Goal: Task Accomplishment & Management: Manage account settings

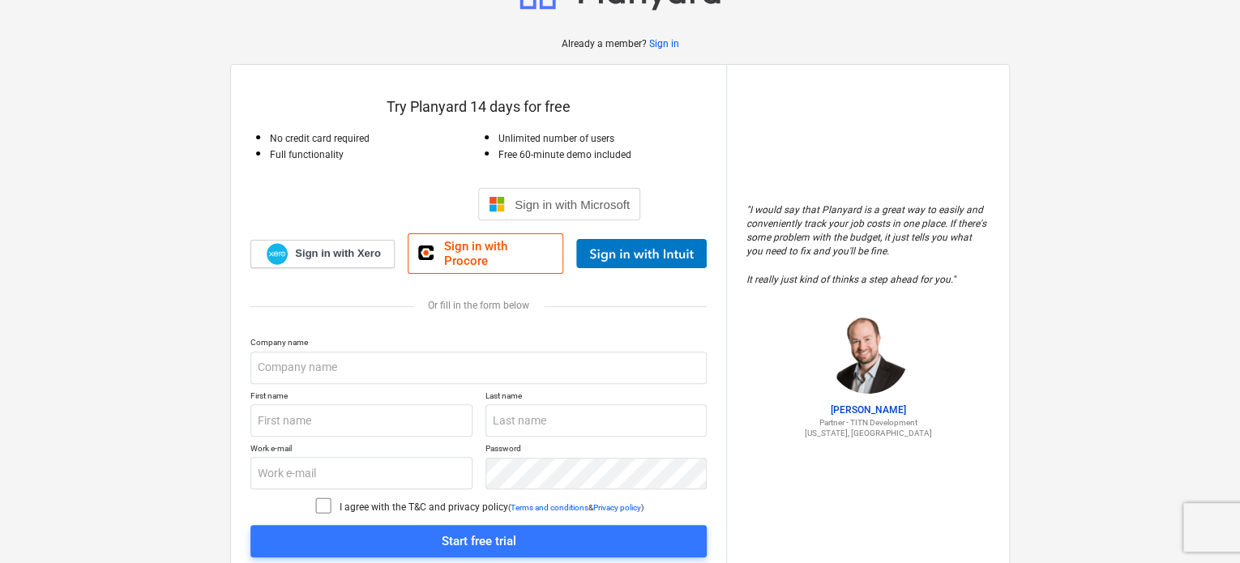
scroll to position [81, 0]
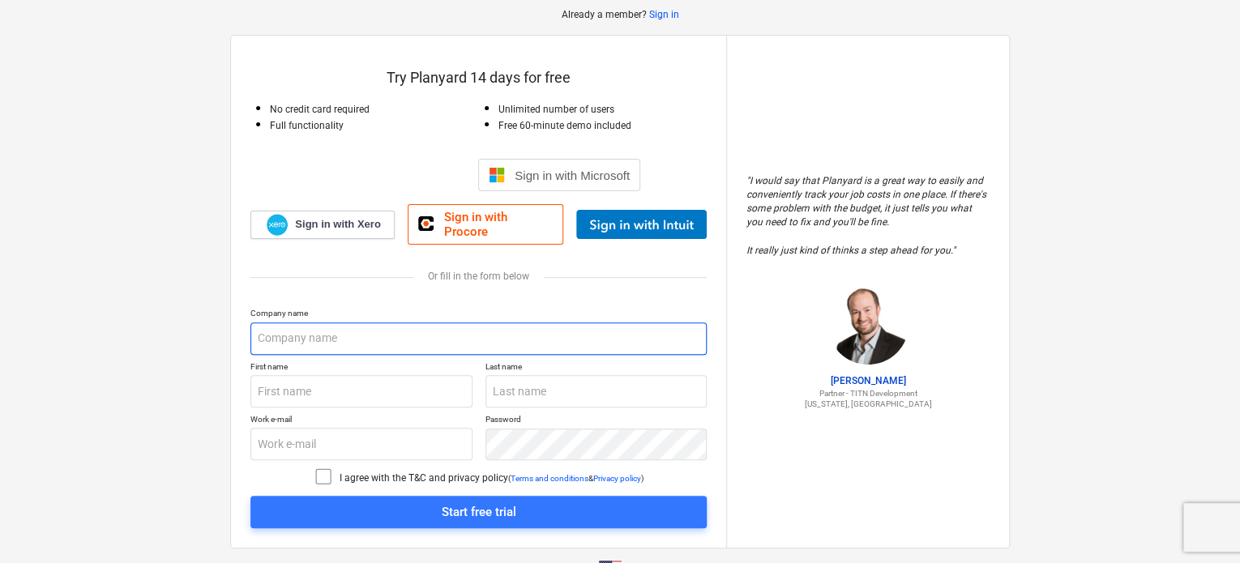
click at [334, 322] on input "text" at bounding box center [478, 338] width 456 height 32
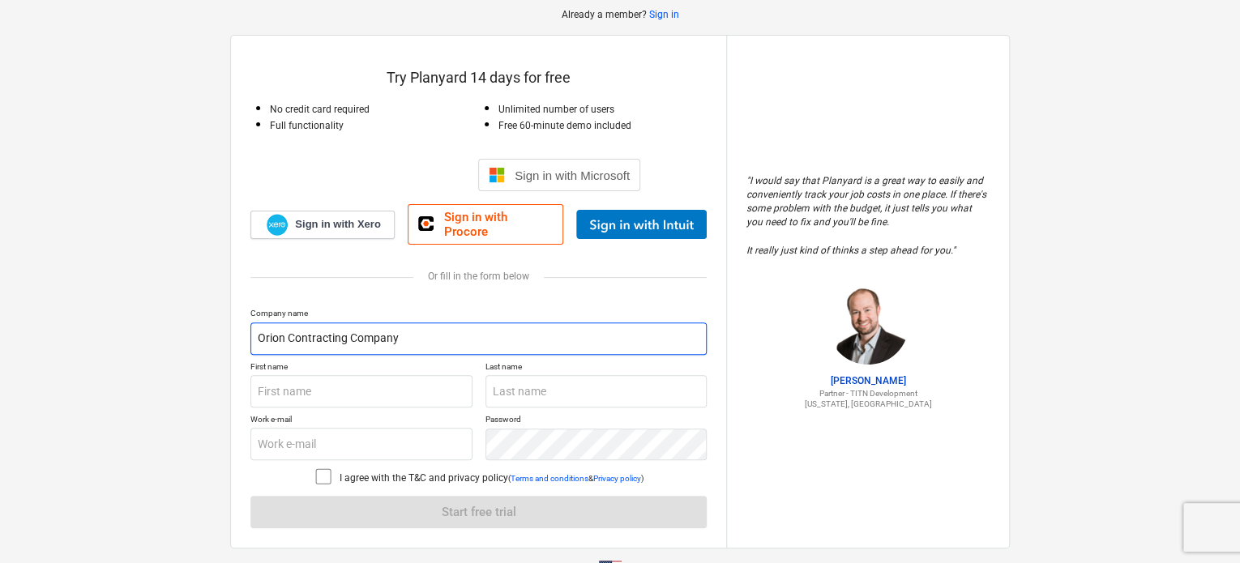
type input "Orion Contracting Company"
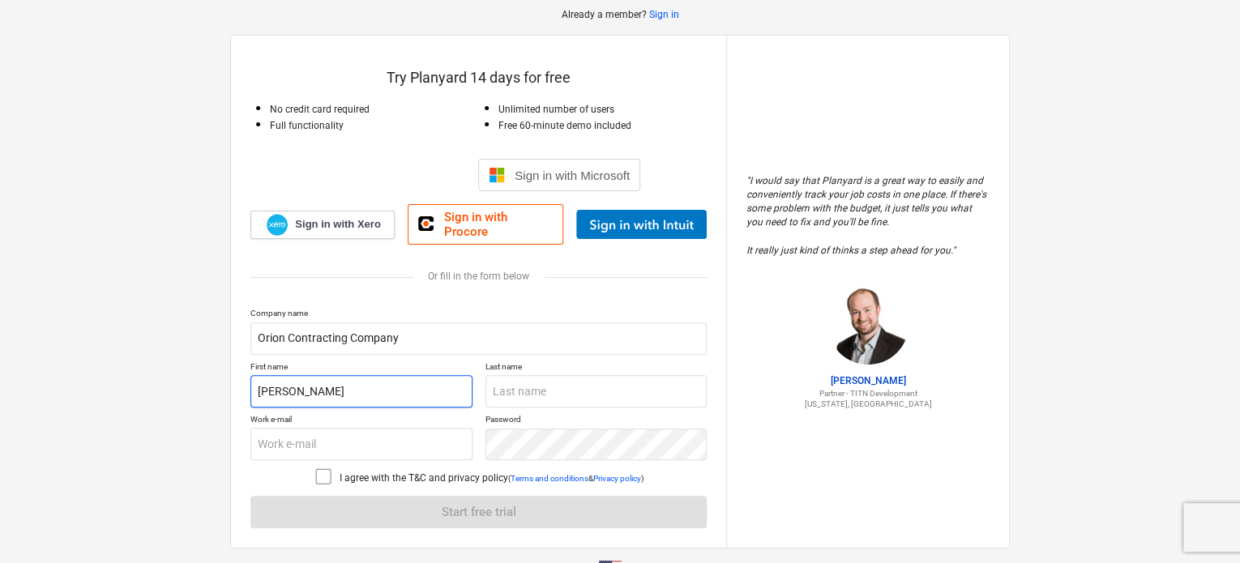
type input "[PERSON_NAME]"
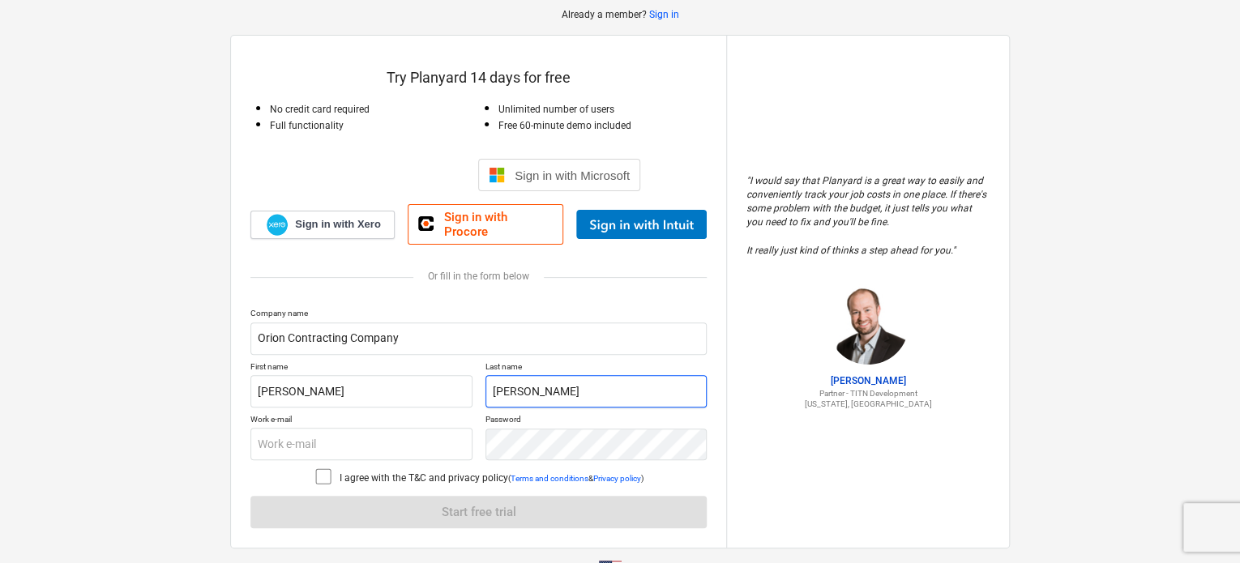
type input "[PERSON_NAME]"
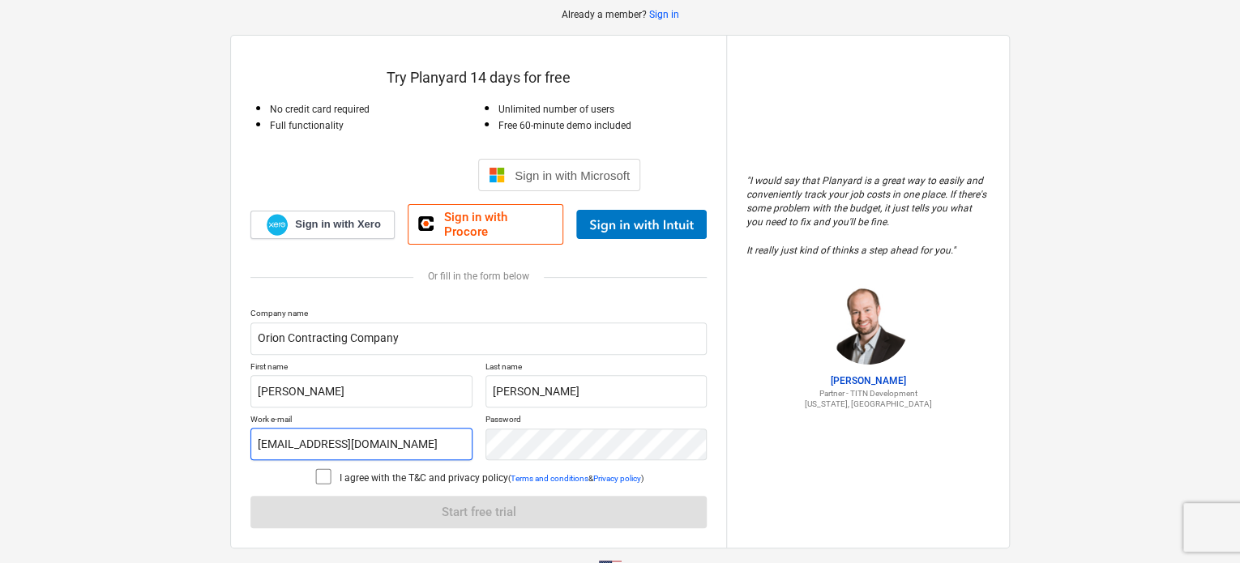
type input "[EMAIL_ADDRESS][DOMAIN_NAME]"
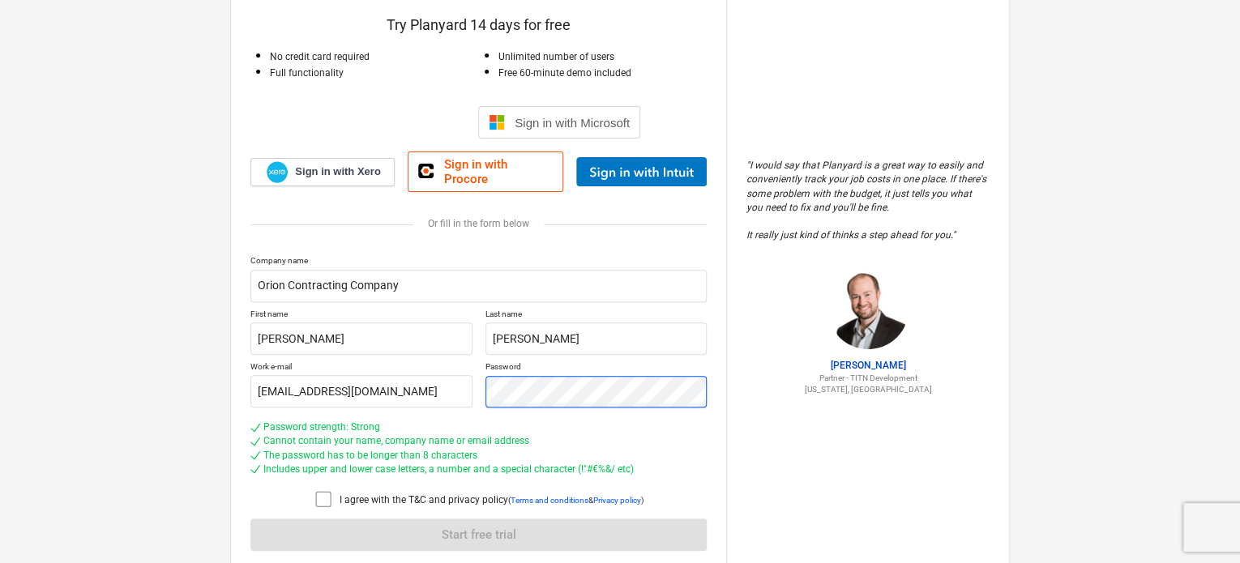
scroll to position [184, 0]
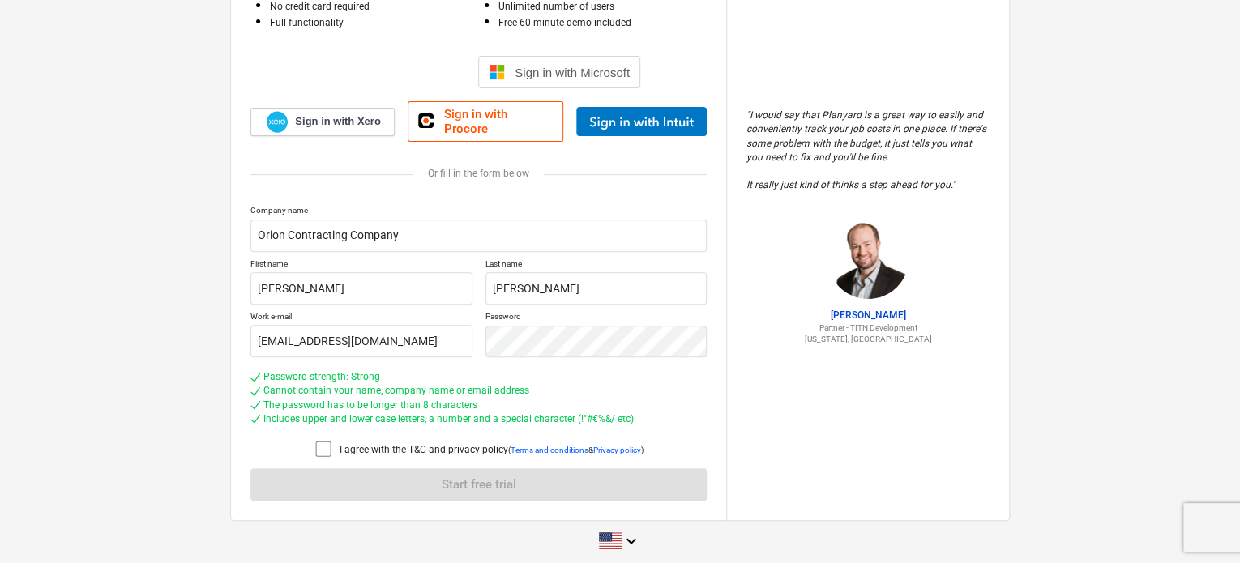
click at [315, 440] on icon at bounding box center [323, 448] width 19 height 19
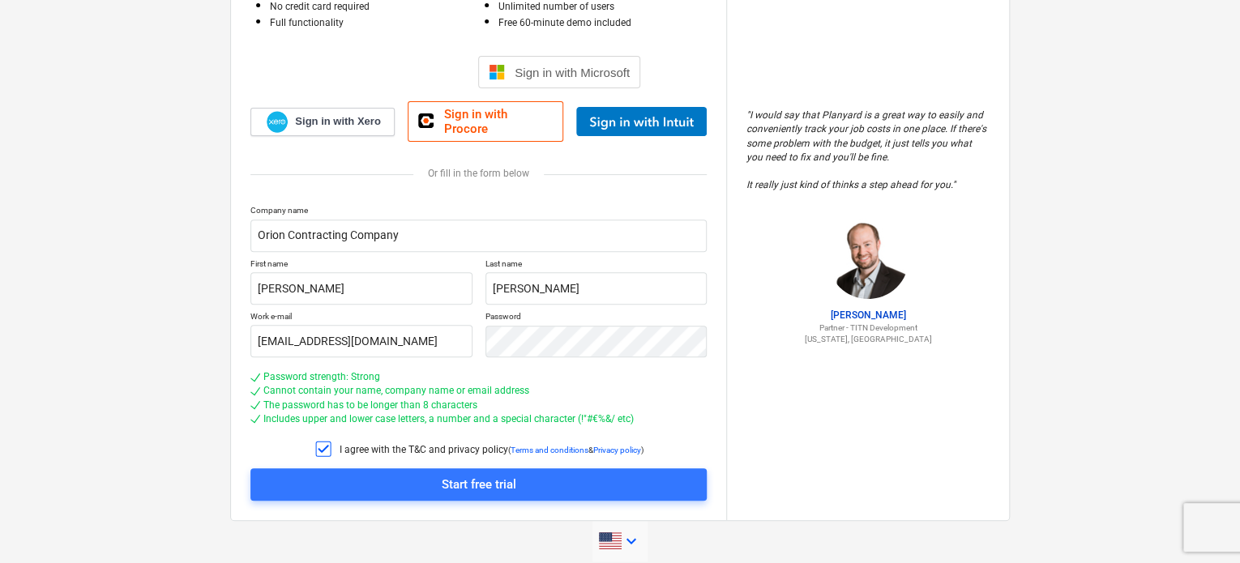
click at [640, 532] on icon "keyboard_arrow_down" at bounding box center [630, 541] width 19 height 19
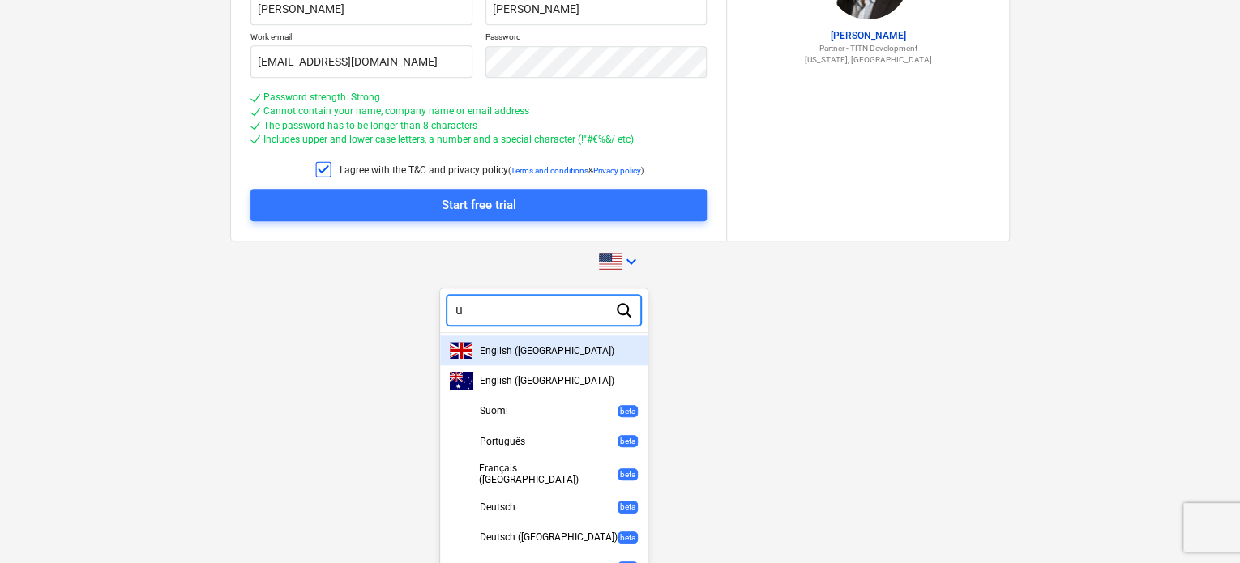
type input "un"
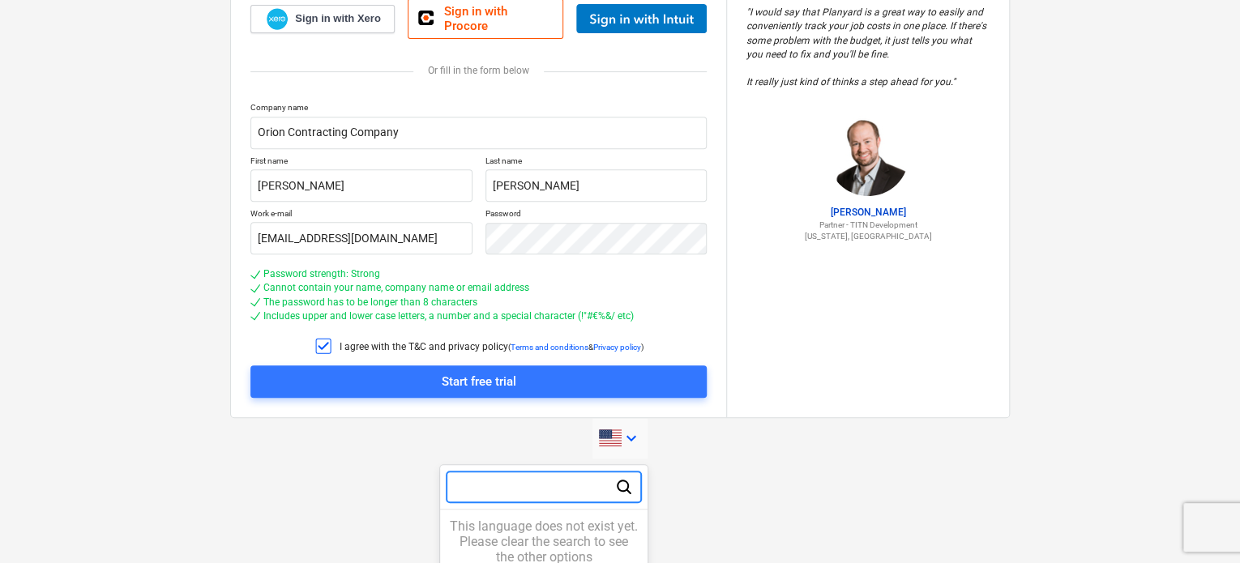
click at [575, 476] on div "0 results available for search term un. Use Up and Down to choose options, pres…" at bounding box center [543, 523] width 207 height 103
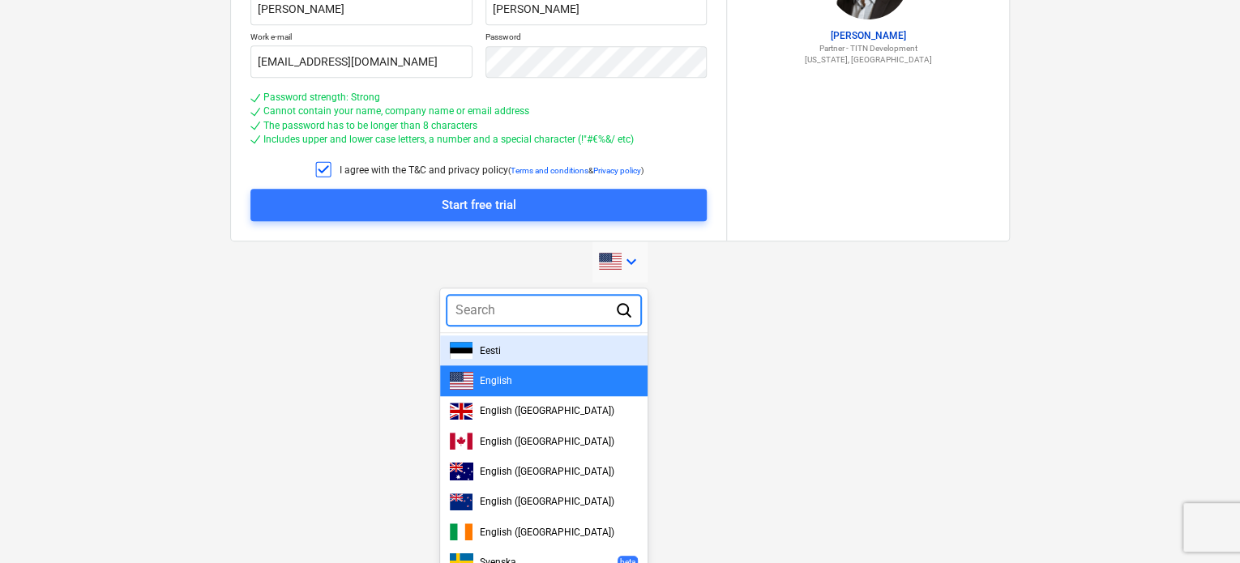
click at [575, 487] on div "English ([GEOGRAPHIC_DATA])" at bounding box center [543, 502] width 207 height 30
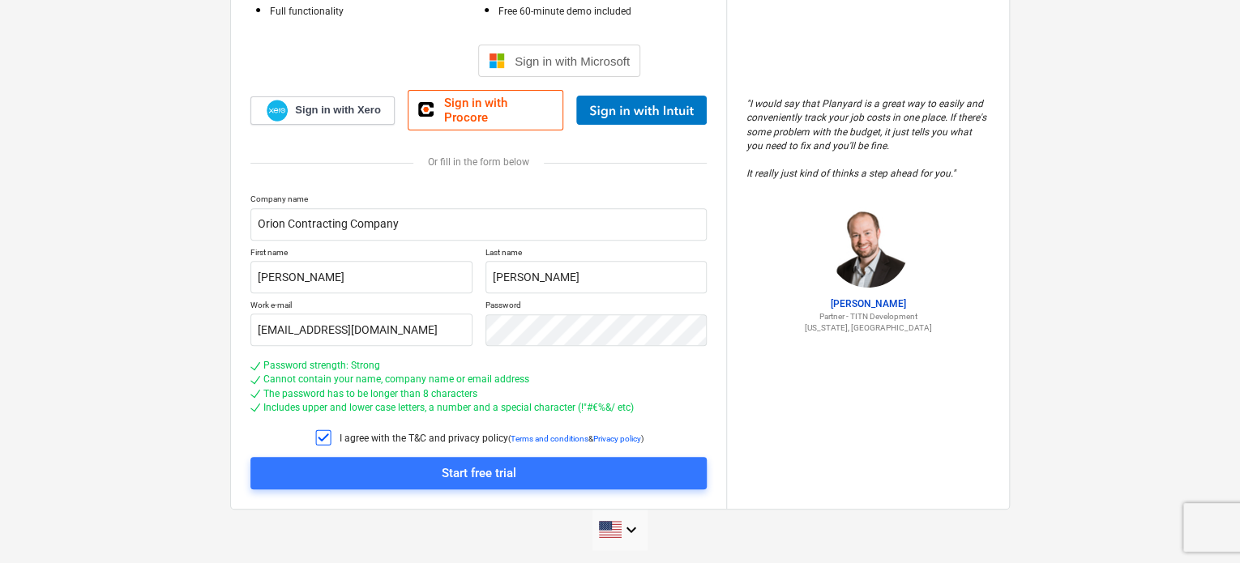
scroll to position [184, 0]
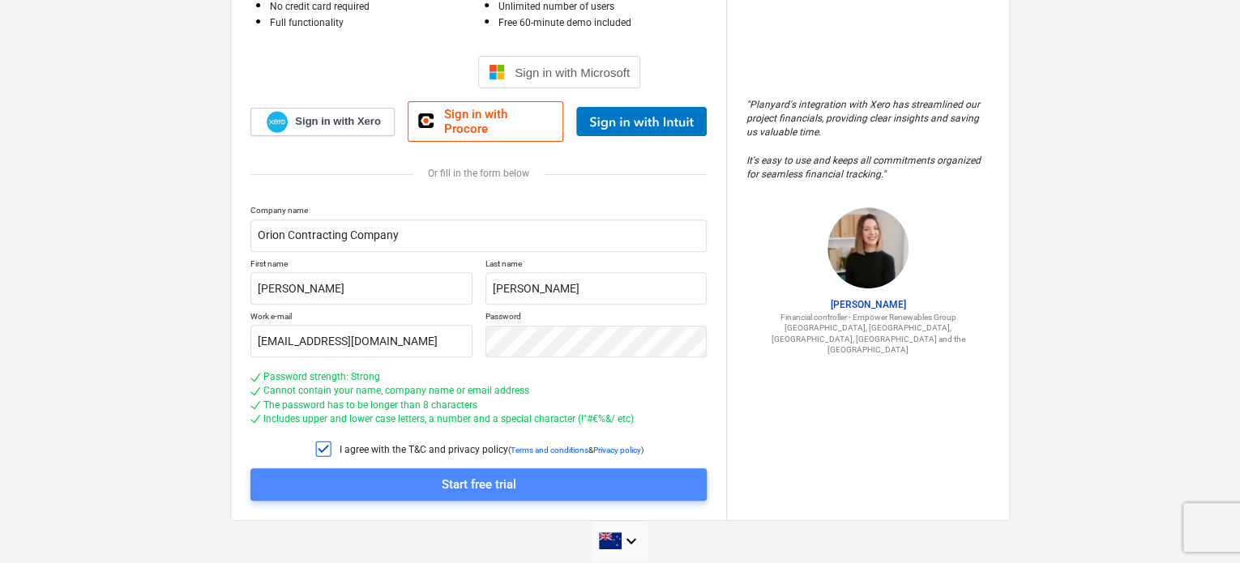
click at [530, 474] on span "Start free trial" at bounding box center [478, 484] width 417 height 21
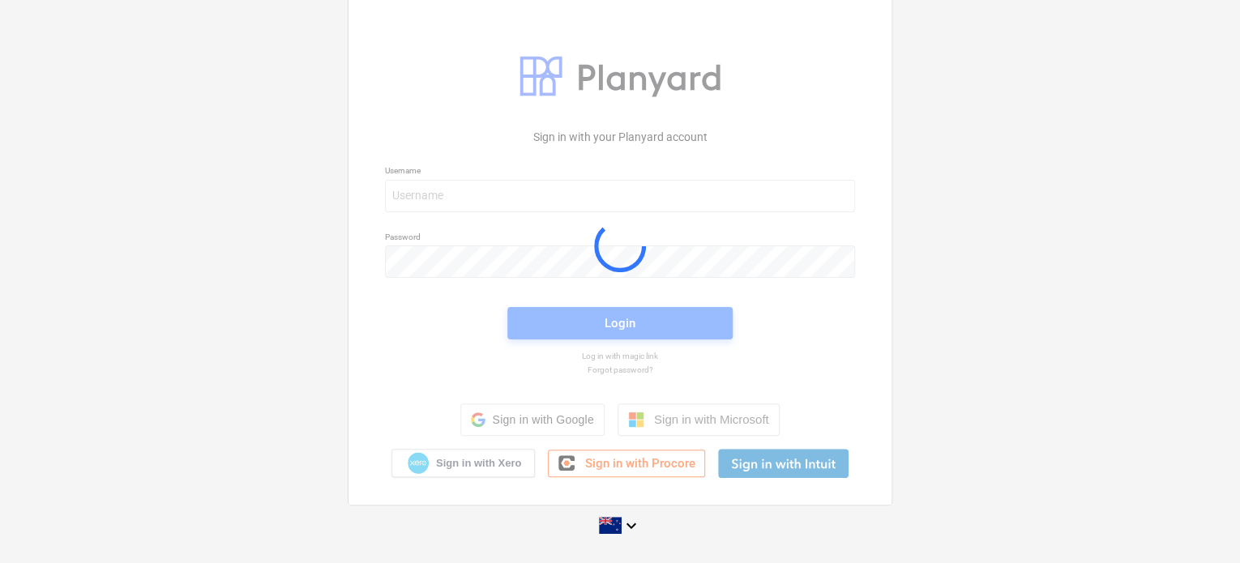
scroll to position [15, 0]
type input "[EMAIL_ADDRESS][DOMAIN_NAME]"
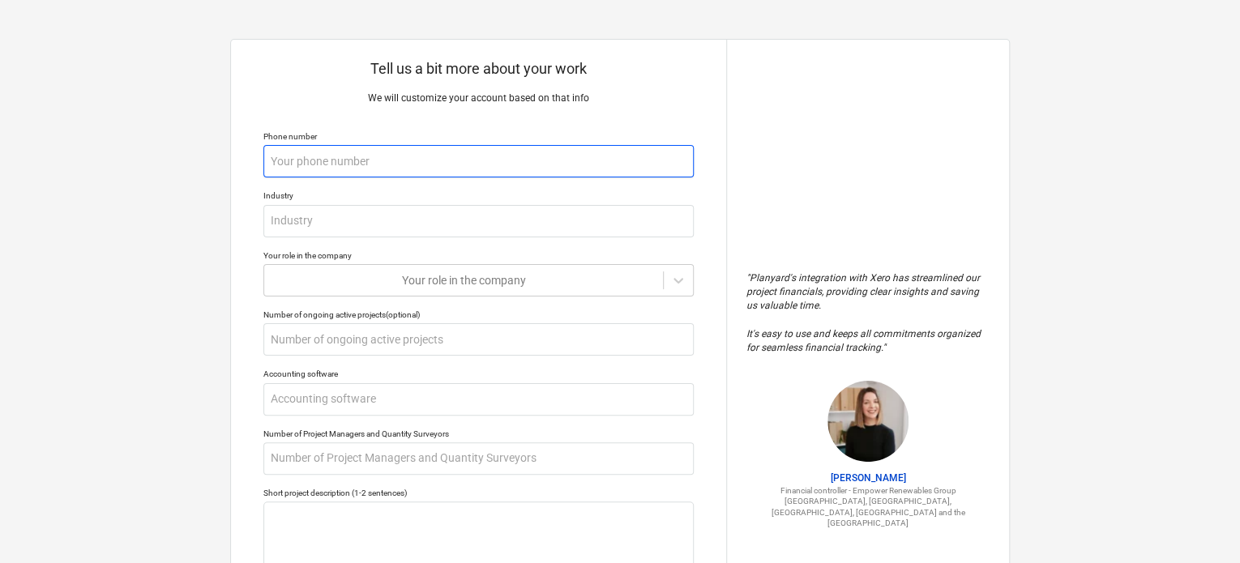
click at [487, 152] on input "text" at bounding box center [478, 161] width 430 height 32
click at [433, 166] on input "text" at bounding box center [478, 161] width 430 height 32
type input "+"
type textarea "x"
type input "+9"
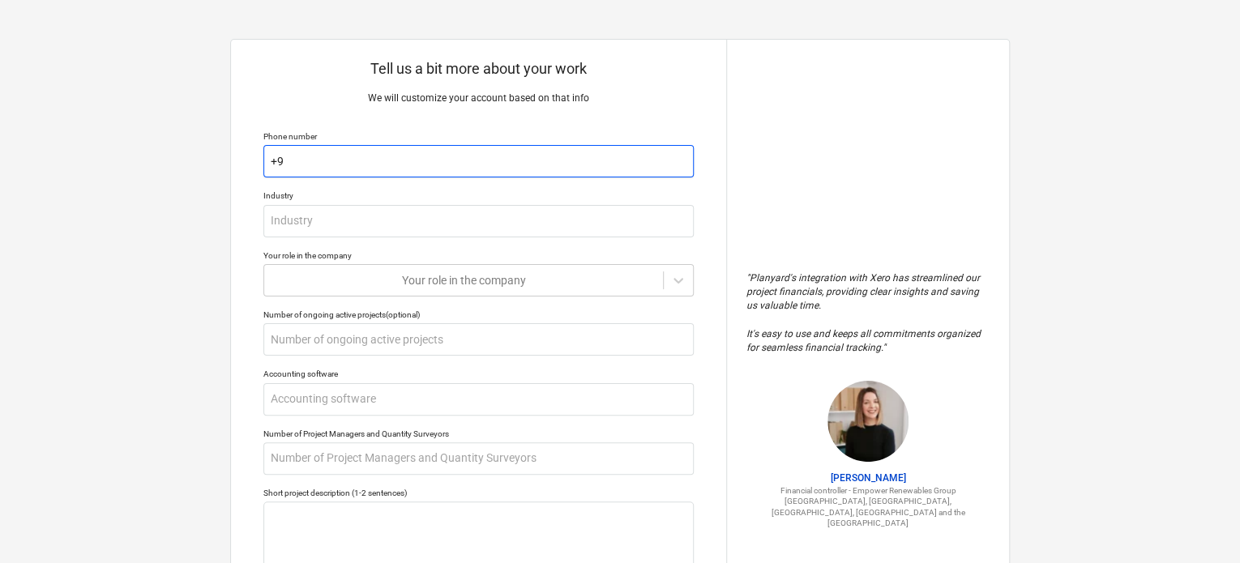
type textarea "x"
type input "+971"
type textarea "x"
type input "+9715"
type textarea "x"
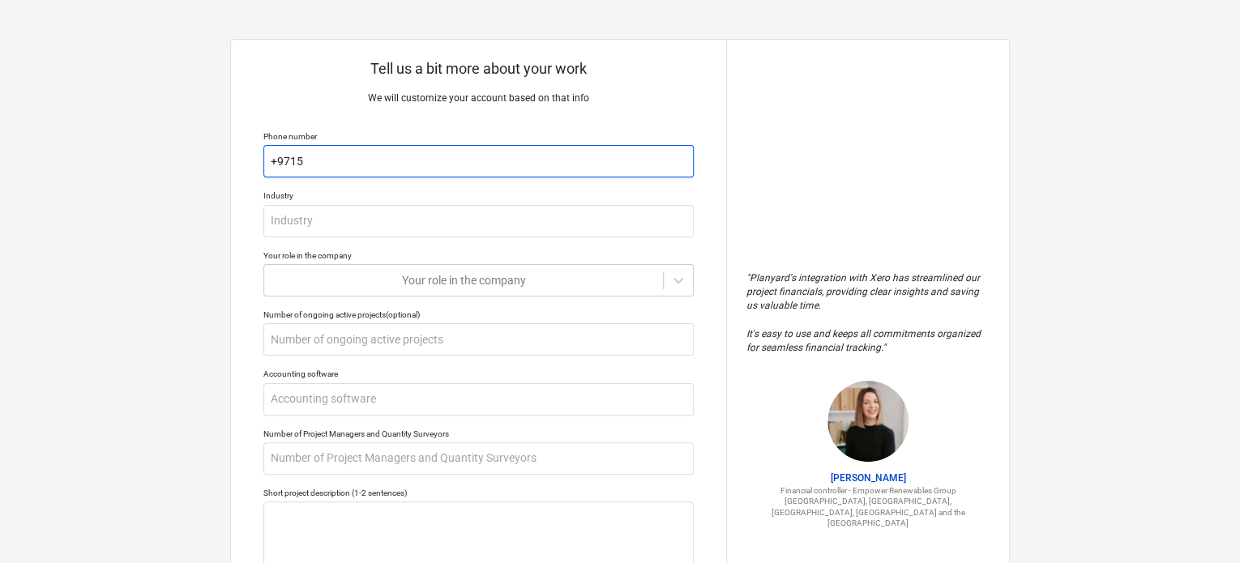
type input "+97152"
type textarea "x"
type input "+971522"
type textarea "x"
type input "+9715228"
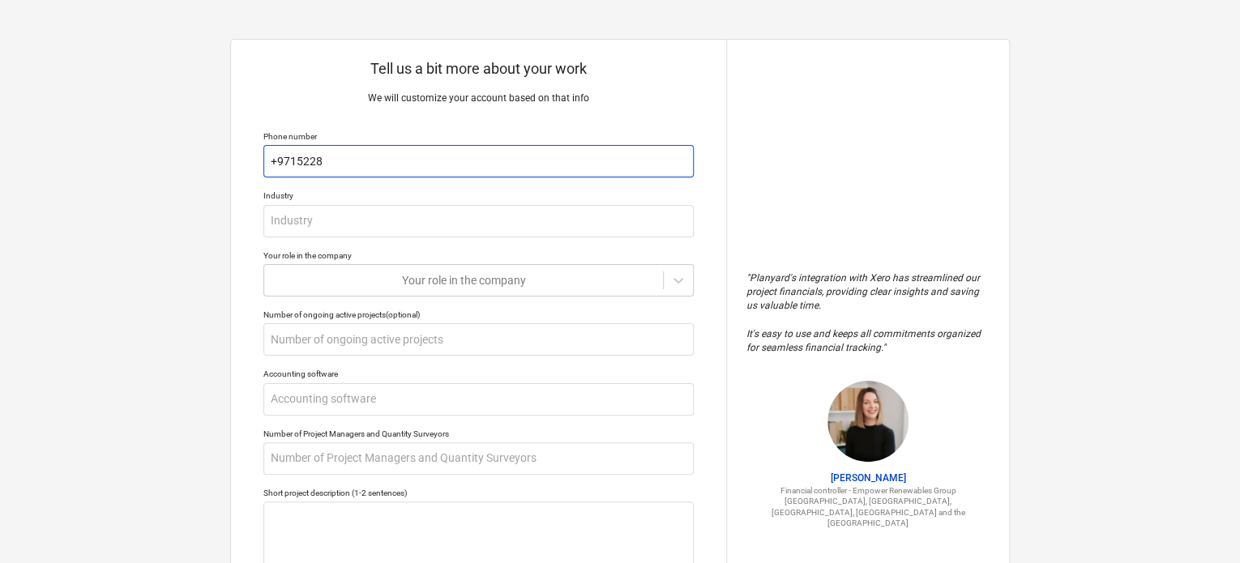
type textarea "x"
type input "+97152281"
type textarea "x"
type input "[PHONE_NUMBER]"
type textarea "x"
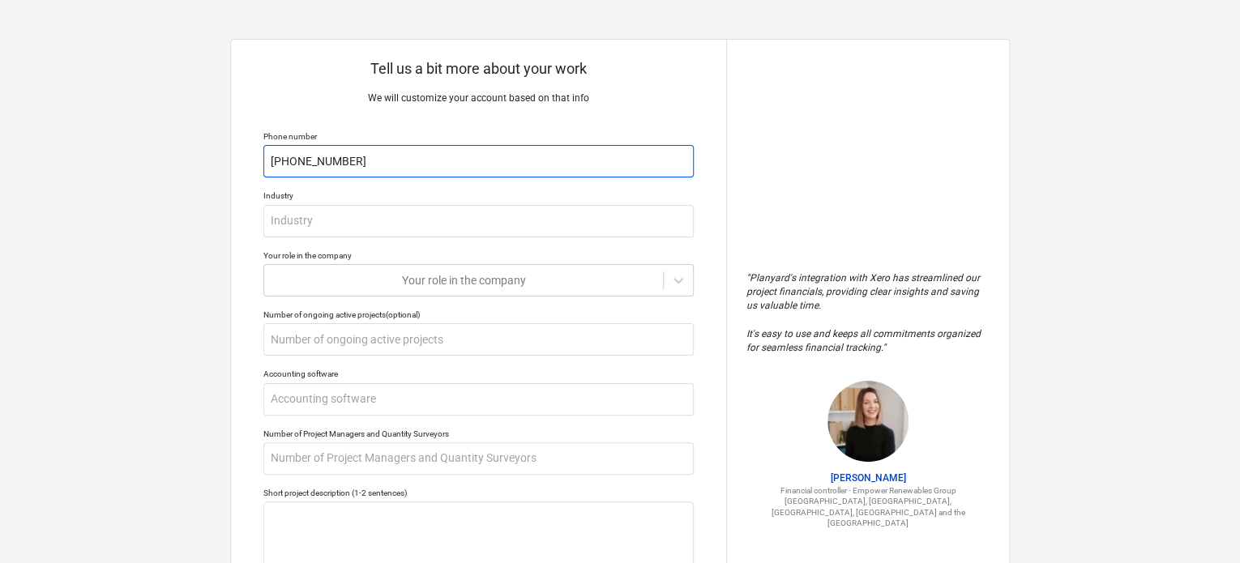
type input "[PHONE_NUMBER]"
type textarea "x"
type input "[PHONE_NUMBER]"
type textarea "x"
type input "[PHONE_NUMBER]"
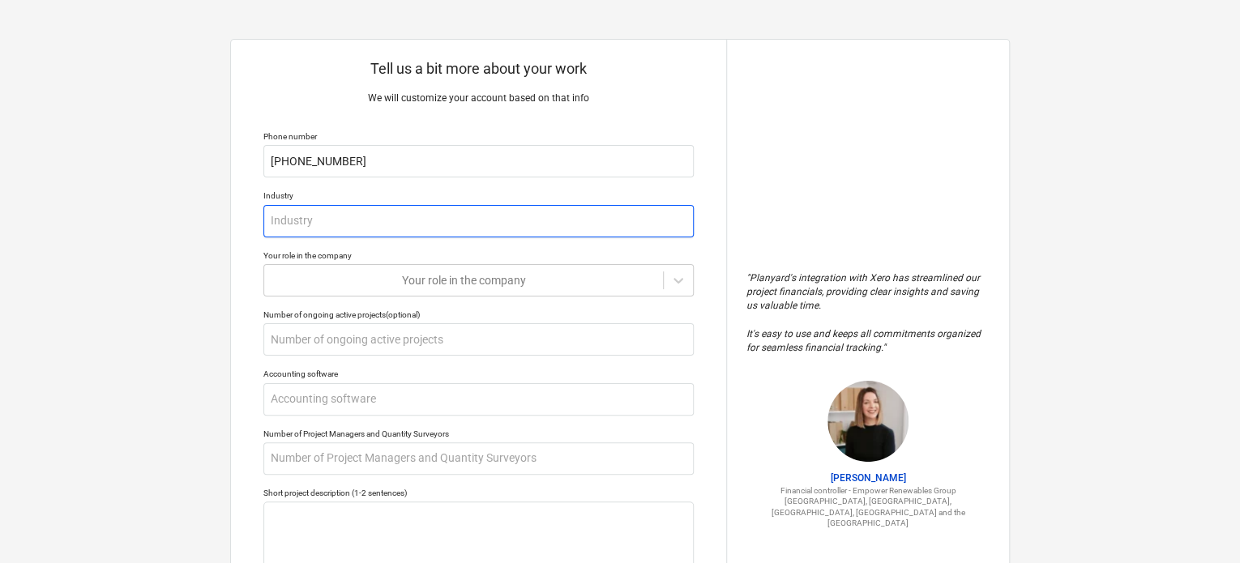
type textarea "x"
type input "C"
type textarea "x"
type input "Co"
type textarea "x"
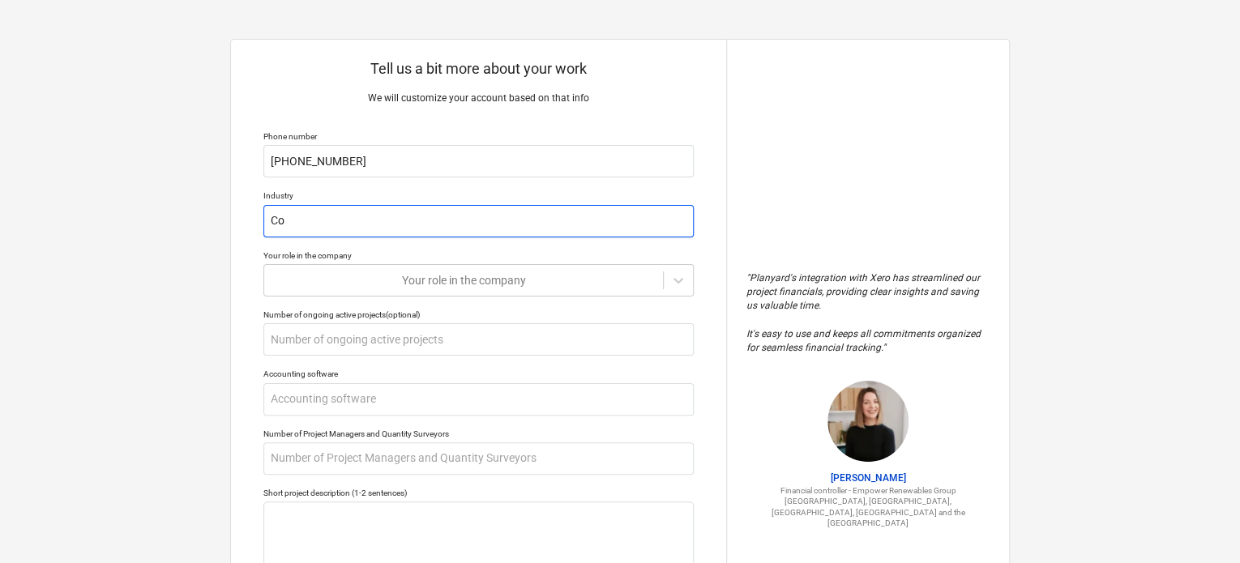
type input "Con"
type textarea "x"
type input "Cons"
type textarea "x"
type input "Const"
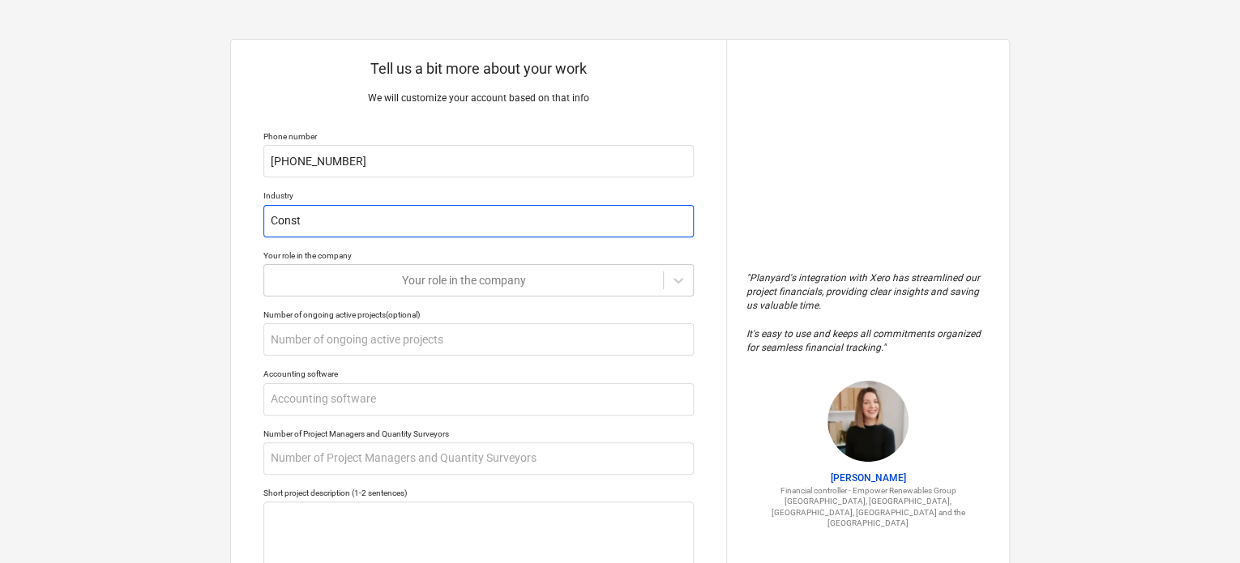
type textarea "x"
type input "Constr"
type textarea "x"
type input "Constru"
type textarea "x"
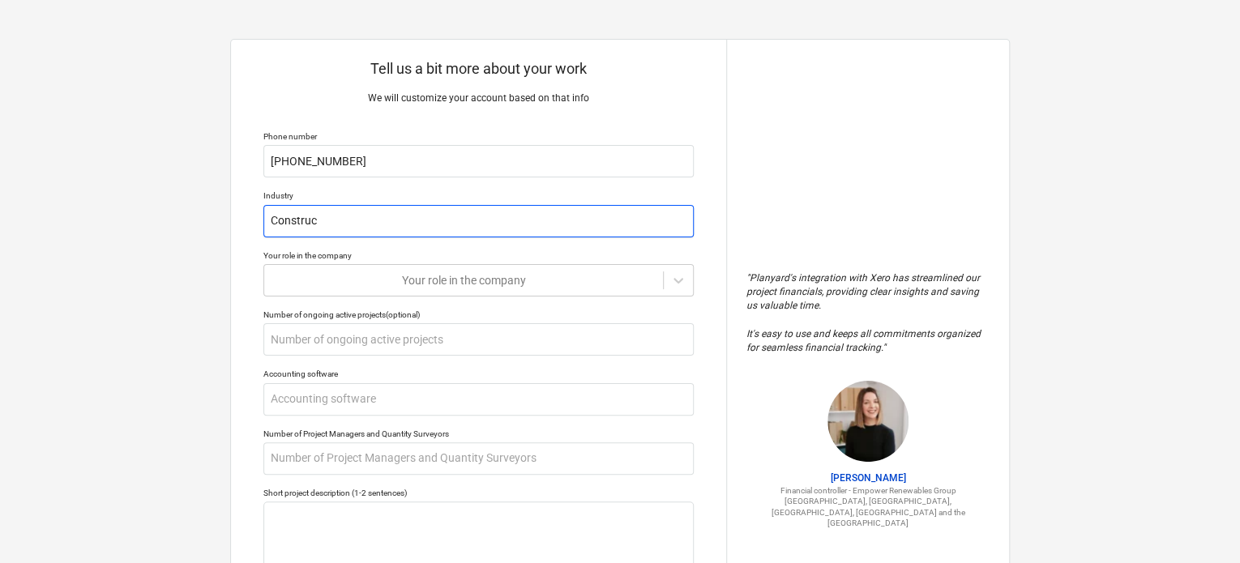
type input "Construct"
type textarea "x"
type input "Constructi"
type textarea "x"
type input "Construction"
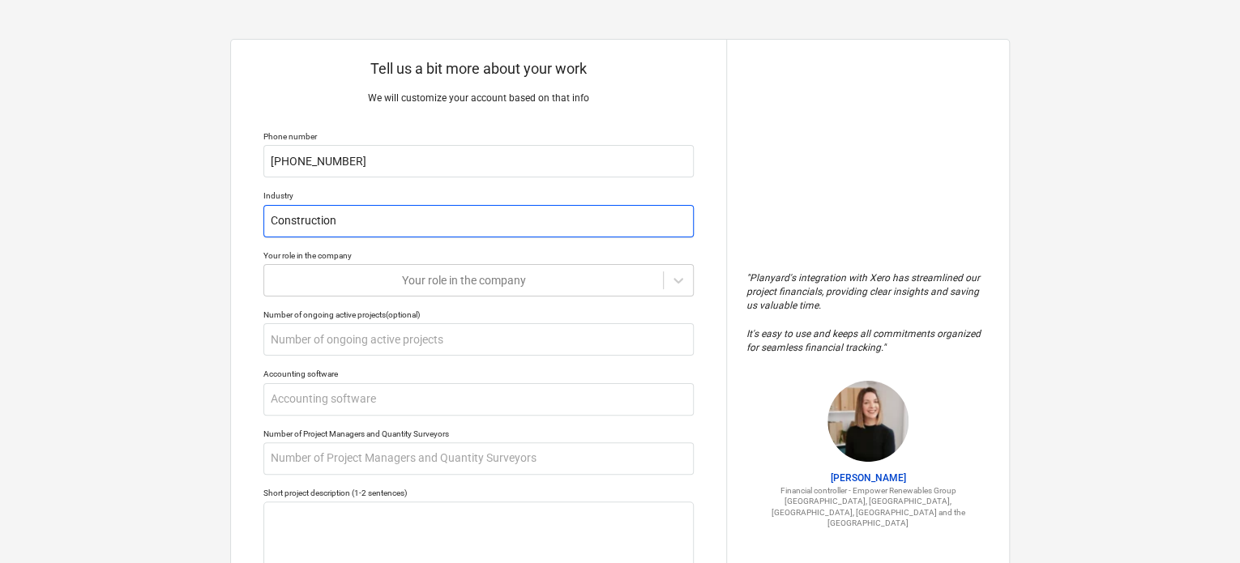
type textarea "x"
type input "Construction"
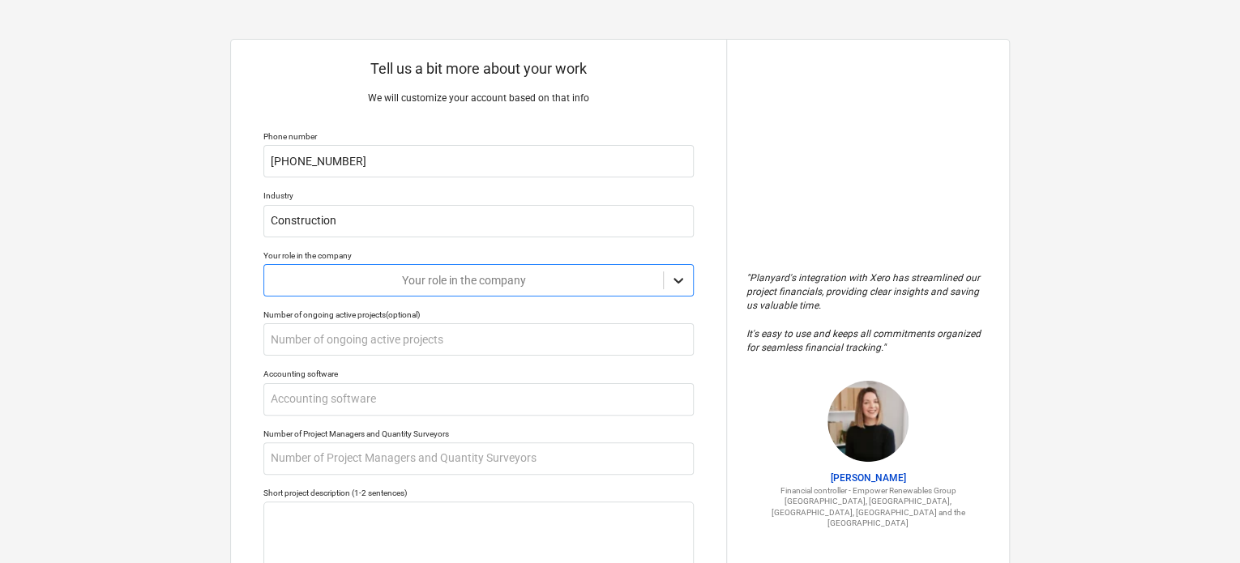
click at [671, 279] on icon at bounding box center [678, 280] width 16 height 16
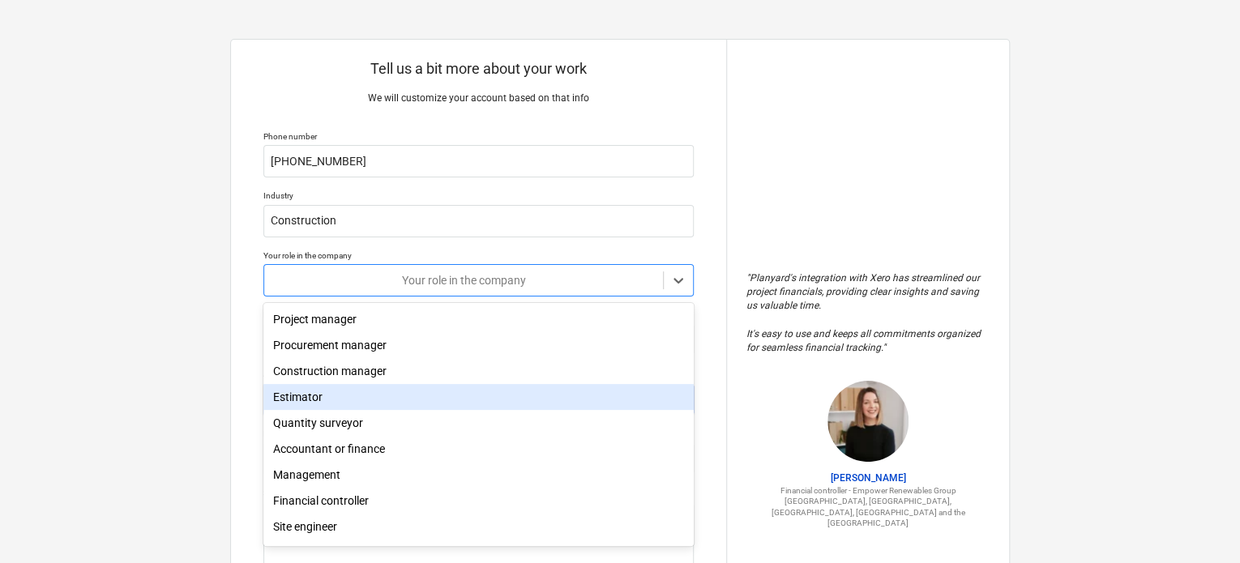
click at [450, 401] on div "Estimator" at bounding box center [478, 397] width 430 height 26
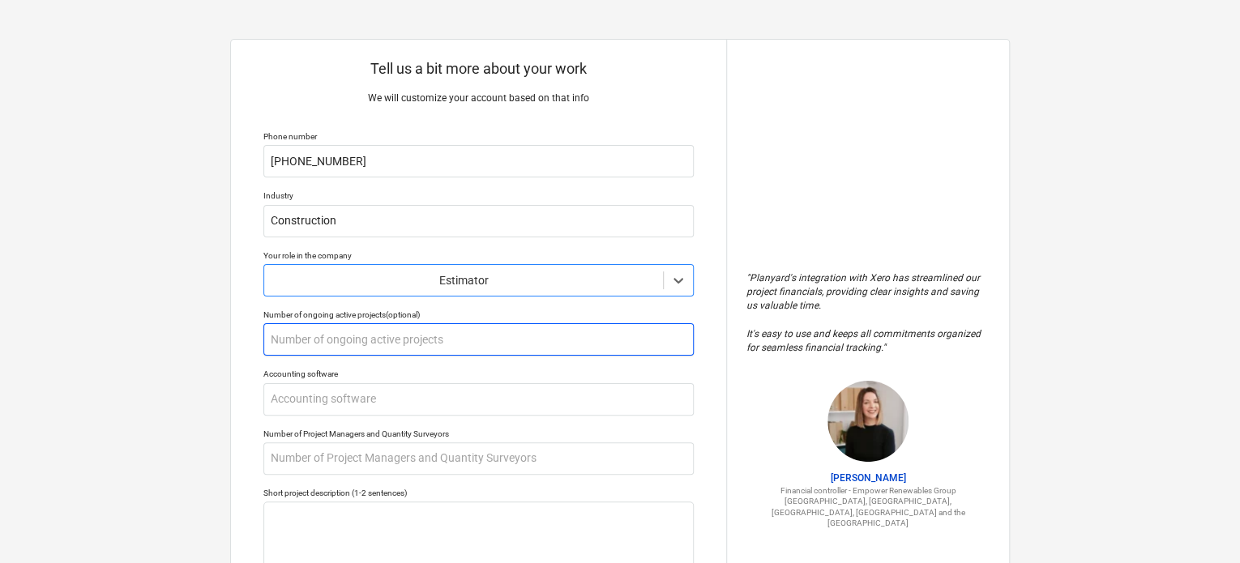
click at [491, 342] on input "text" at bounding box center [478, 339] width 430 height 32
type textarea "x"
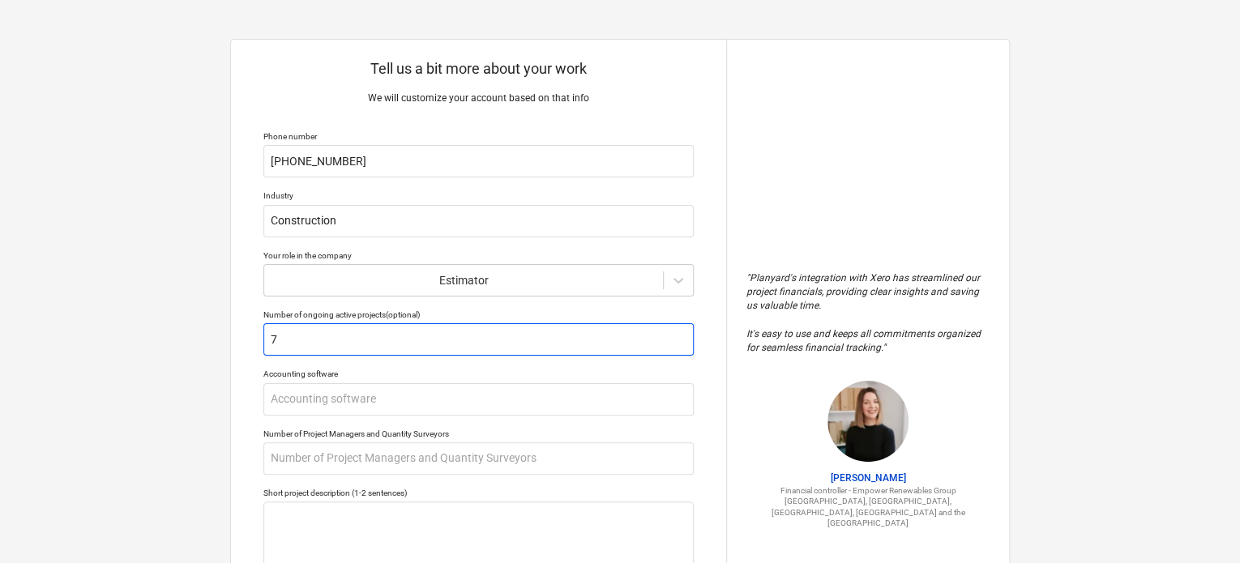
type input "7"
type textarea "x"
type input "E"
type textarea "x"
type input "ER"
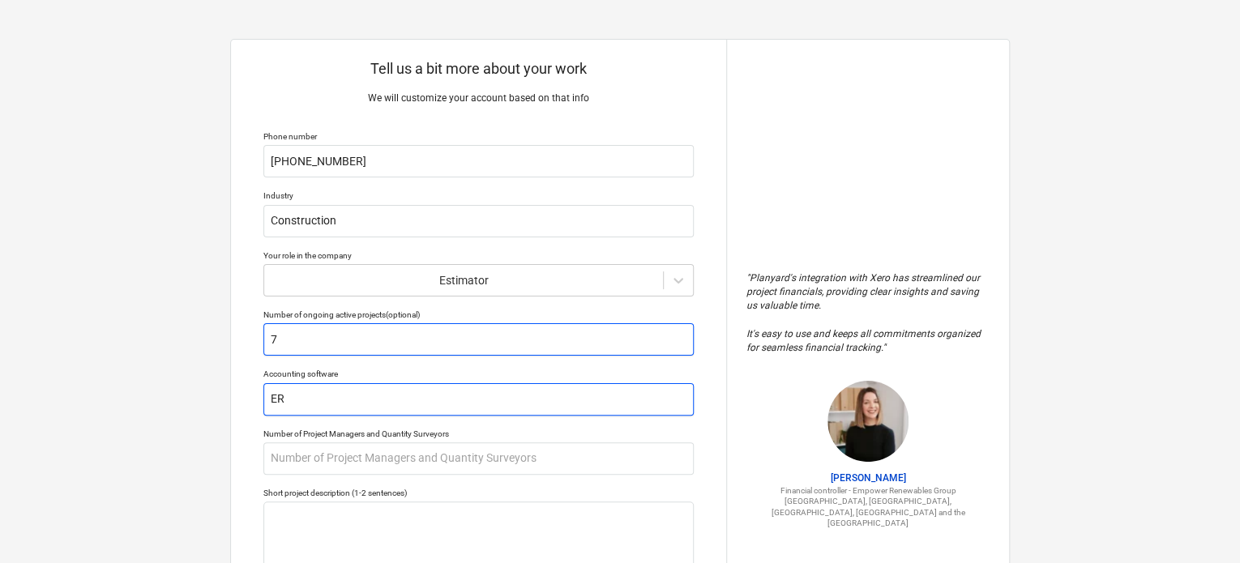
type textarea "x"
type input "ERP"
type textarea "x"
type input "ERP"
type textarea "x"
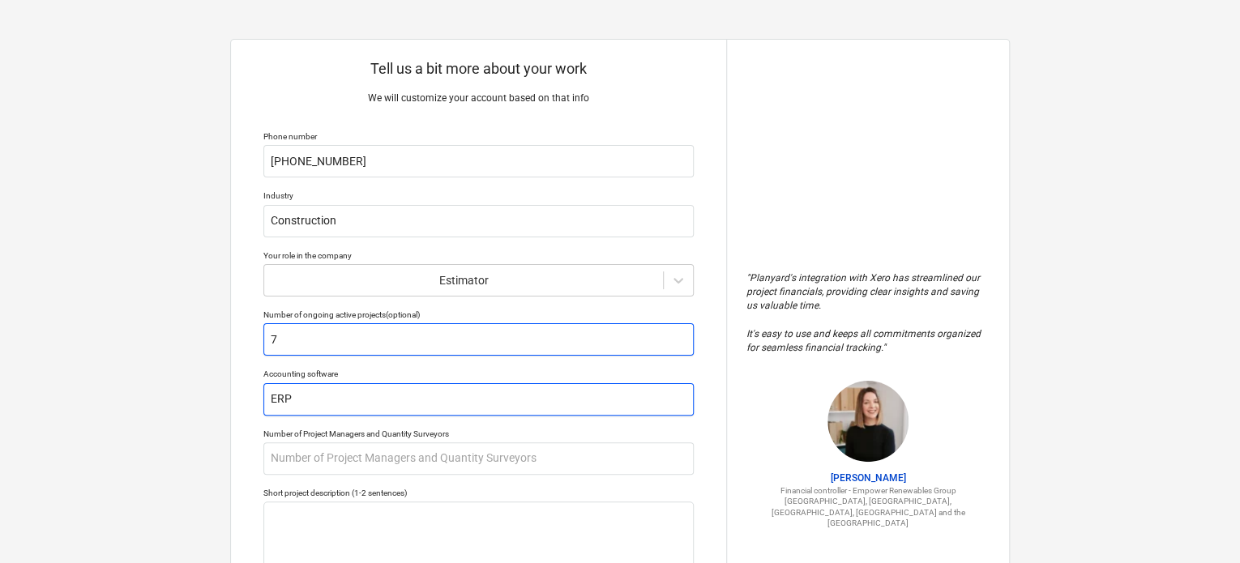
type input "ERP -"
type textarea "x"
type input "ERP -"
type textarea "x"
type input "ERP - O"
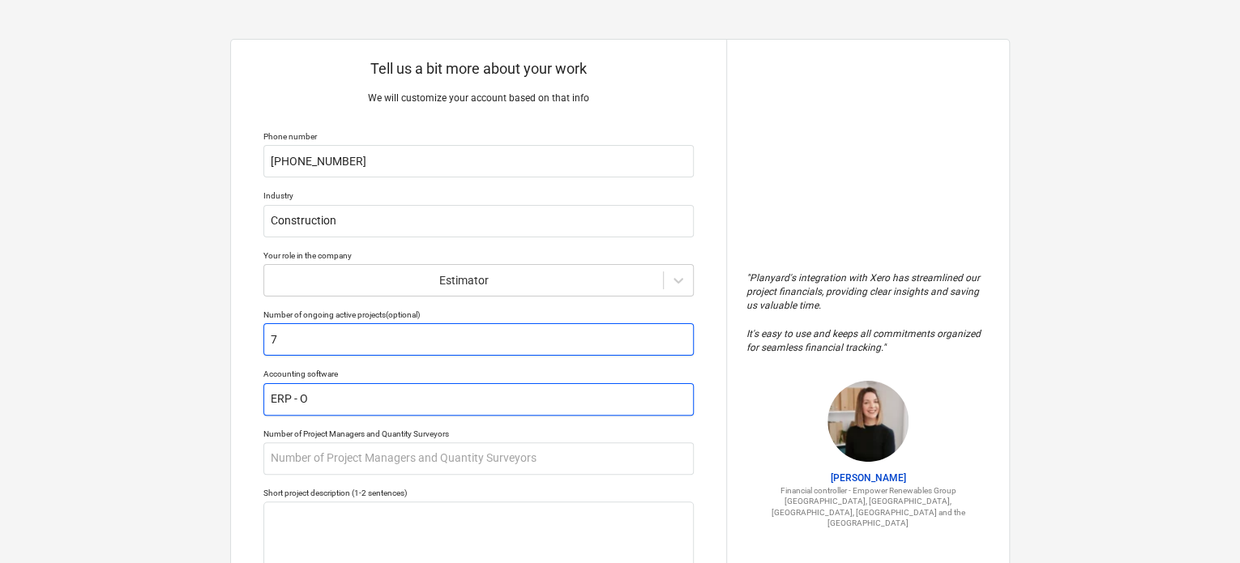
type textarea "x"
type input "ERP - Or"
type textarea "x"
type input "ERP - Ora"
type textarea "x"
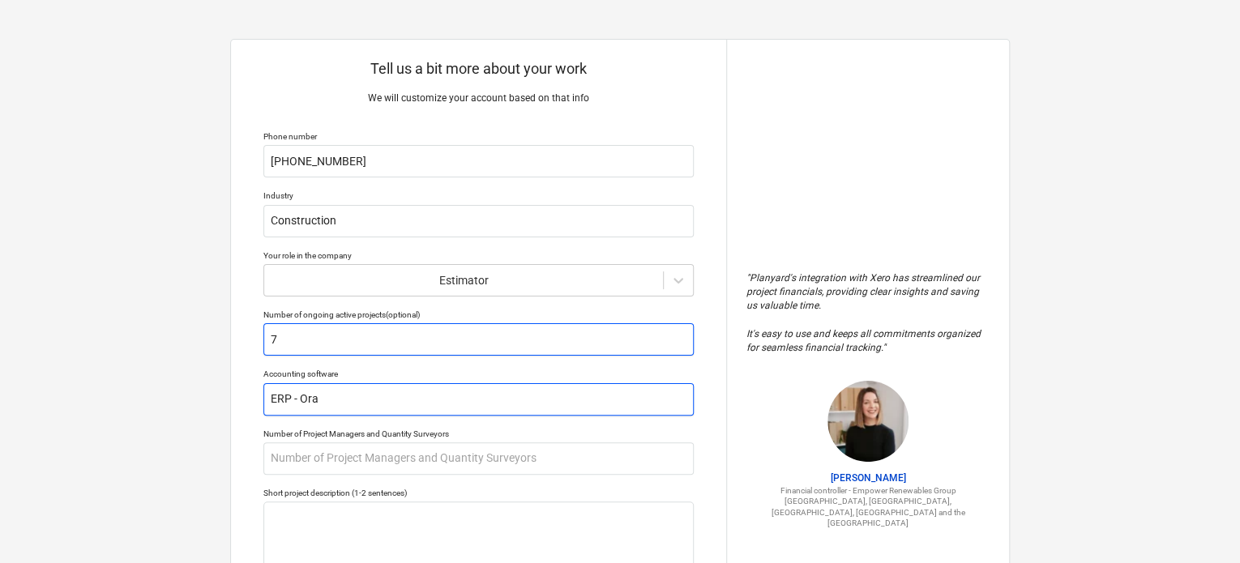
type input "ERP - Orac"
type textarea "x"
type input "ERP - Oracle"
type textarea "x"
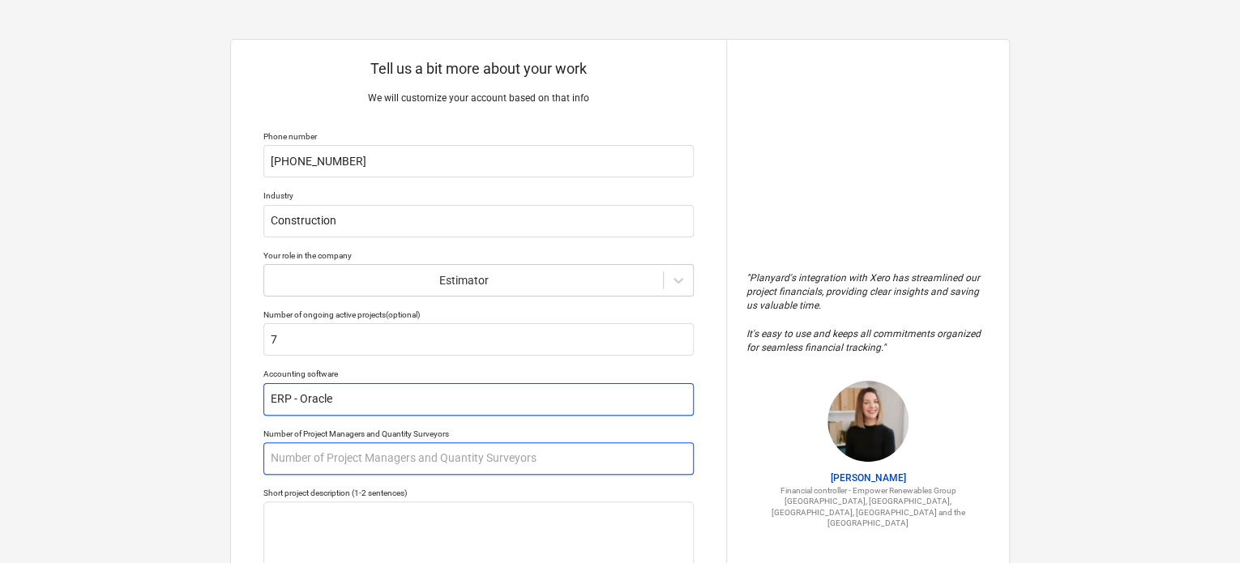
type input "ERP - Oracle"
type textarea "x"
click at [433, 456] on input "text" at bounding box center [478, 458] width 430 height 32
type input "10"
type textarea "x"
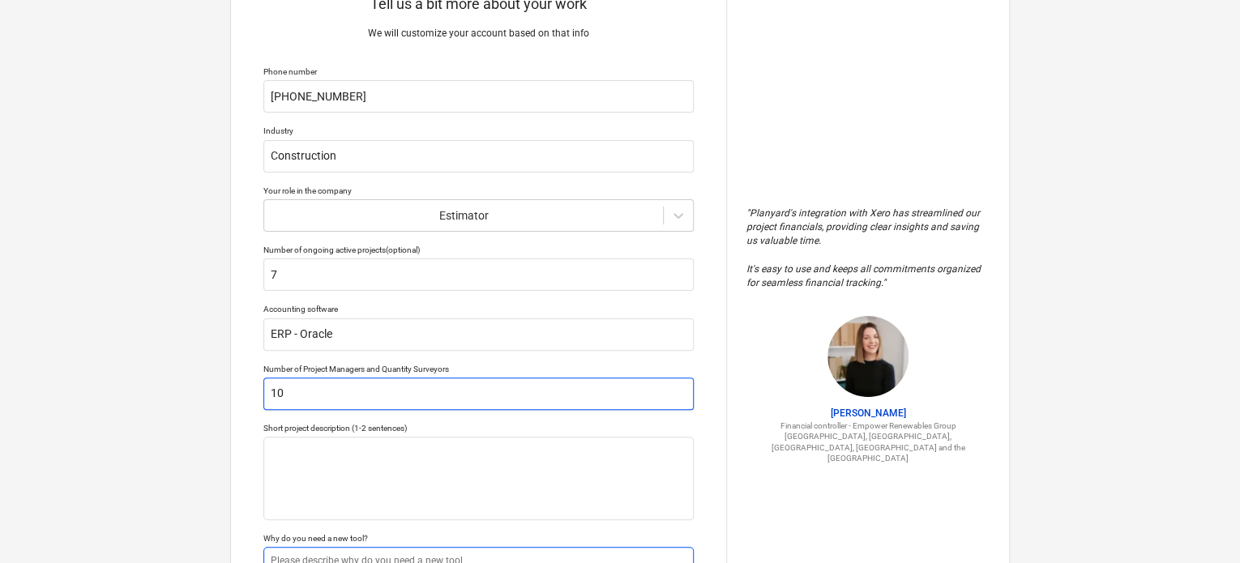
scroll to position [236, 0]
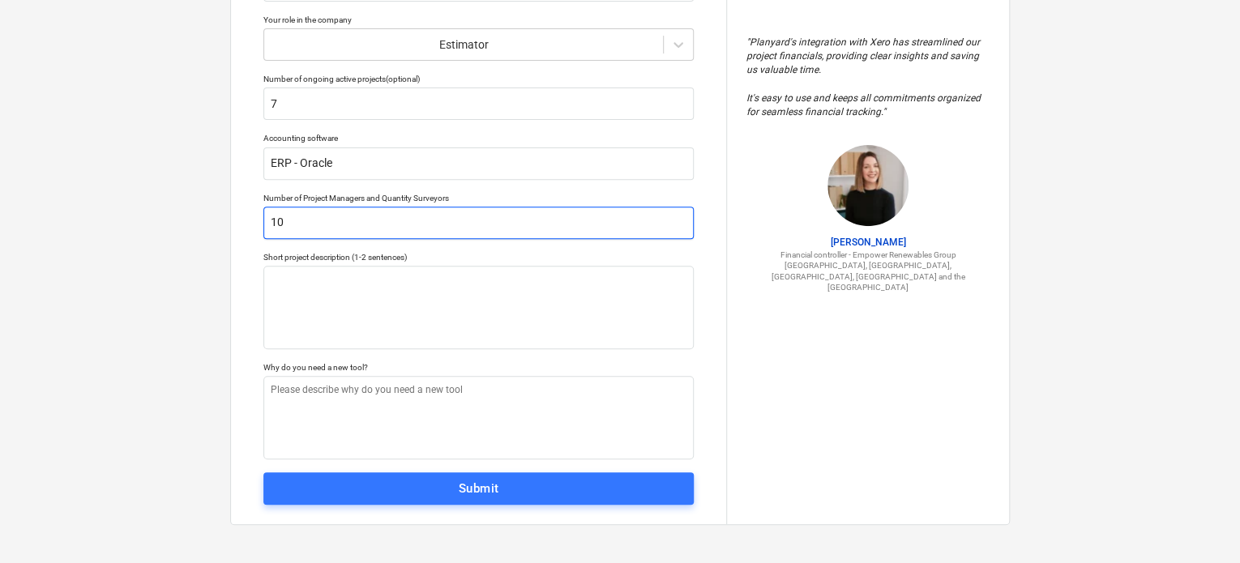
type input "10"
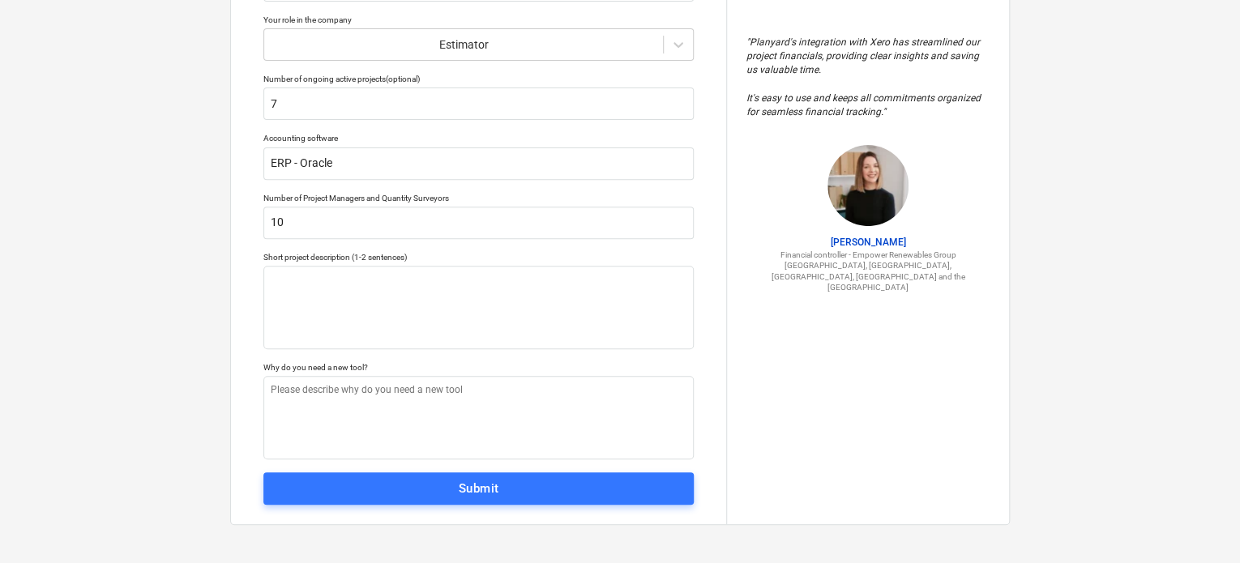
click at [360, 243] on div "Tell us a bit more about your work We will customize your account based on that…" at bounding box center [478, 164] width 495 height 720
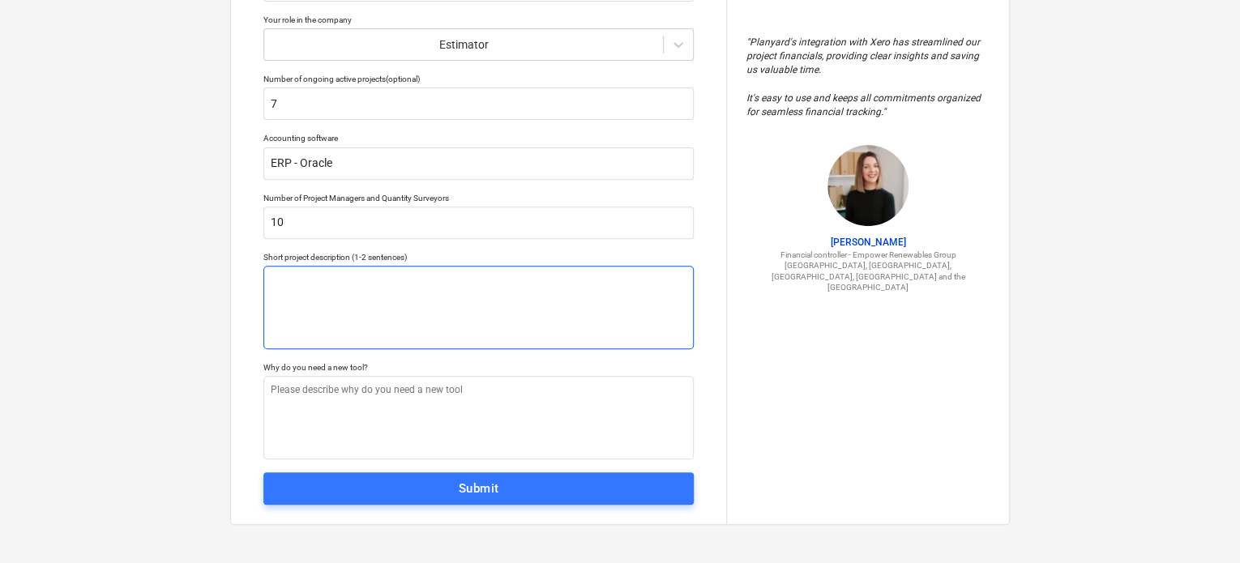
click at [345, 269] on textarea at bounding box center [478, 307] width 430 height 83
type textarea "x"
type textarea "V"
type textarea "x"
type textarea "Va"
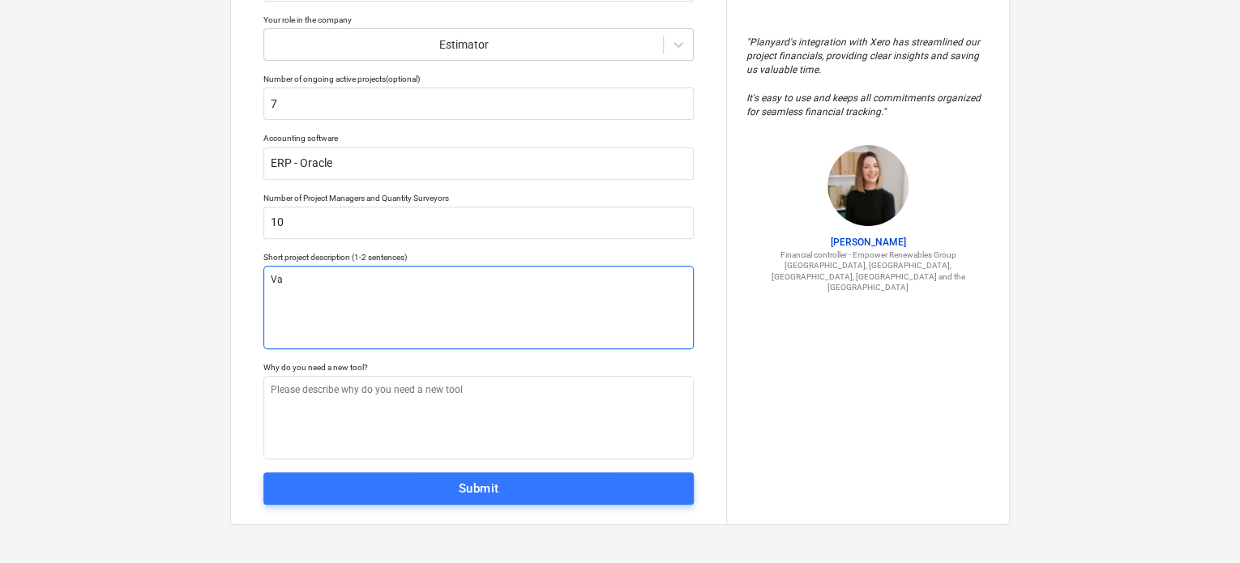
type textarea "x"
type textarea "Var"
type textarea "x"
type textarea "Vara"
type textarea "x"
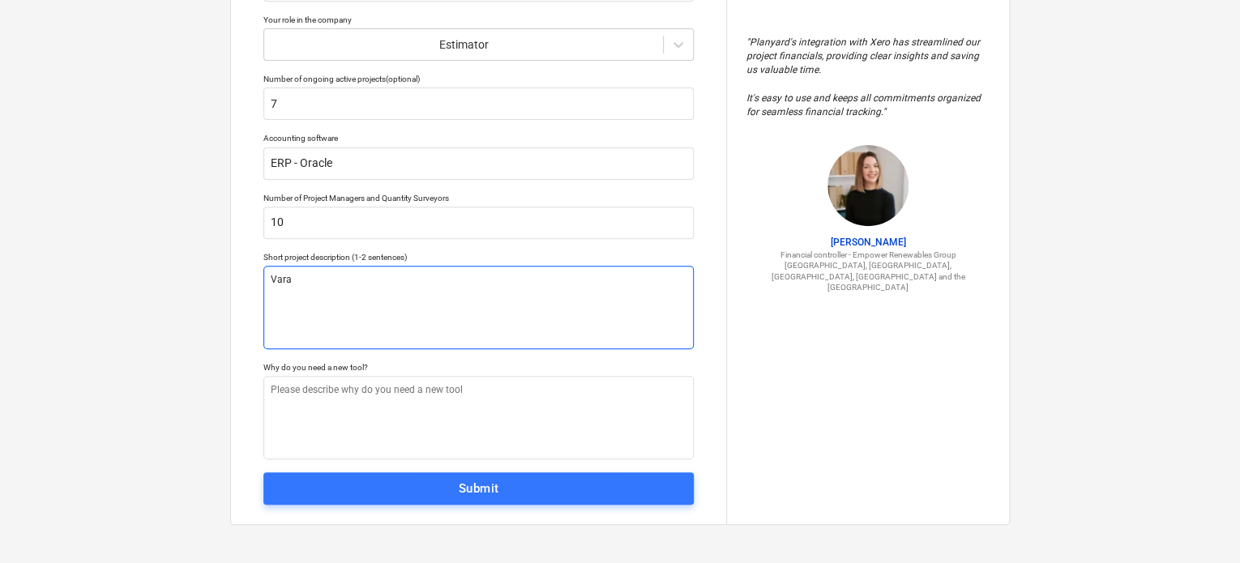
type textarea "Varai"
type textarea "x"
type textarea "Varait"
type textarea "x"
type textarea "Varaity"
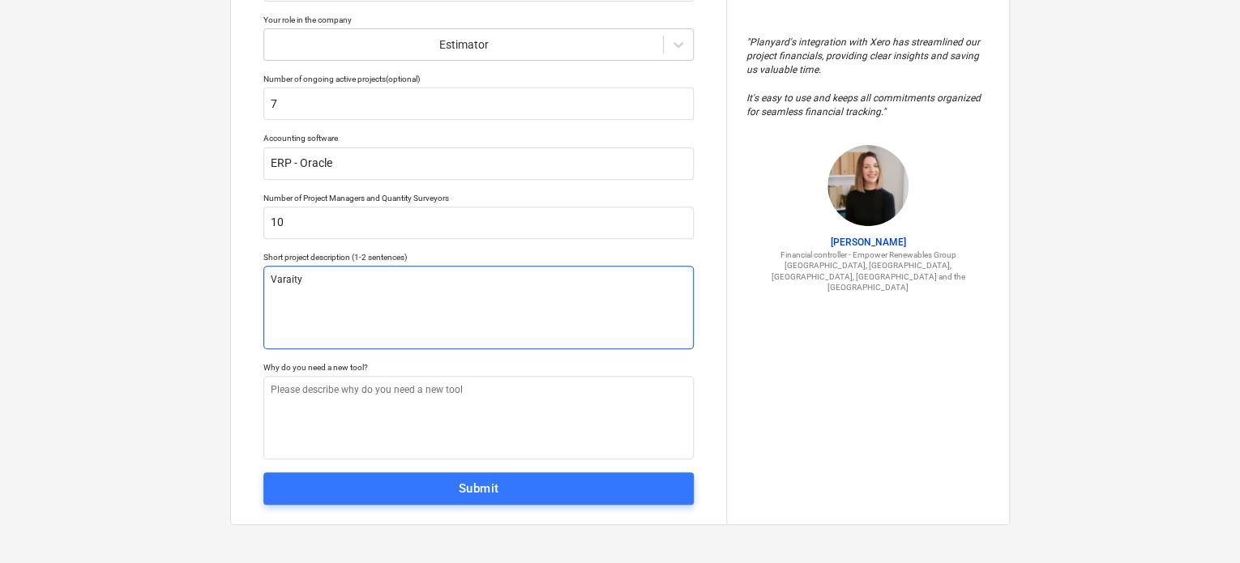
type textarea "x"
type textarea "Varaity"
type textarea "x"
type textarea "Varaity o"
type textarea "x"
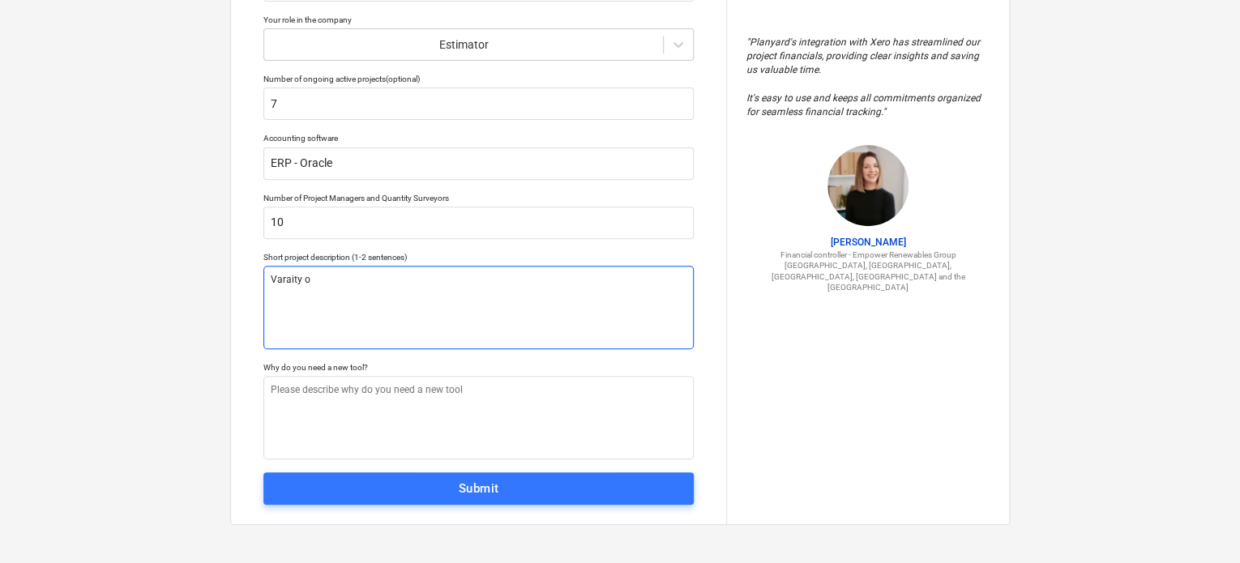
type textarea "Varaity of"
type textarea "x"
type textarea "Varaity of"
type textarea "x"
type textarea "Varaity of I"
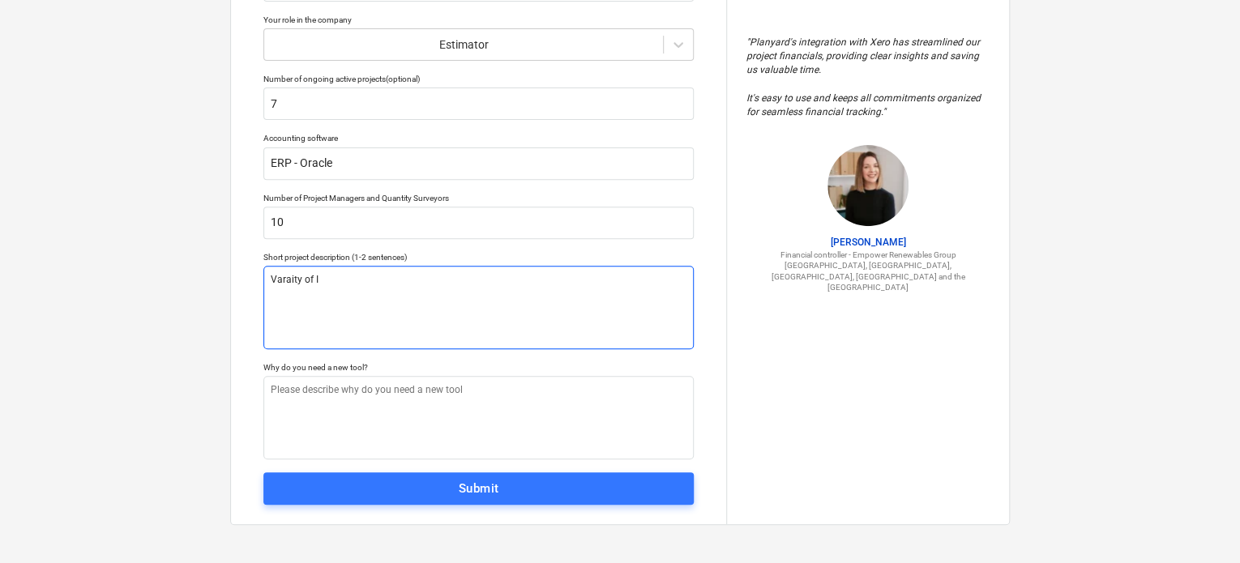
type textarea "x"
type textarea "Varaity of In"
type textarea "x"
type textarea "Varaity of Ind"
type textarea "x"
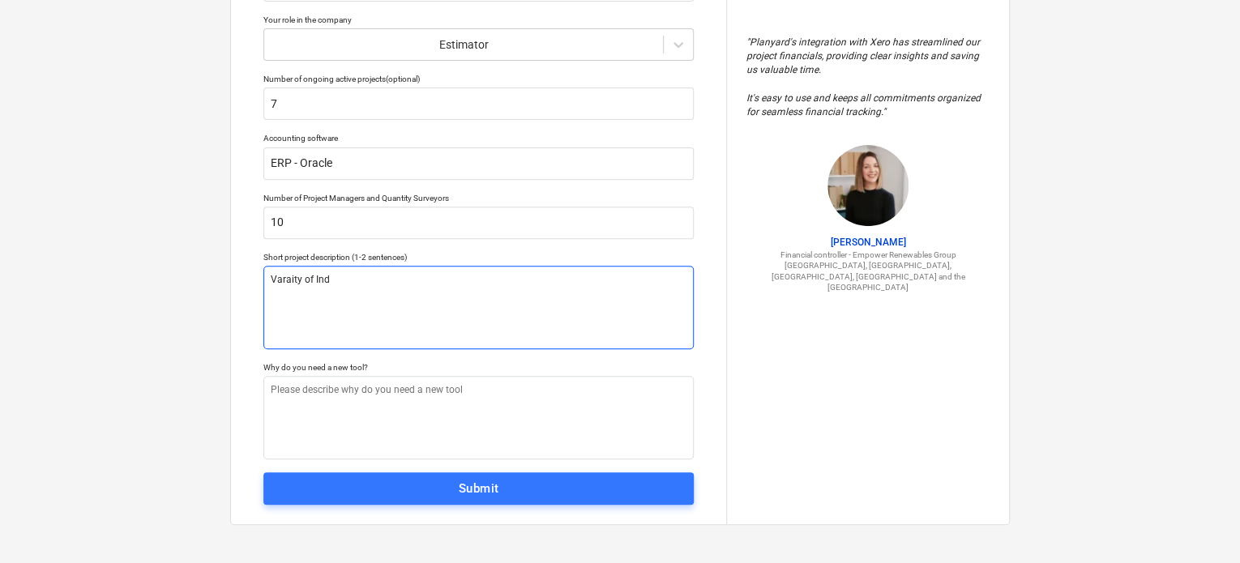
type textarea "Varaity of Indu"
type textarea "x"
type textarea "Varaity of Indus"
type textarea "x"
type textarea "Varaity of Indust"
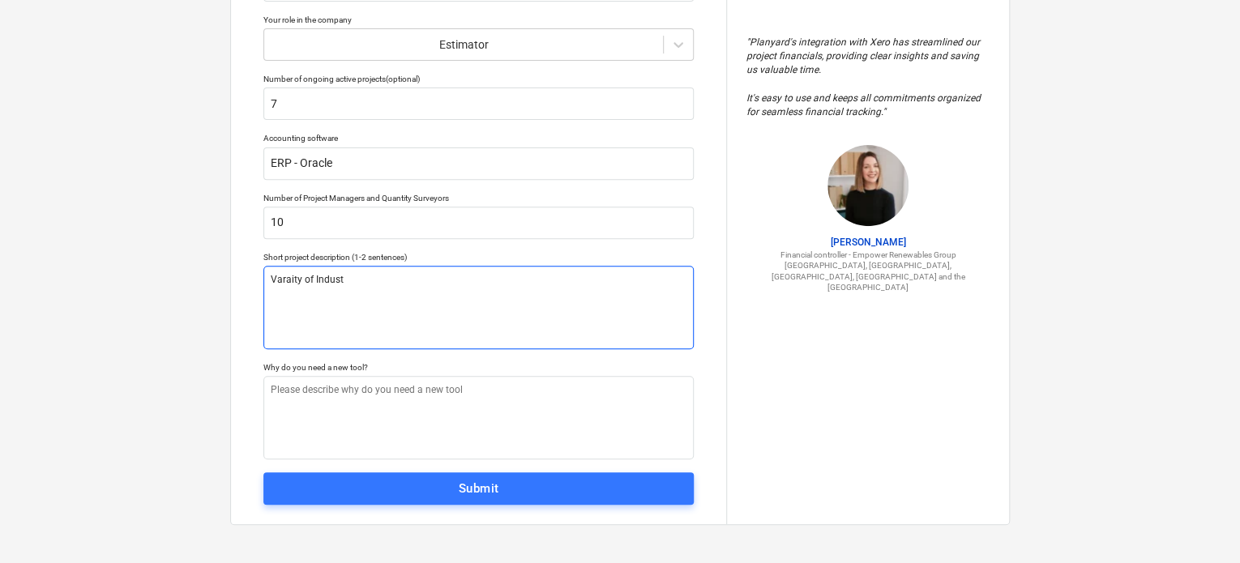
type textarea "x"
type textarea "Varaity of Induste"
type textarea "x"
type textarea "Varaity of Induster"
type textarea "x"
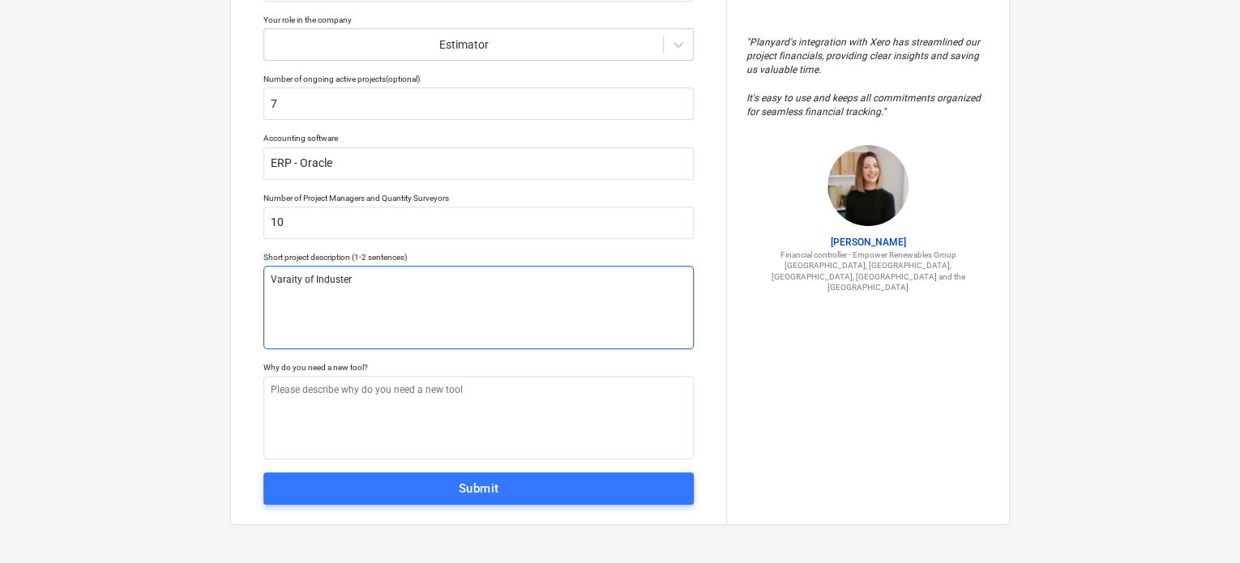
type textarea "Varaity of Industeri"
type textarea "x"
type textarea "Varaity of Industeria"
type textarea "x"
type textarea "Varaity of Industerial"
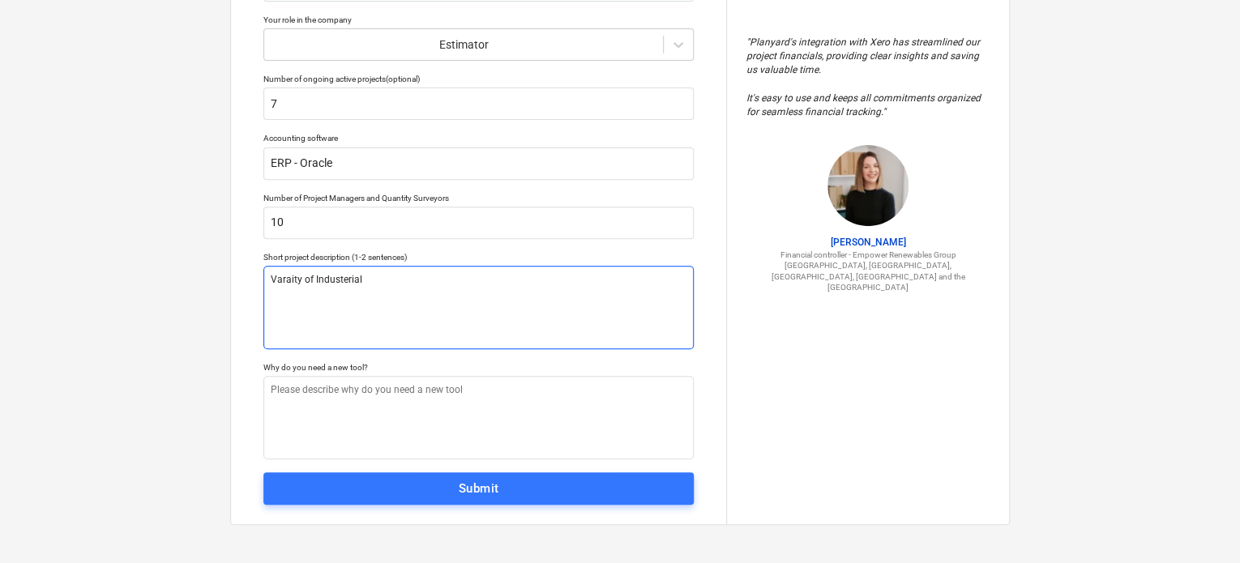
type textarea "x"
type textarea "Varaity of Industerial"
type textarea "x"
type textarea "Varaity of Industerial p"
type textarea "x"
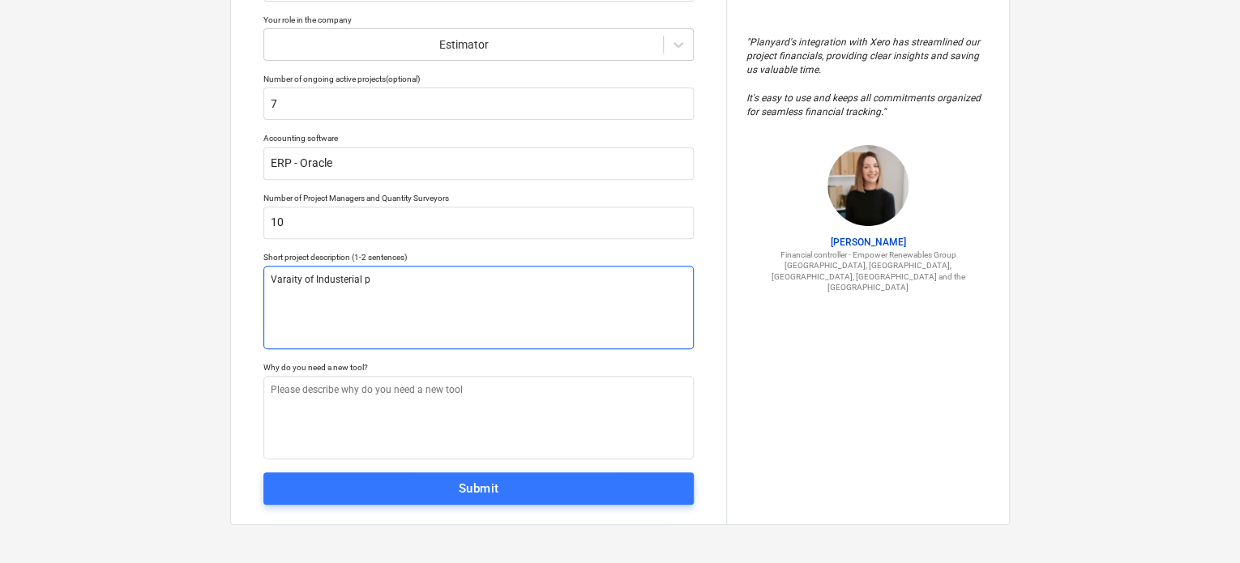
type textarea "Varaity of Industerial pr"
type textarea "x"
type textarea "Varaity of Industerial pro"
type textarea "x"
type textarea "Varaity of Industerial proj"
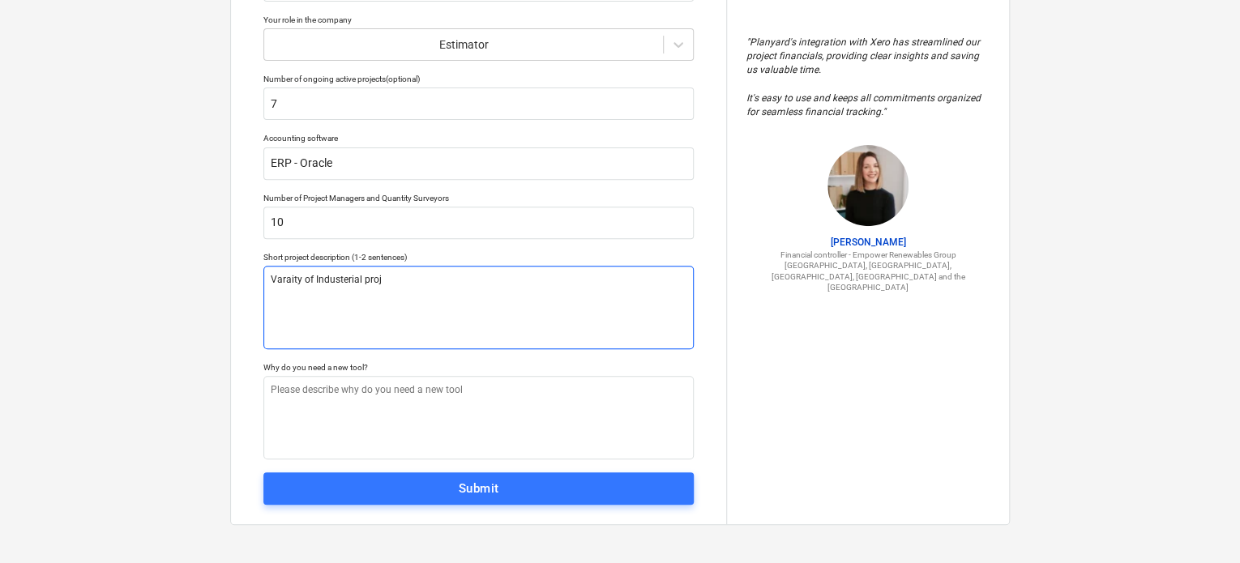
type textarea "x"
type textarea "Varaity of Industerial proje"
type textarea "x"
type textarea "Varaity of Industerial projec"
type textarea "x"
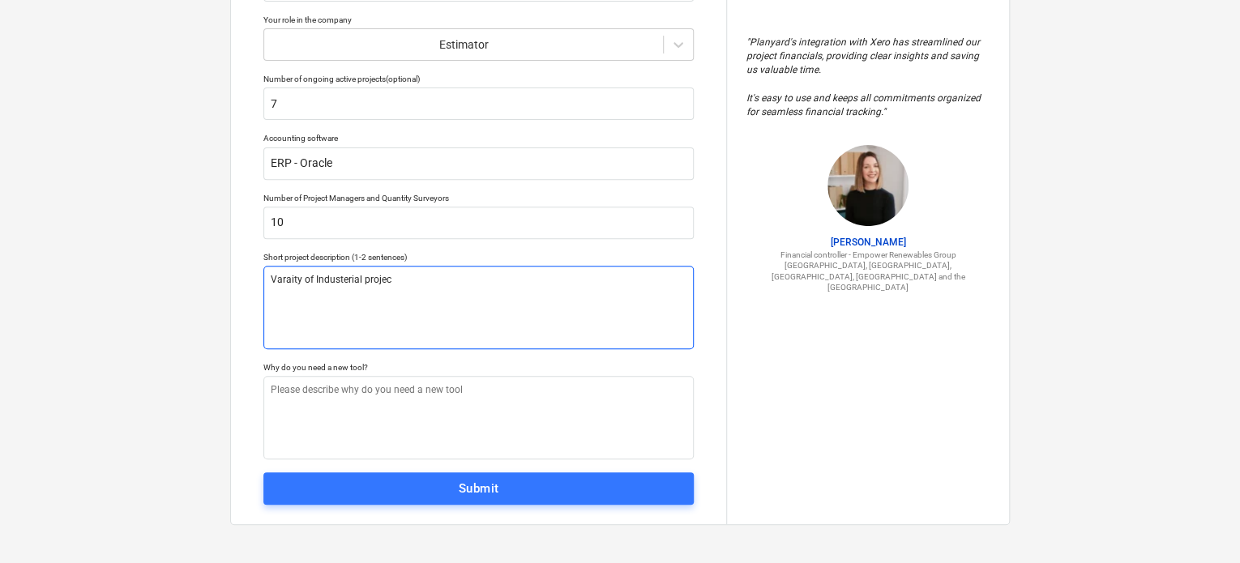
type textarea "Varaity of Industerial project"
type textarea "x"
type textarea "Varaity of Industerial project"
type textarea "x"
type textarea "Varaity of Industerial project -"
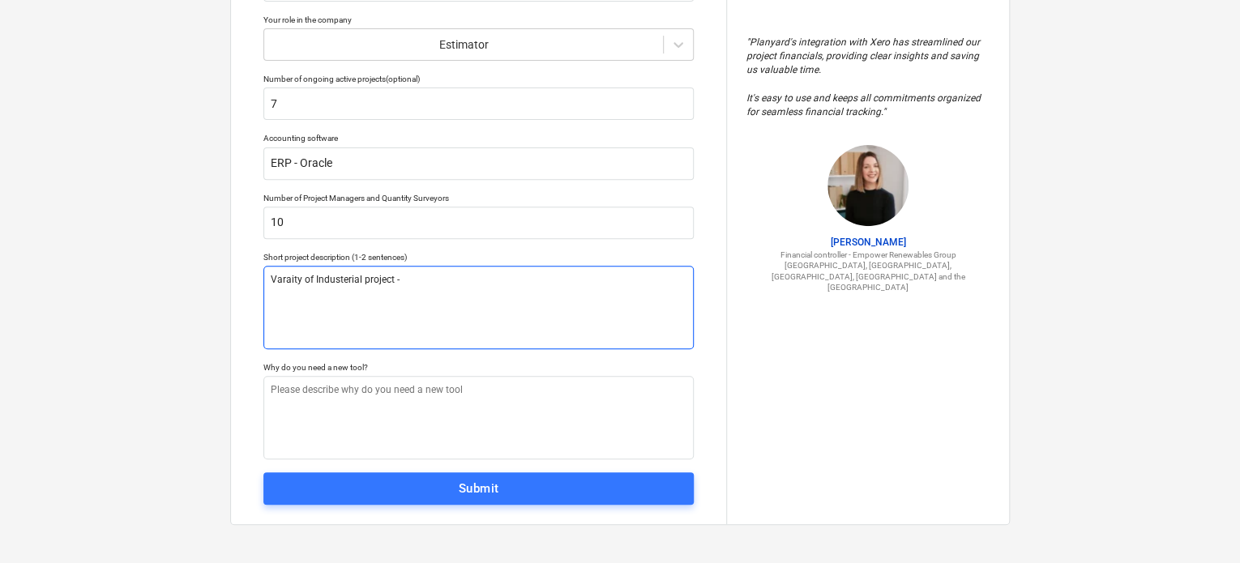
type textarea "x"
type textarea "Varaity of Industerial project - W"
type textarea "x"
type textarea "Varaity of Industerial project - Wa"
type textarea "x"
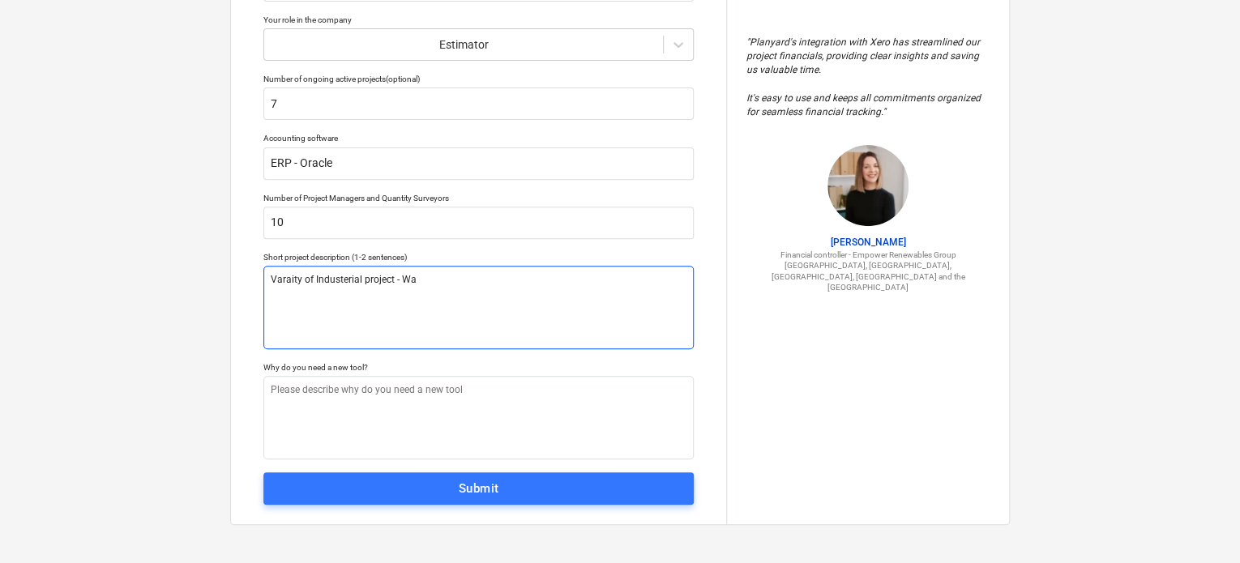
type textarea "Varaity of Industerial project - War"
type textarea "x"
type textarea "Varaity of Industerial project - Ware"
type textarea "x"
type textarea "Varaity of Industerial project - Wareh"
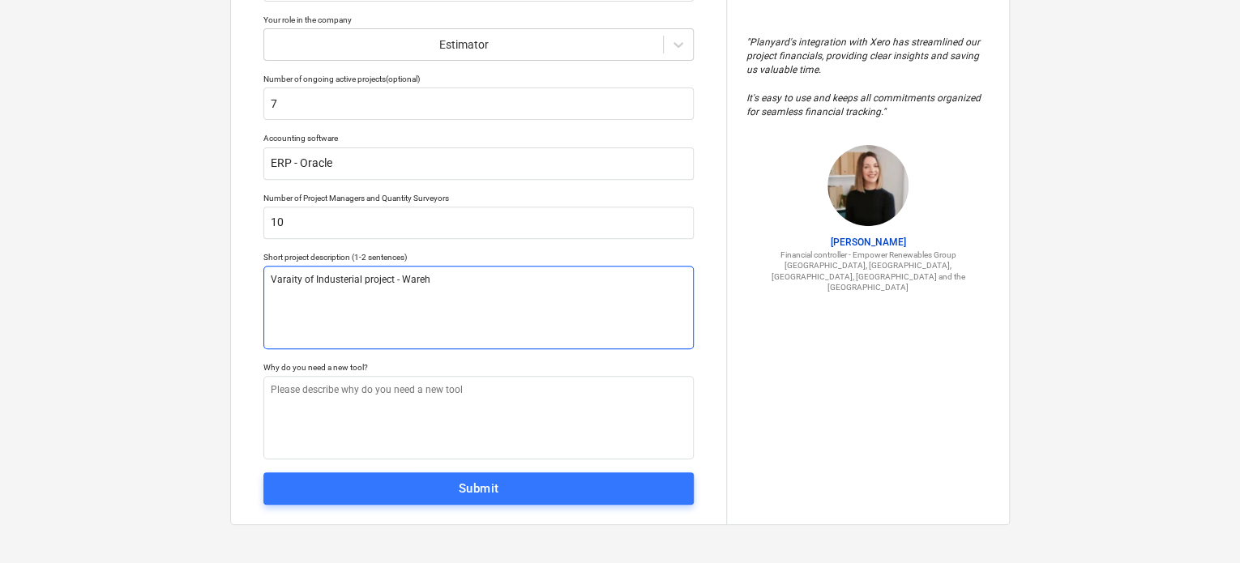
type textarea "x"
type textarea "Varaity of Industerial project - Wareho"
type textarea "x"
type textarea "Varaity of Industerial project - Warehou"
type textarea "x"
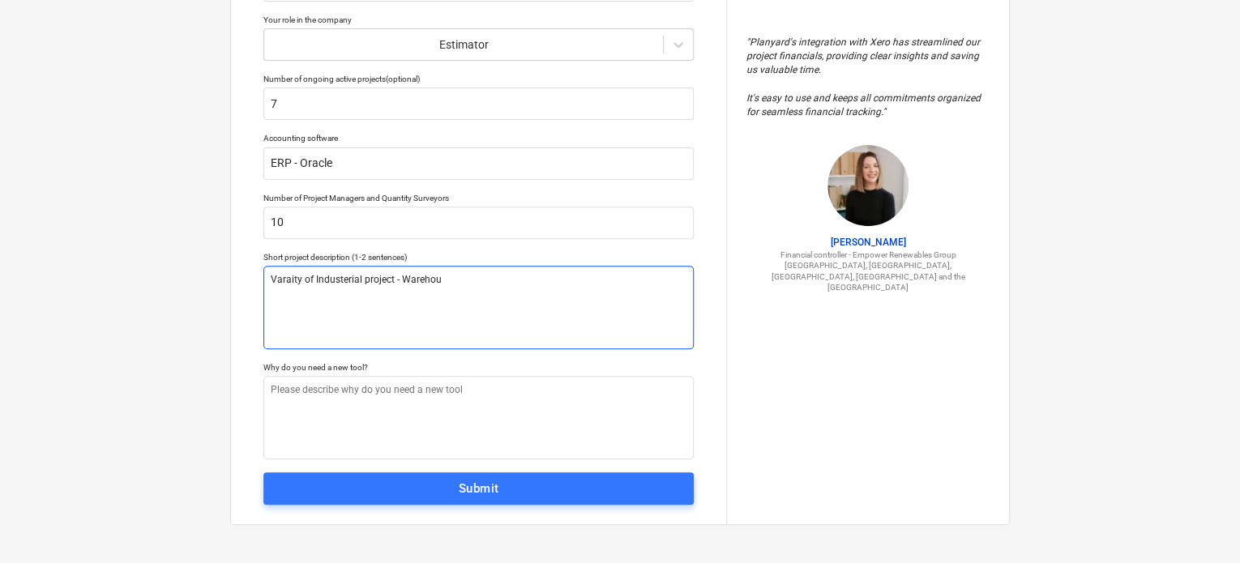
type textarea "Varaity of Industerial project - Warehous"
type textarea "x"
type textarea "Varaity of Industerial project - Warehouse"
type textarea "x"
type textarea "Varaity of Industerial project - Warehouse"
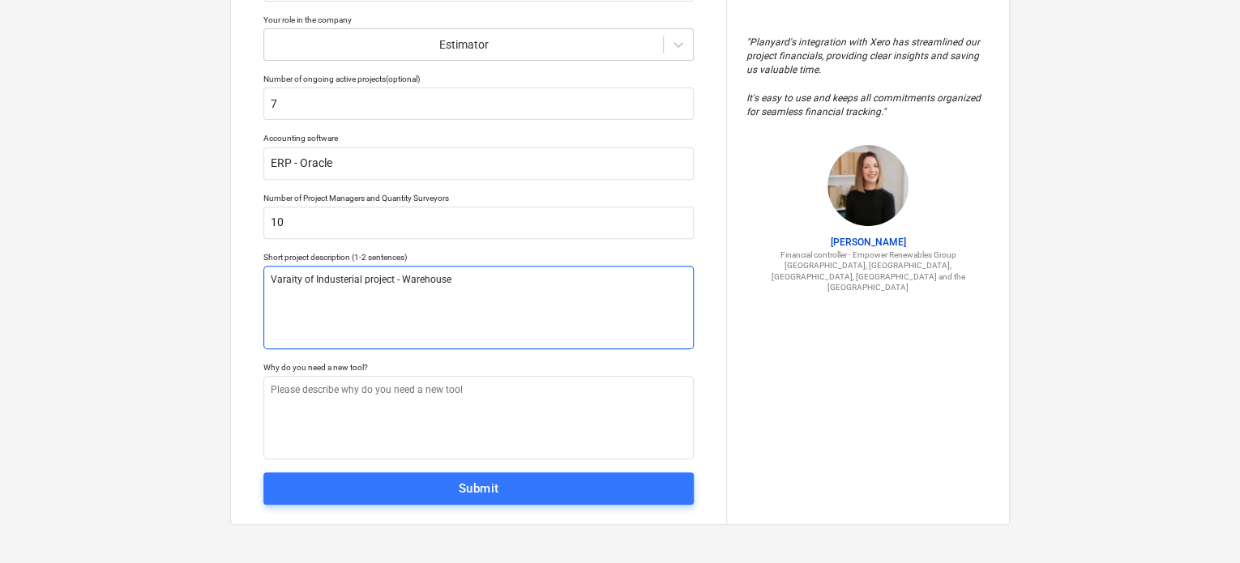
type textarea "x"
type textarea "Varaity of Industerial project - Warehouse sh"
type textarea "x"
type textarea "Varaity of Industerial project - Warehouse she"
type textarea "x"
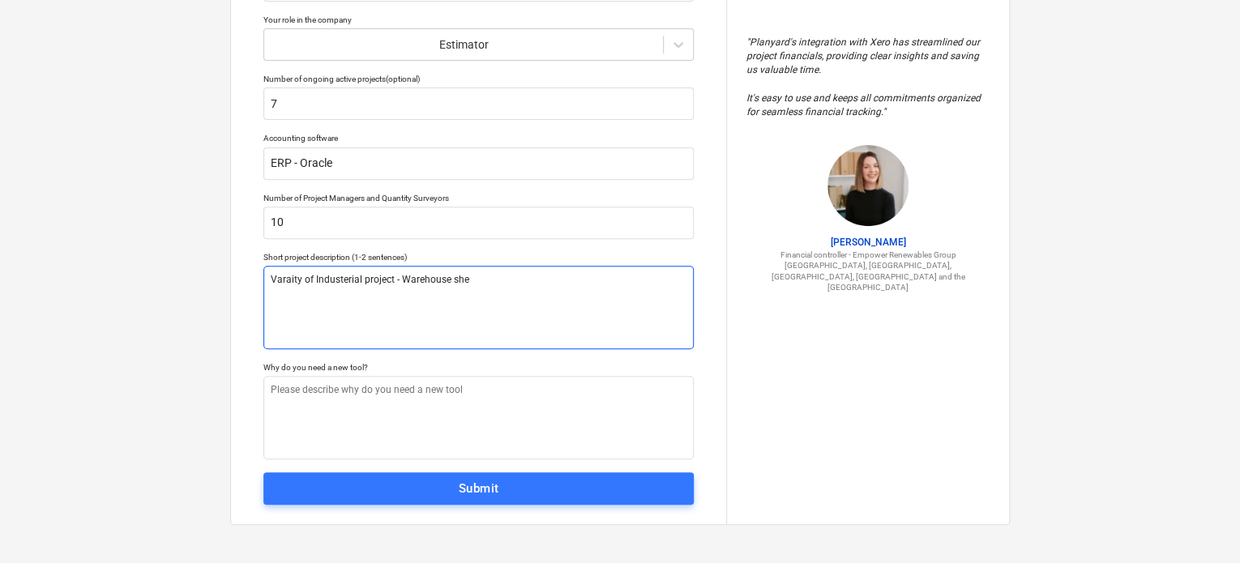
type textarea "Varaity of Industerial project - Warehouse shed"
type textarea "x"
type textarea "Varaity of Industerial project - Warehouse shed"
type textarea "x"
type textarea "Variety of Industerial project - Warehouse shed"
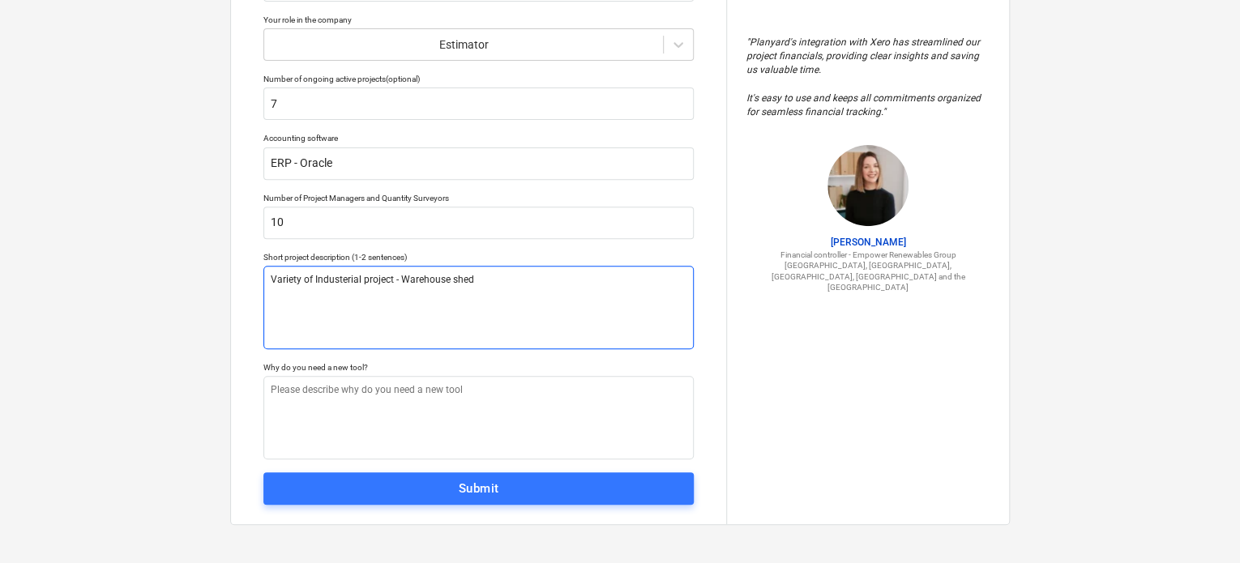
type textarea "x"
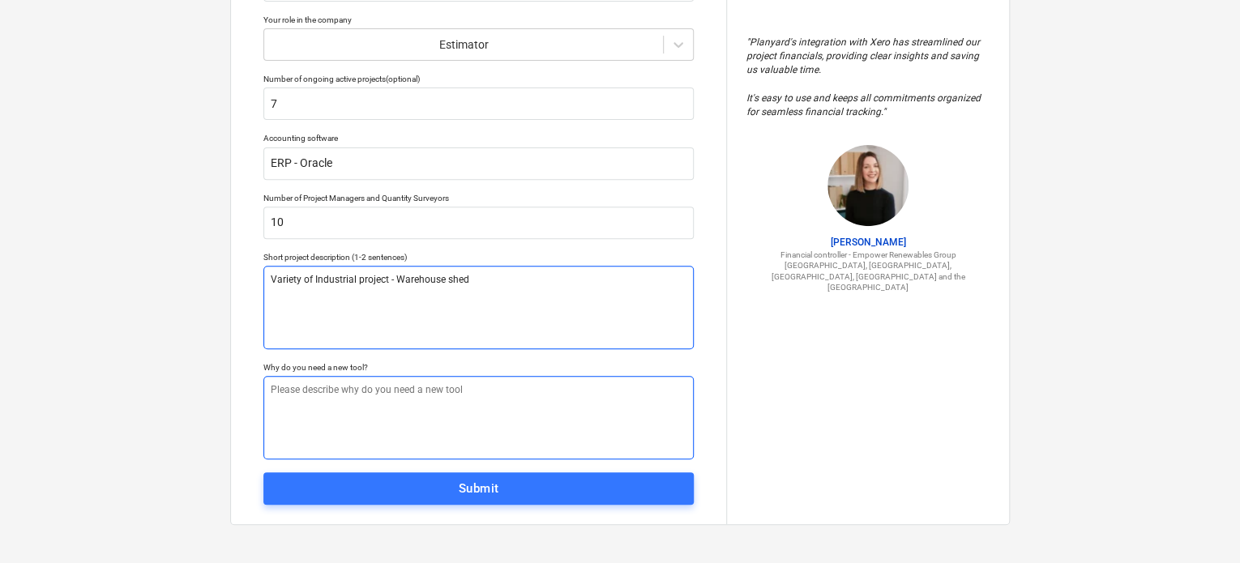
type textarea "Variety of Industrial project - Warehouse shed"
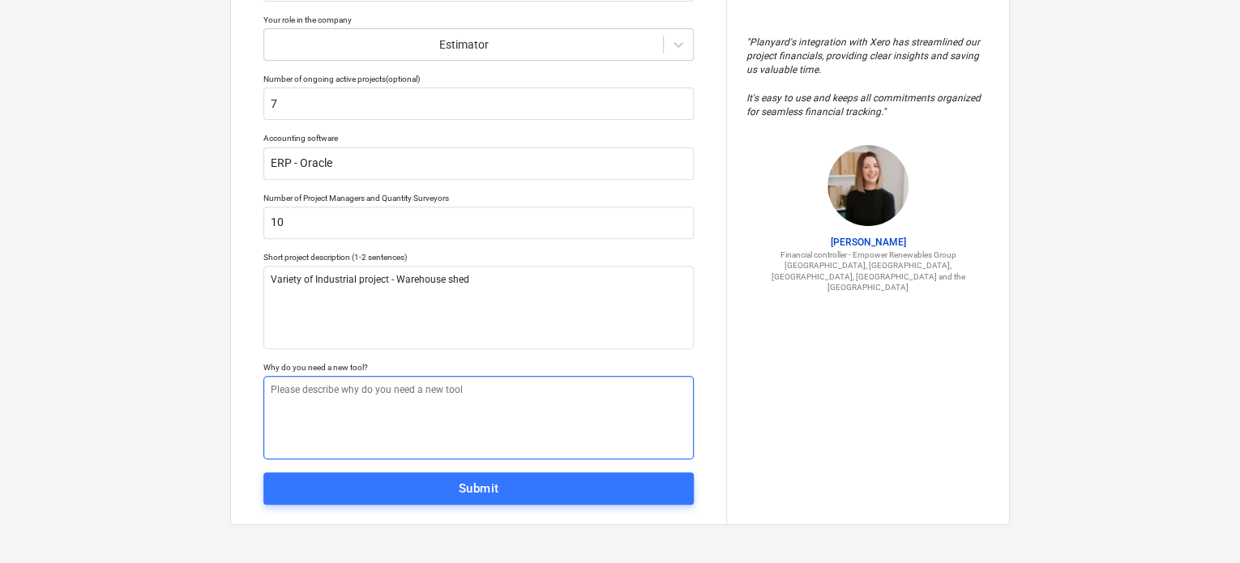
click at [373, 425] on textarea at bounding box center [478, 417] width 430 height 83
type textarea "x"
type textarea "S"
type textarea "x"
type textarea "So"
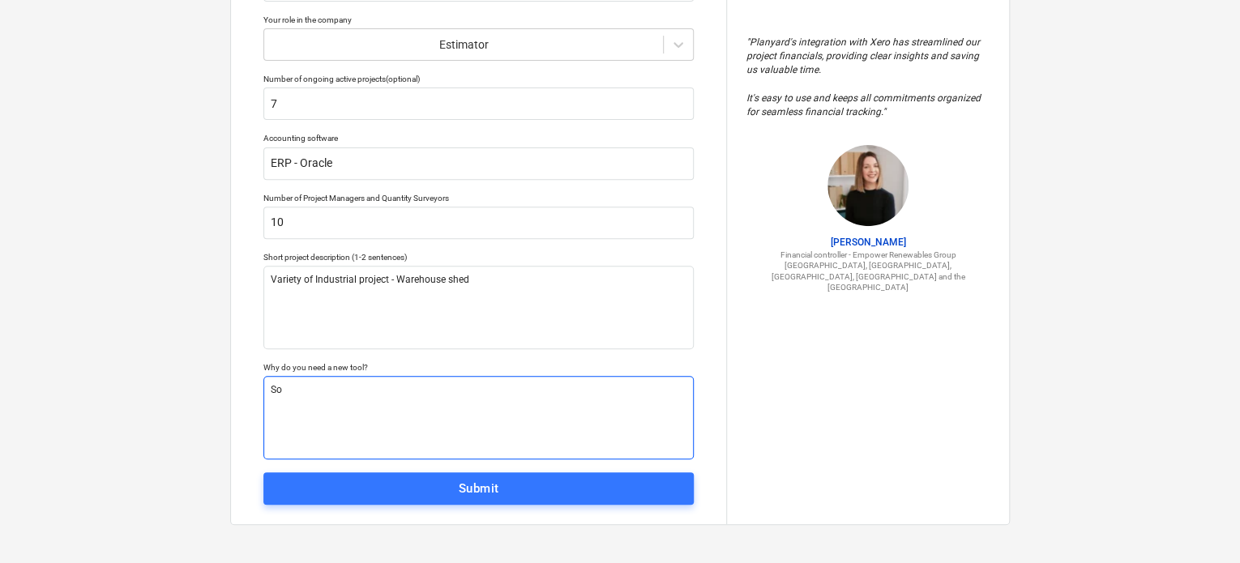
type textarea "x"
type textarea "Som"
type textarea "x"
type textarea "Some"
type textarea "x"
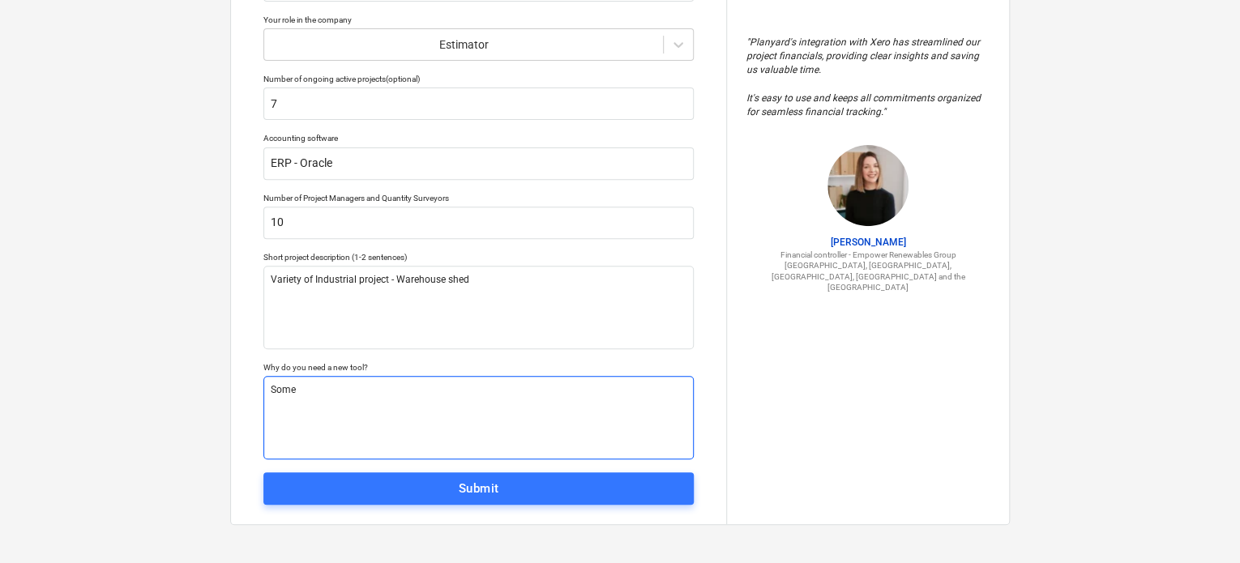
type textarea "Some"
type textarea "x"
type textarea "Some s"
type textarea "x"
type textarea "Some so"
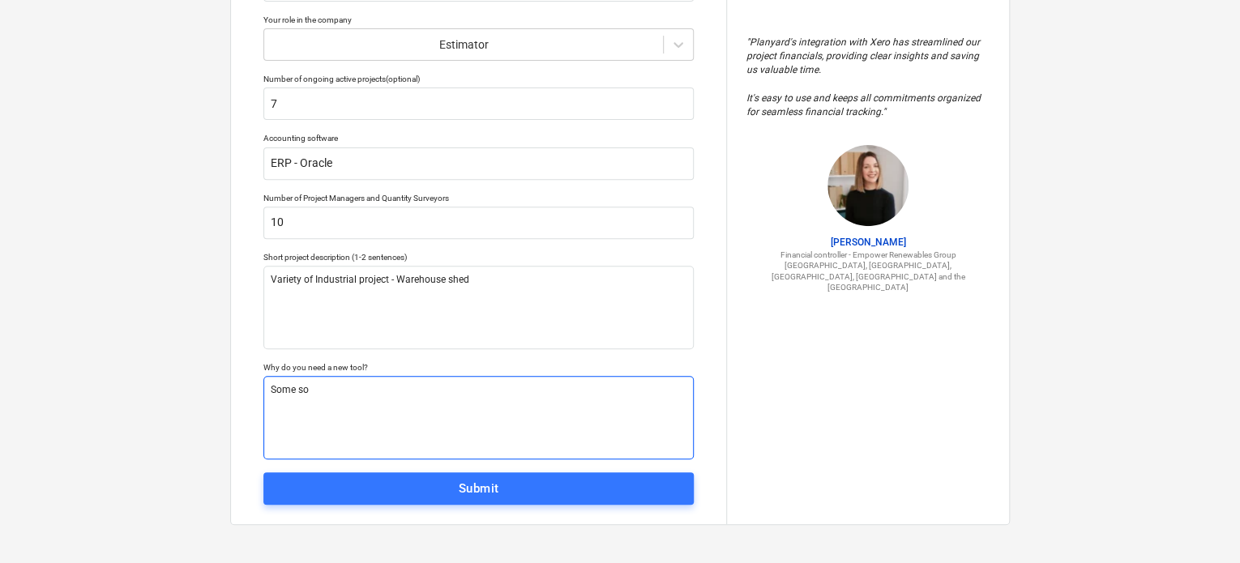
type textarea "x"
type textarea "Some sof"
type textarea "x"
type textarea "Some soft"
type textarea "x"
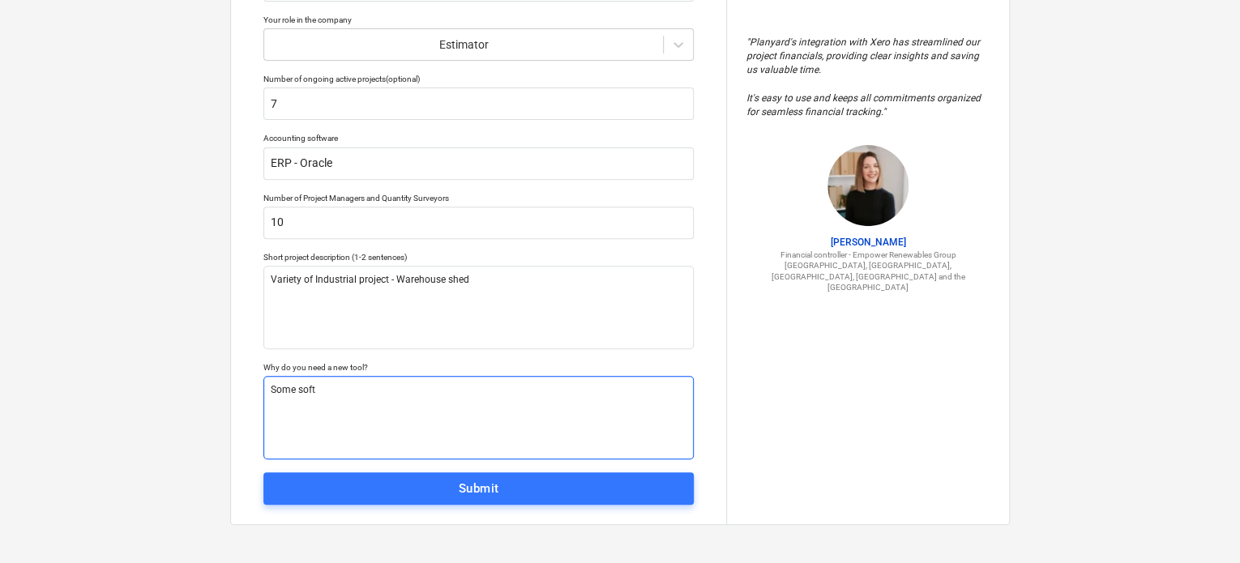
type textarea "Some soft"
type textarea "x"
type textarea "Some soft w"
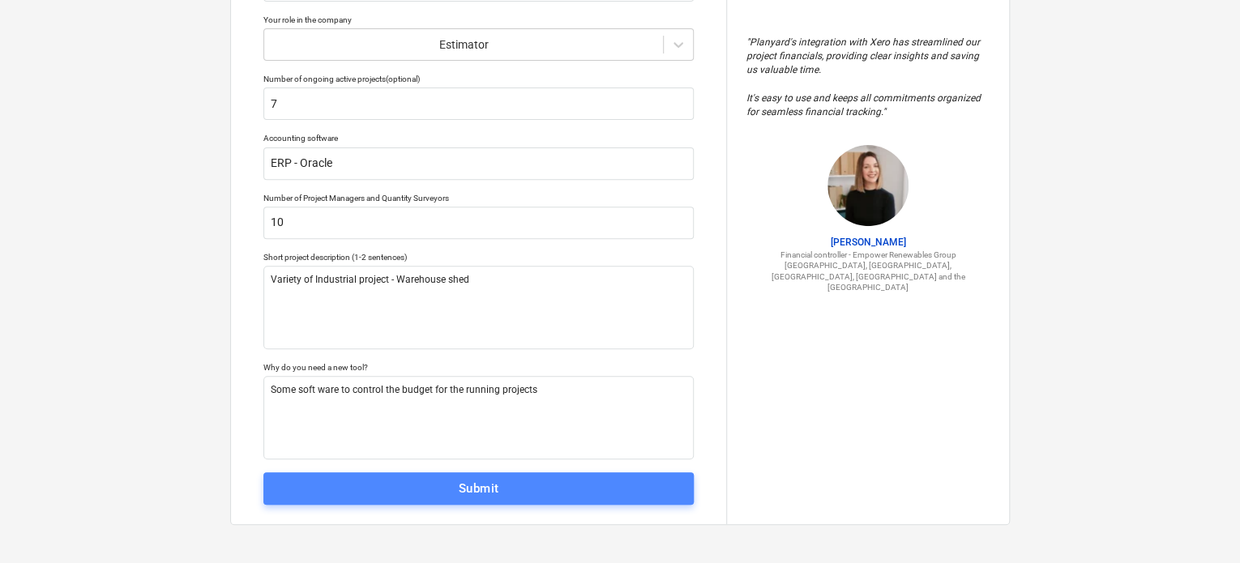
click at [424, 493] on span "Submit" at bounding box center [478, 488] width 395 height 21
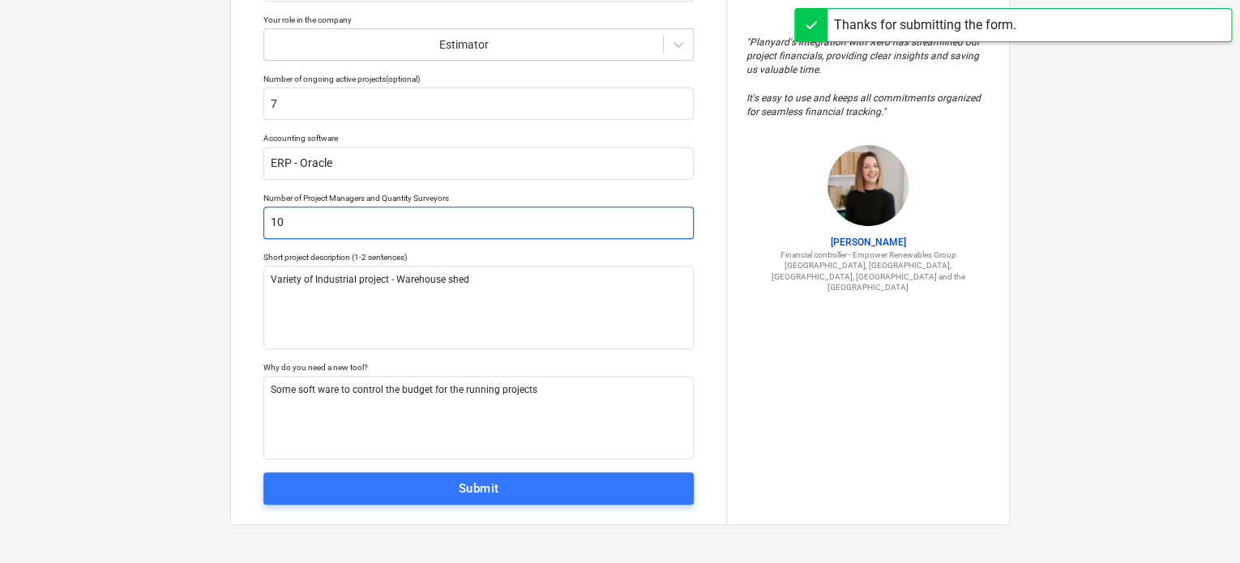
scroll to position [15, 0]
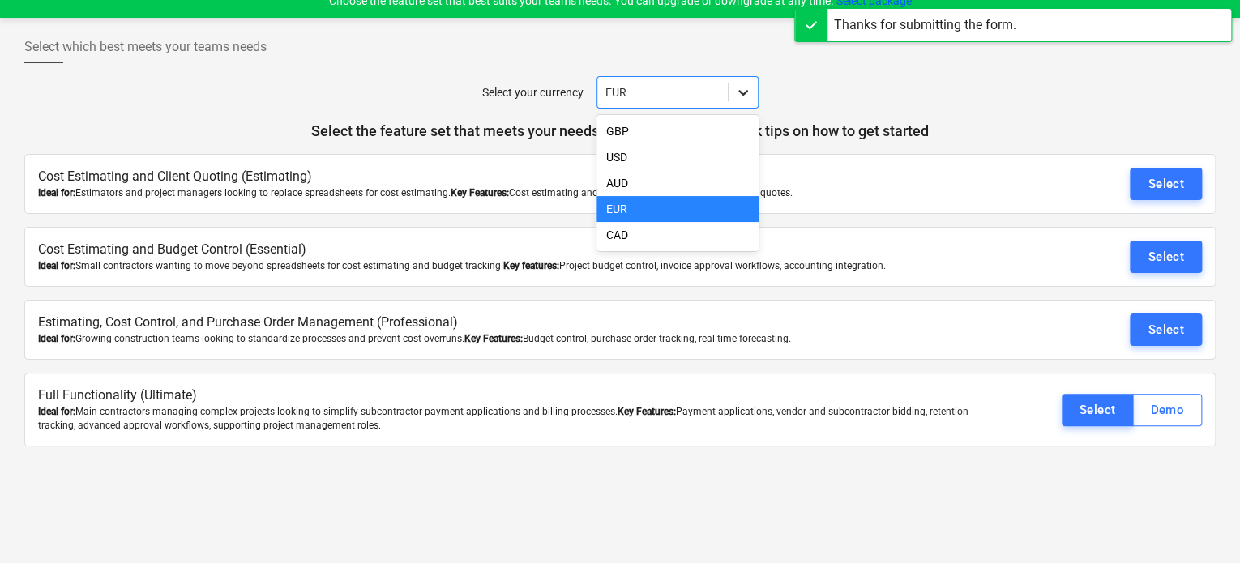
click at [735, 96] on icon at bounding box center [743, 92] width 16 height 16
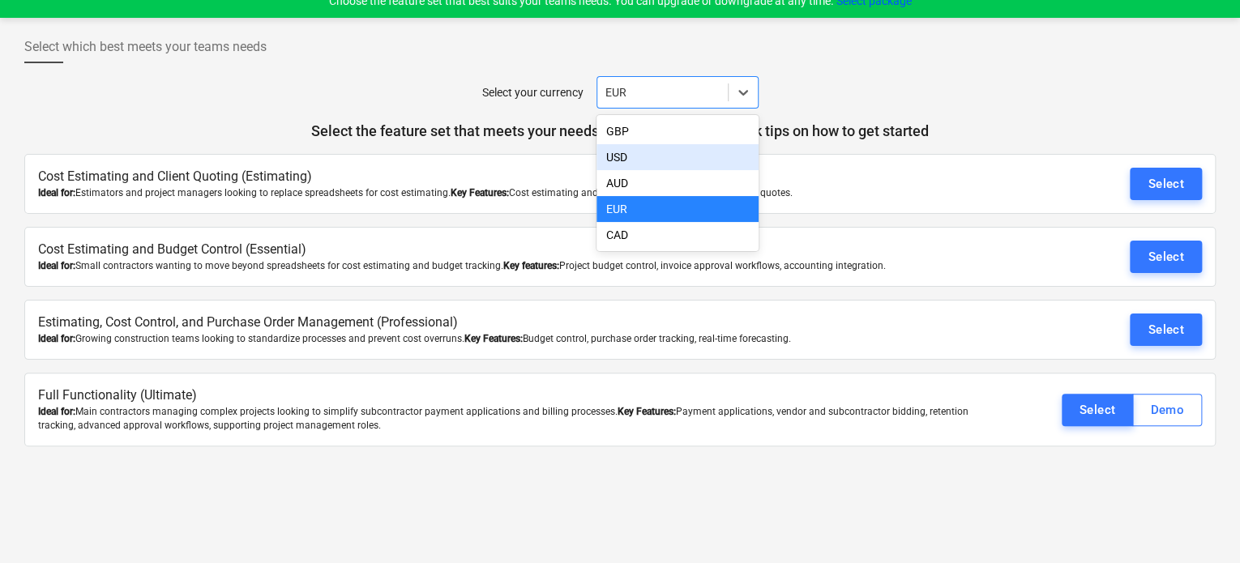
click at [680, 150] on div "USD" at bounding box center [677, 157] width 162 height 26
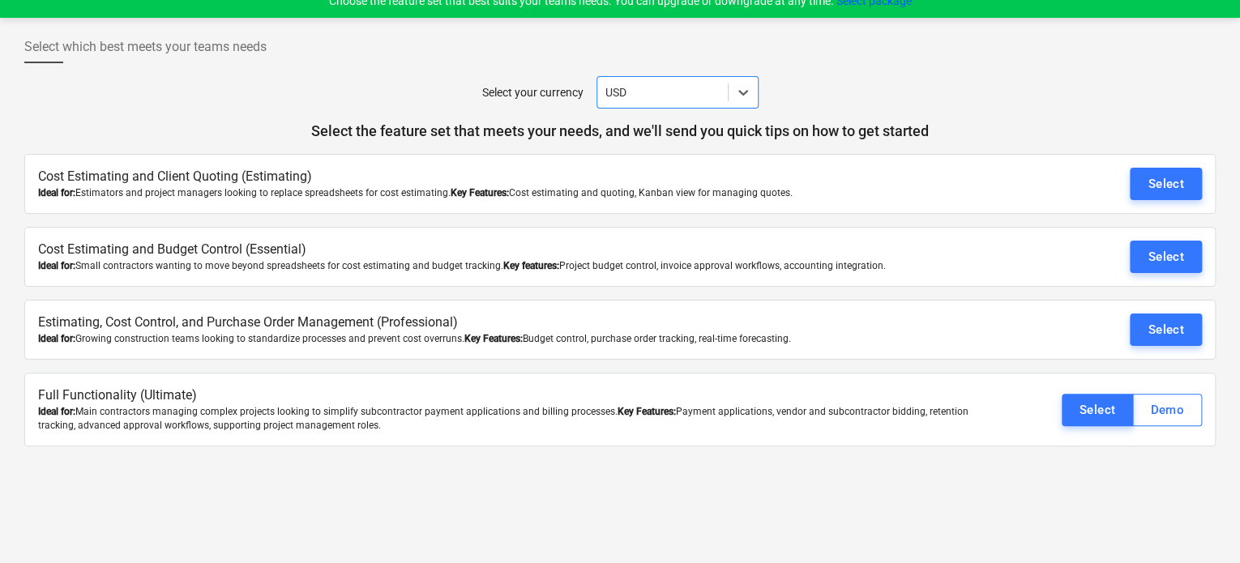
click at [1060, 396] on div "Select Demo" at bounding box center [1105, 410] width 194 height 32
click at [1091, 411] on div "Select" at bounding box center [1097, 409] width 36 height 21
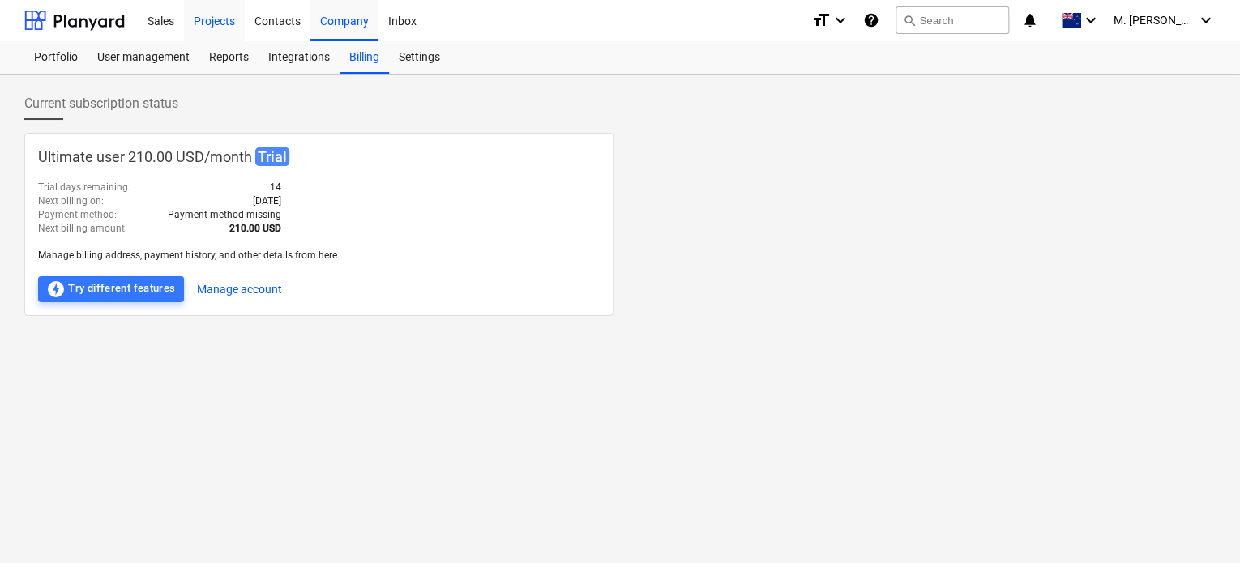
click at [209, 22] on div "Projects" at bounding box center [214, 19] width 61 height 41
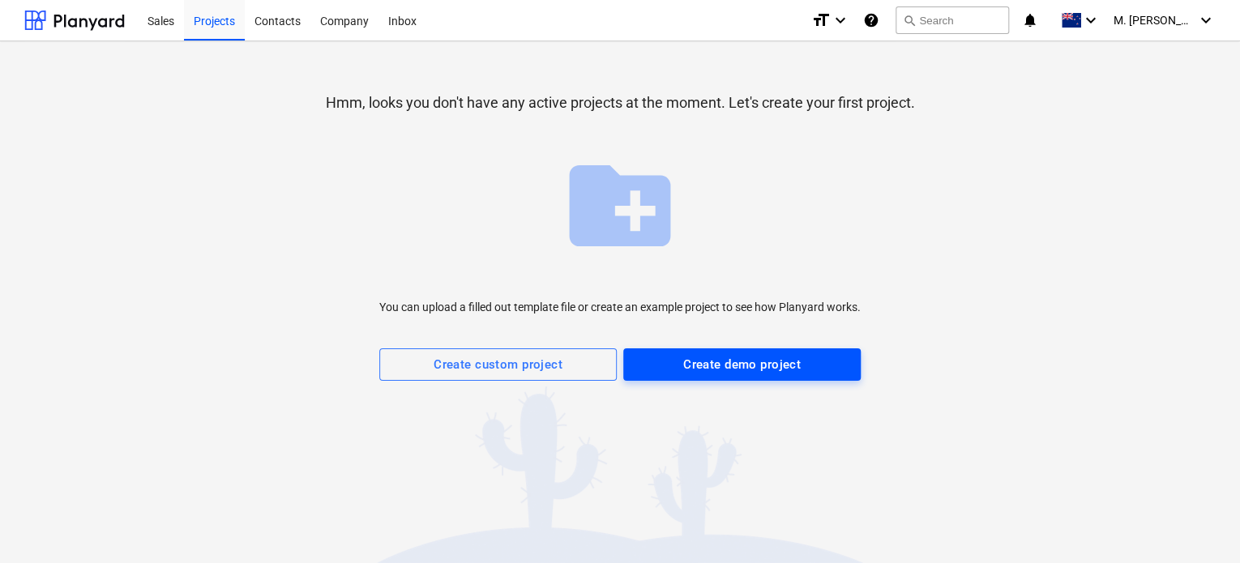
click at [681, 361] on span "Create demo project" at bounding box center [742, 364] width 202 height 21
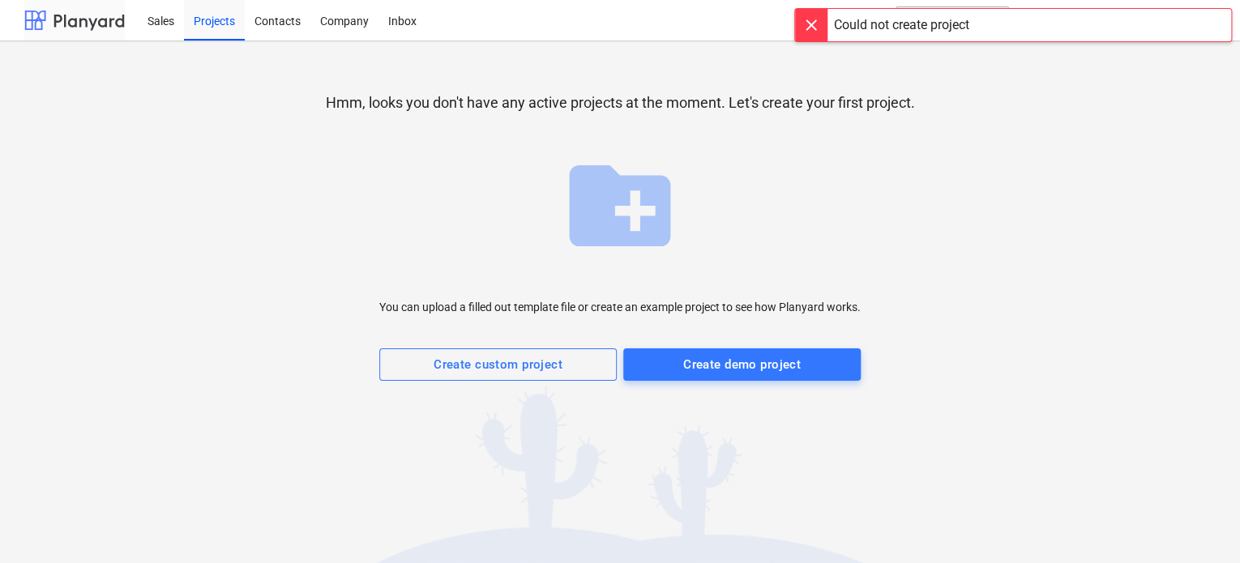
click at [69, 25] on div at bounding box center [74, 20] width 100 height 41
click at [549, 352] on button "Create custom project" at bounding box center [497, 364] width 237 height 32
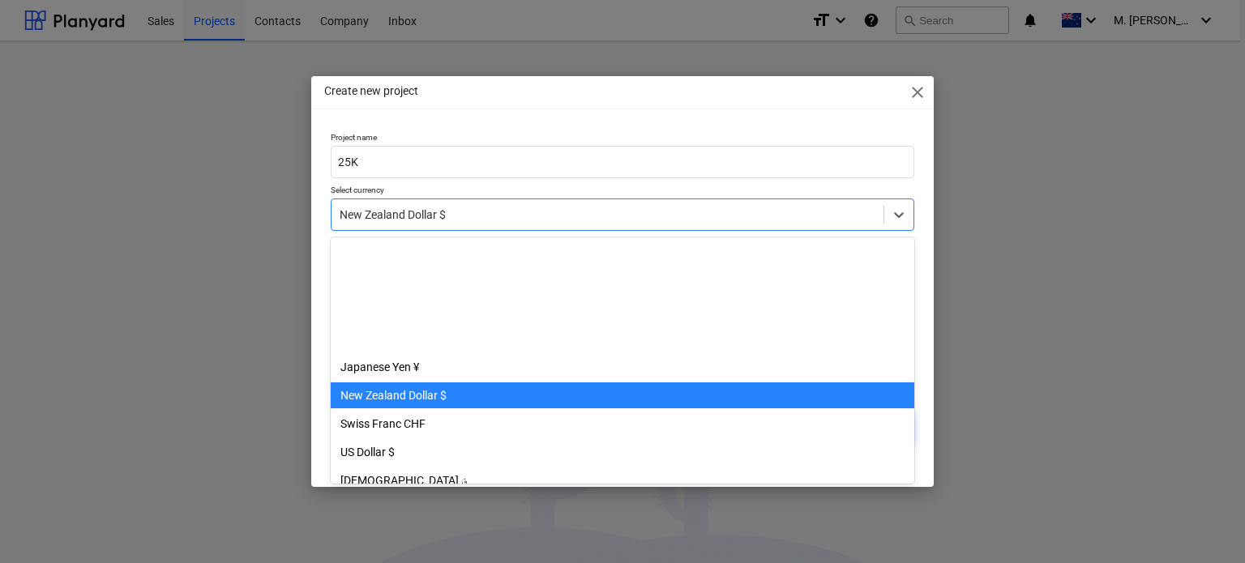
click at [717, 217] on div at bounding box center [607, 215] width 536 height 16
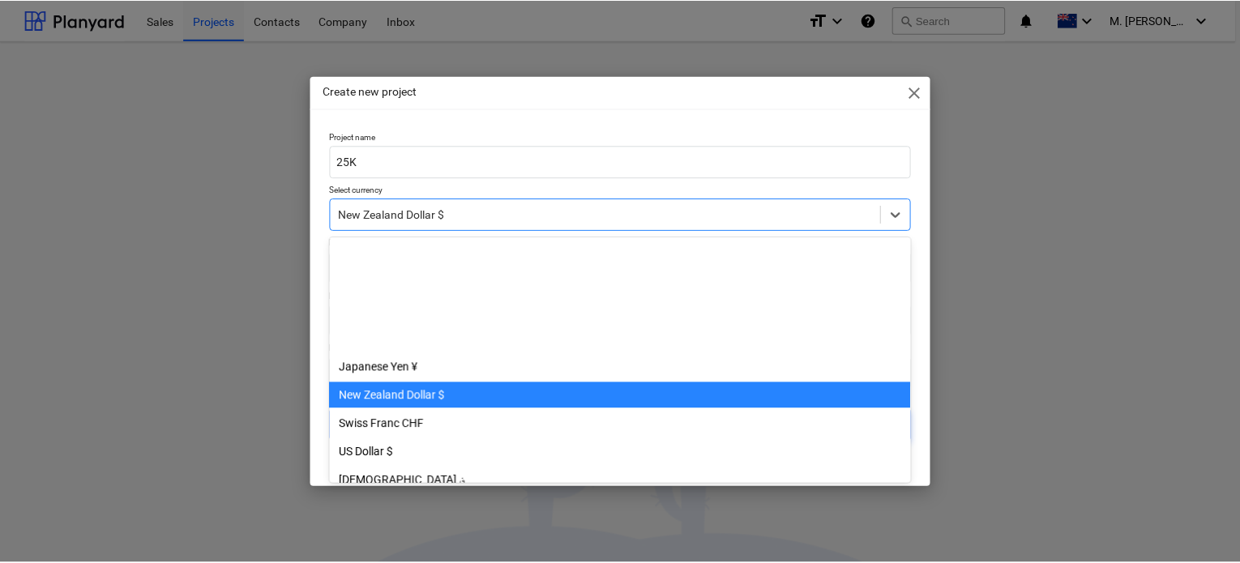
scroll to position [142, 0]
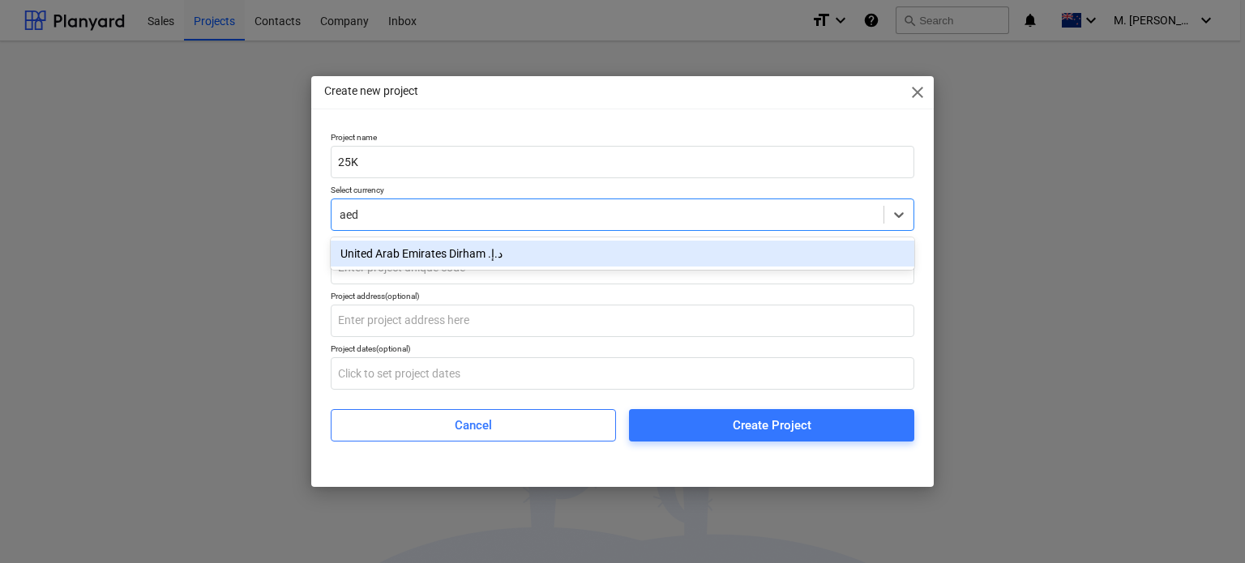
click at [445, 255] on div "United Arab Emirates Dirham د.إ.‏" at bounding box center [622, 254] width 583 height 26
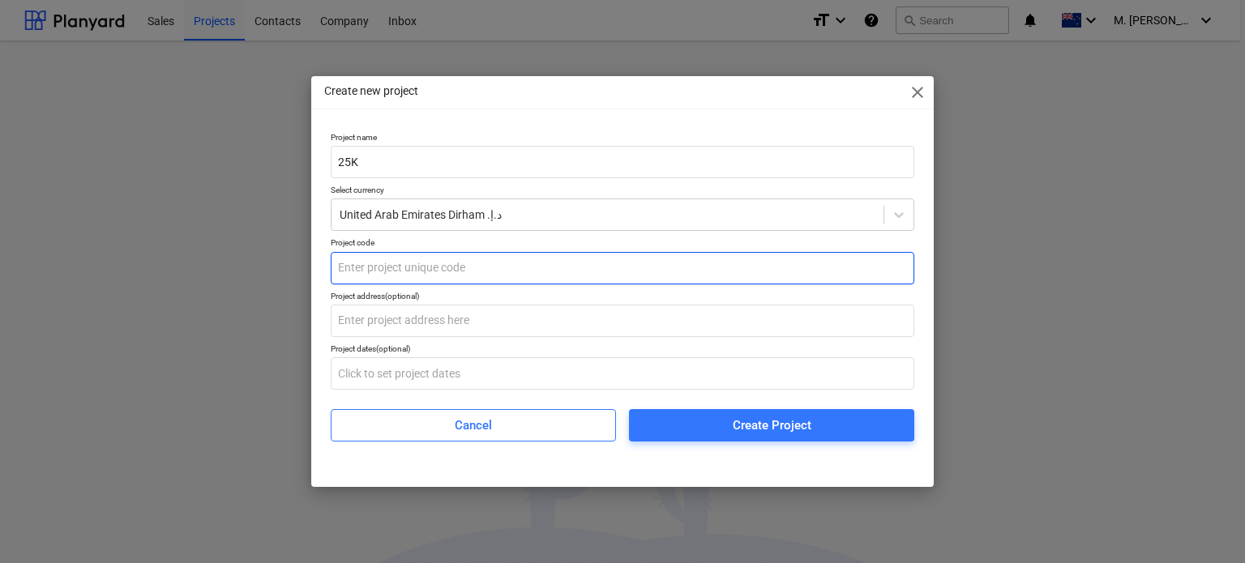
click at [474, 272] on input "text" at bounding box center [622, 268] width 583 height 32
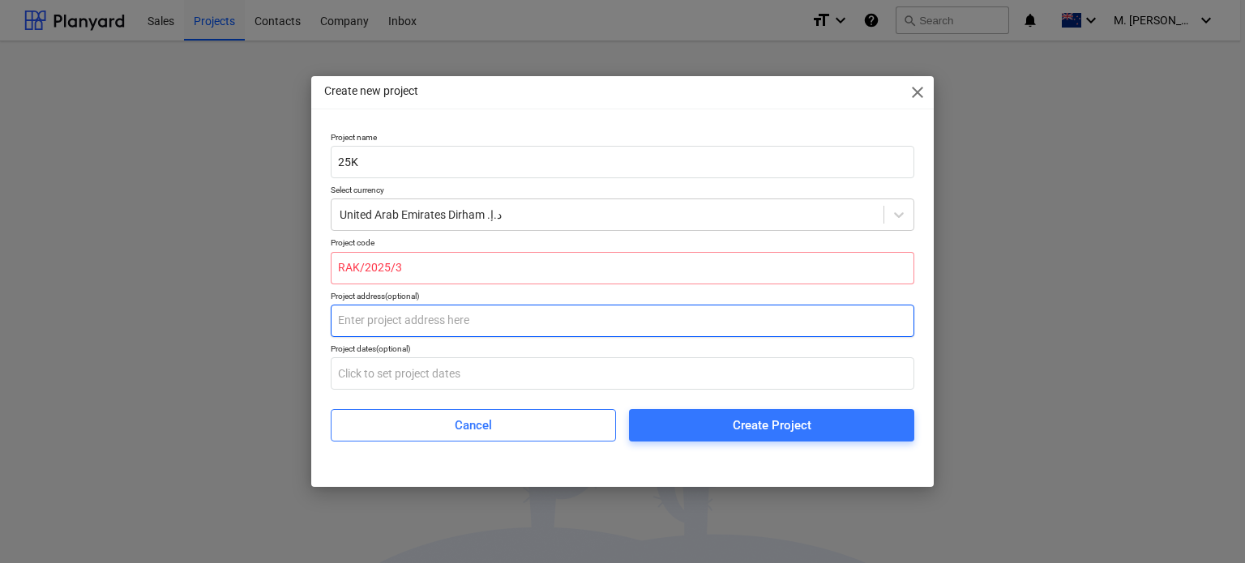
click at [732, 319] on input "text" at bounding box center [622, 321] width 583 height 32
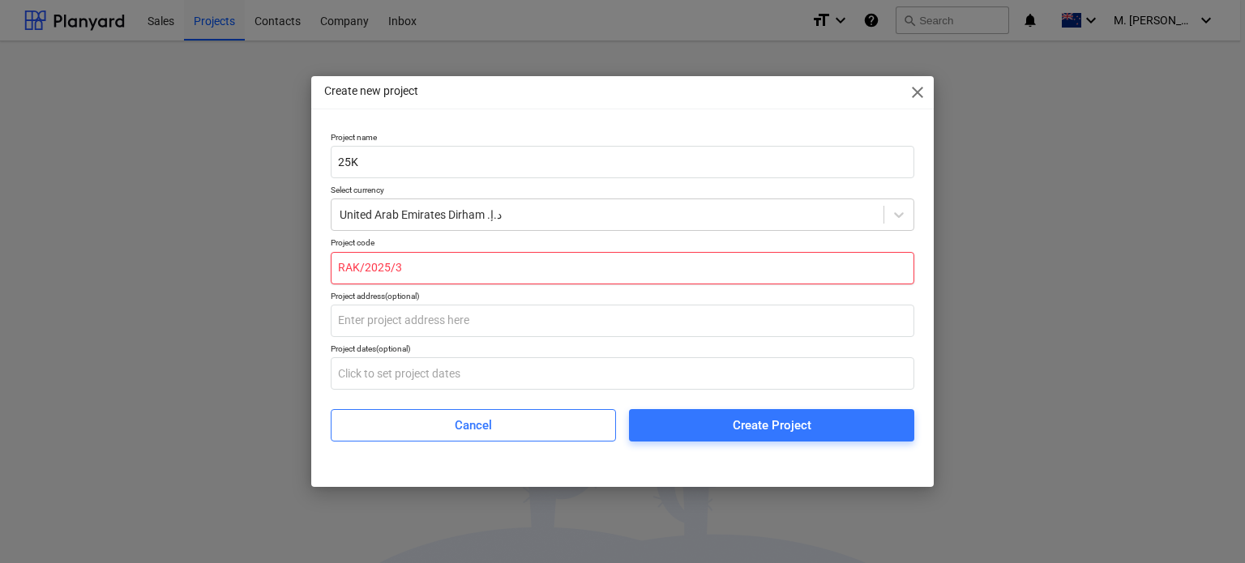
click at [715, 256] on input "RAK/2025/3" at bounding box center [622, 268] width 583 height 32
click at [621, 263] on input "RAK/2025/3" at bounding box center [622, 268] width 583 height 32
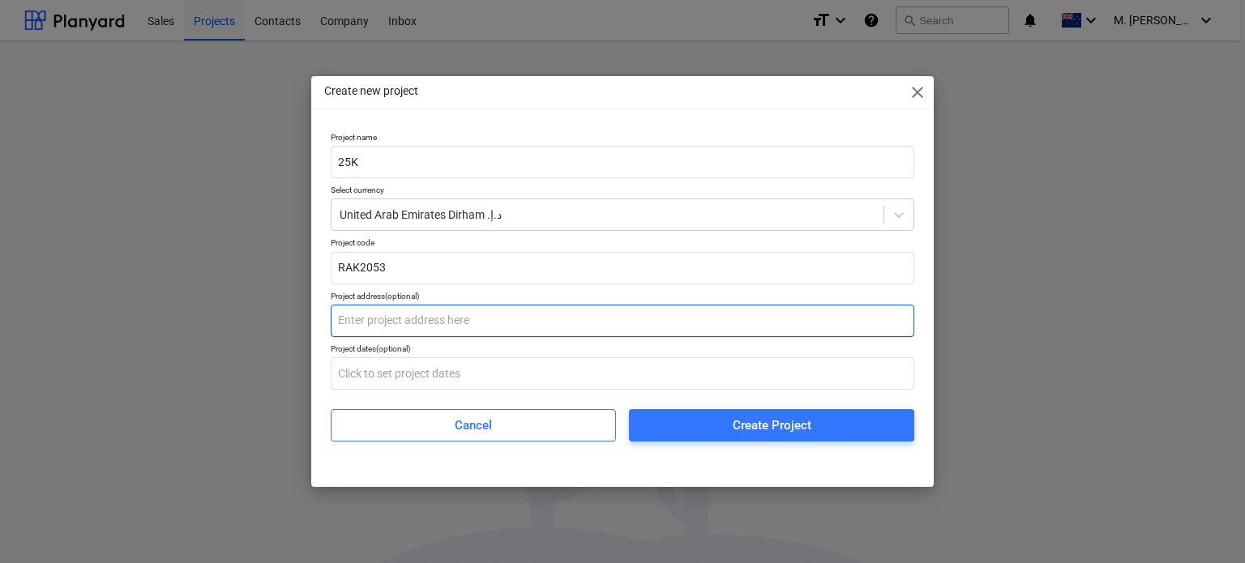
click at [586, 331] on input "text" at bounding box center [622, 321] width 583 height 32
click at [571, 312] on input "text" at bounding box center [622, 321] width 583 height 32
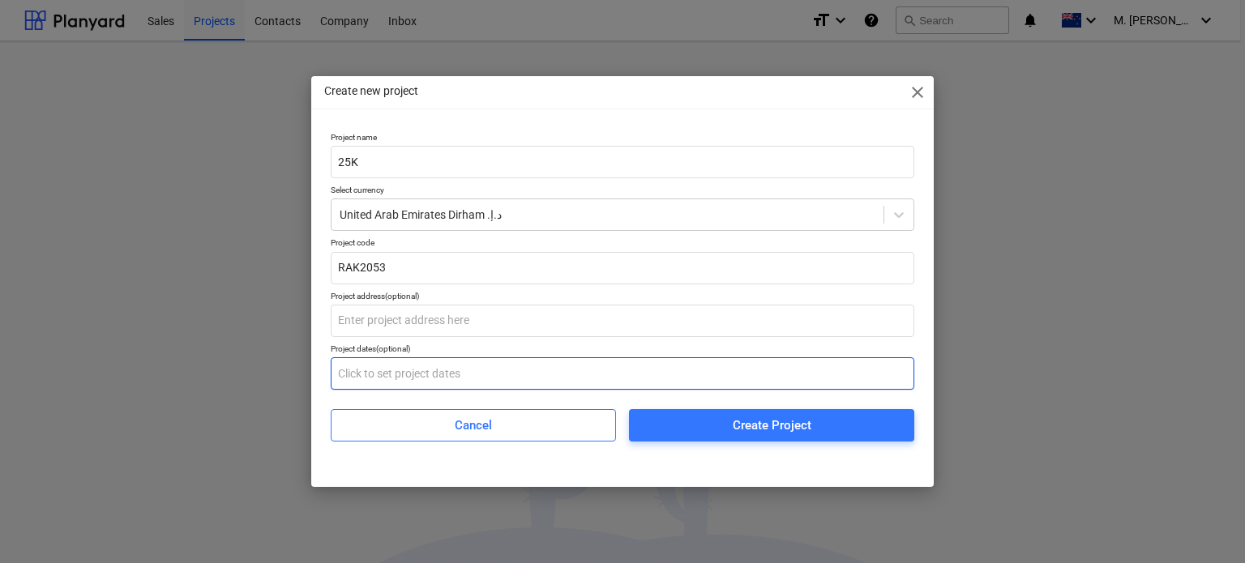
click at [555, 358] on input "text" at bounding box center [622, 373] width 583 height 32
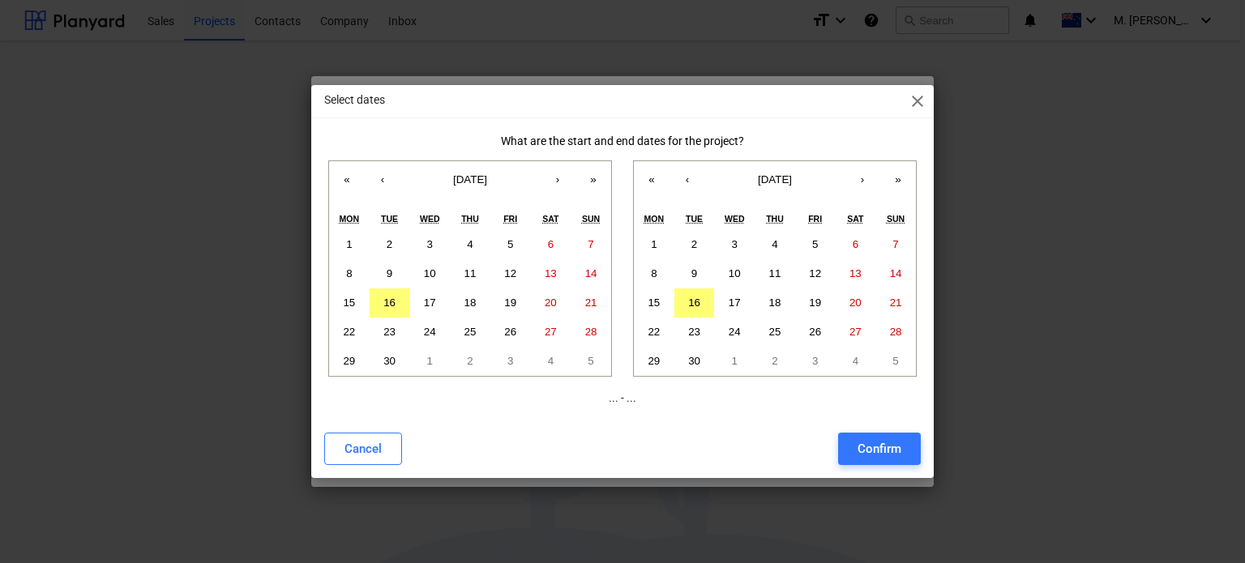
click at [412, 442] on div "Cancel Confirm" at bounding box center [622, 449] width 596 height 32
click at [433, 353] on button "1" at bounding box center [429, 361] width 41 height 29
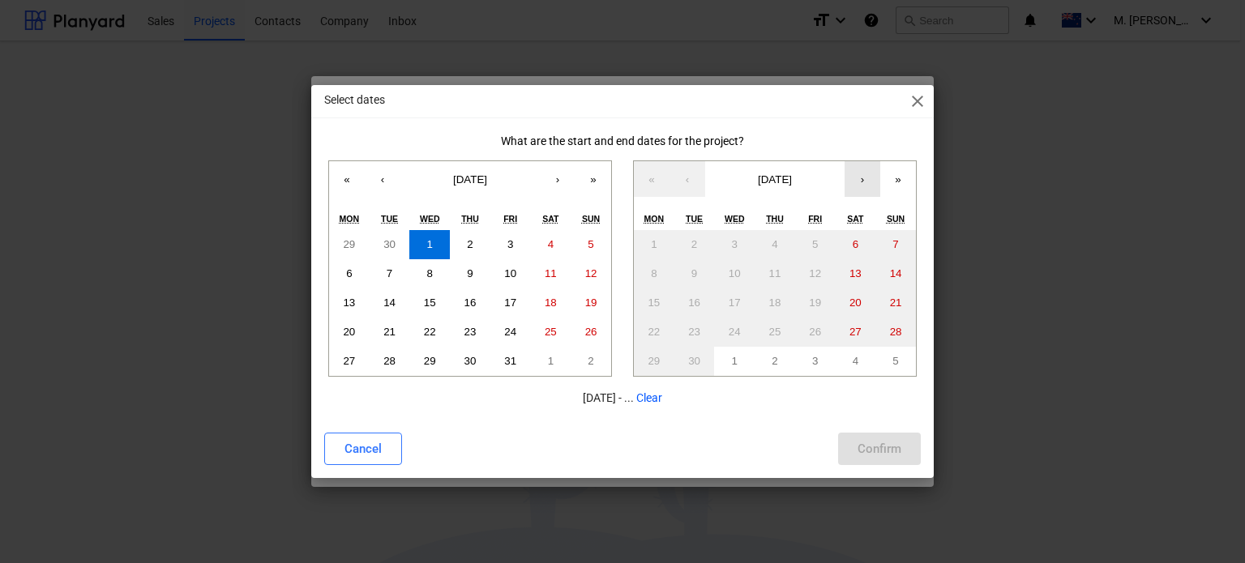
click at [858, 177] on button "›" at bounding box center [862, 179] width 36 height 36
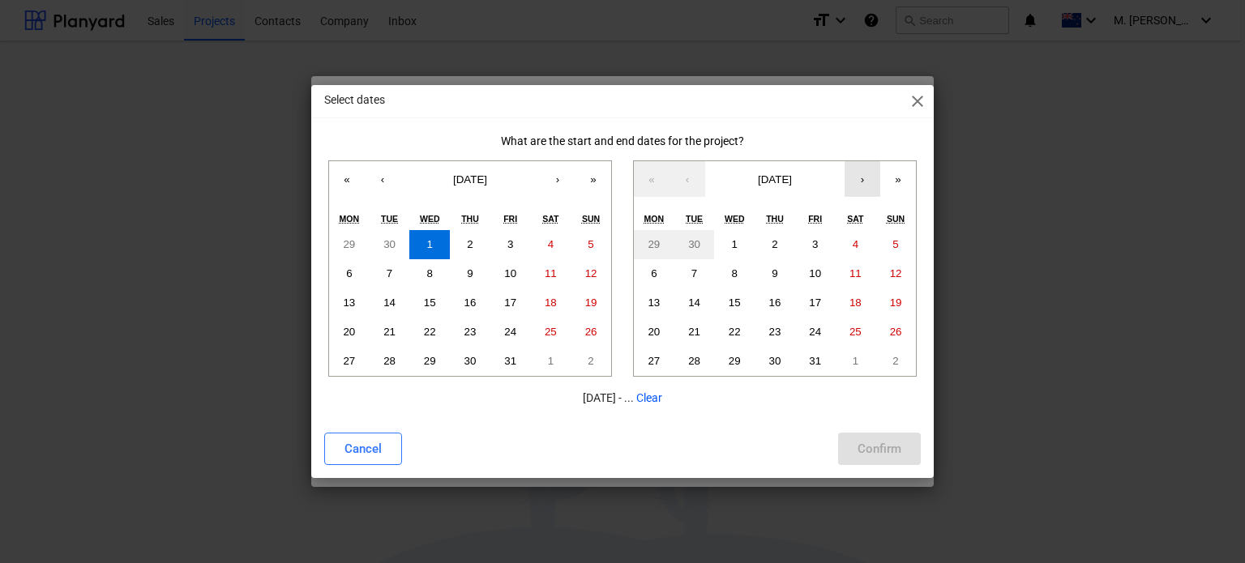
click at [858, 177] on button "›" at bounding box center [862, 179] width 36 height 36
click at [679, 185] on button "‹" at bounding box center [687, 179] width 36 height 36
click at [681, 184] on button "‹" at bounding box center [687, 179] width 36 height 36
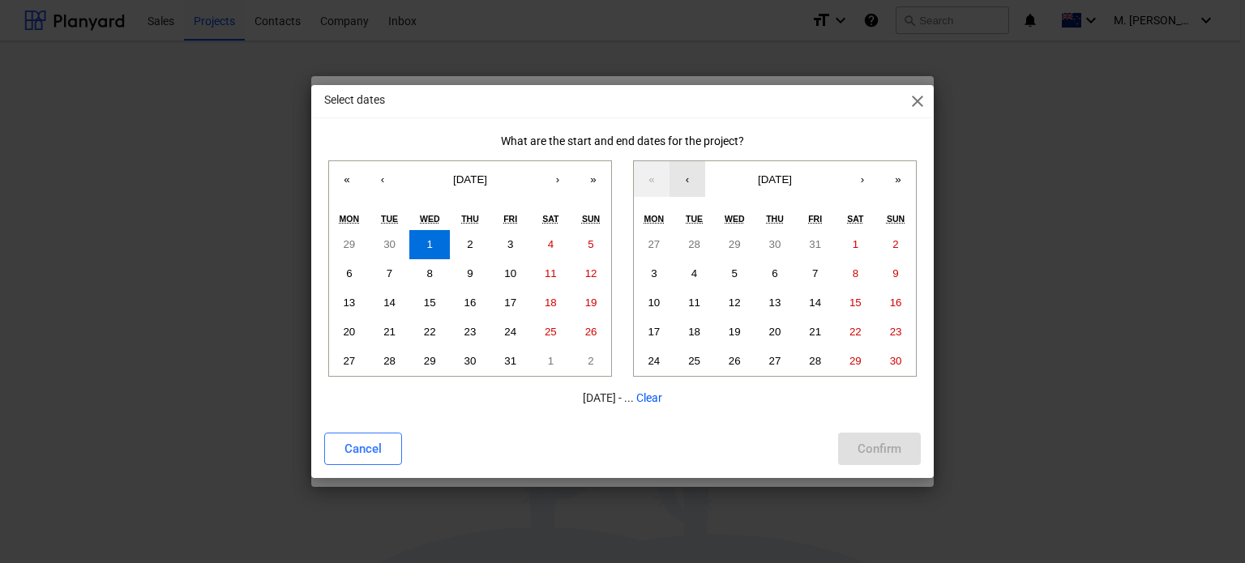
click at [685, 181] on button "‹" at bounding box center [687, 179] width 36 height 36
click at [856, 183] on button "›" at bounding box center [862, 179] width 36 height 36
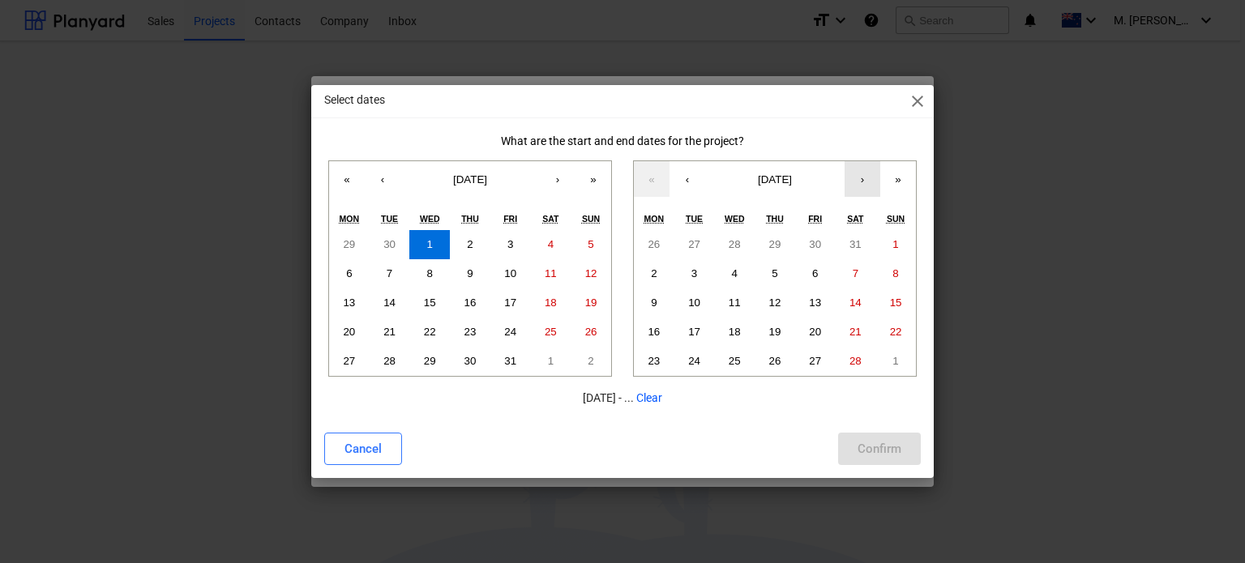
click at [856, 183] on button "›" at bounding box center [862, 179] width 36 height 36
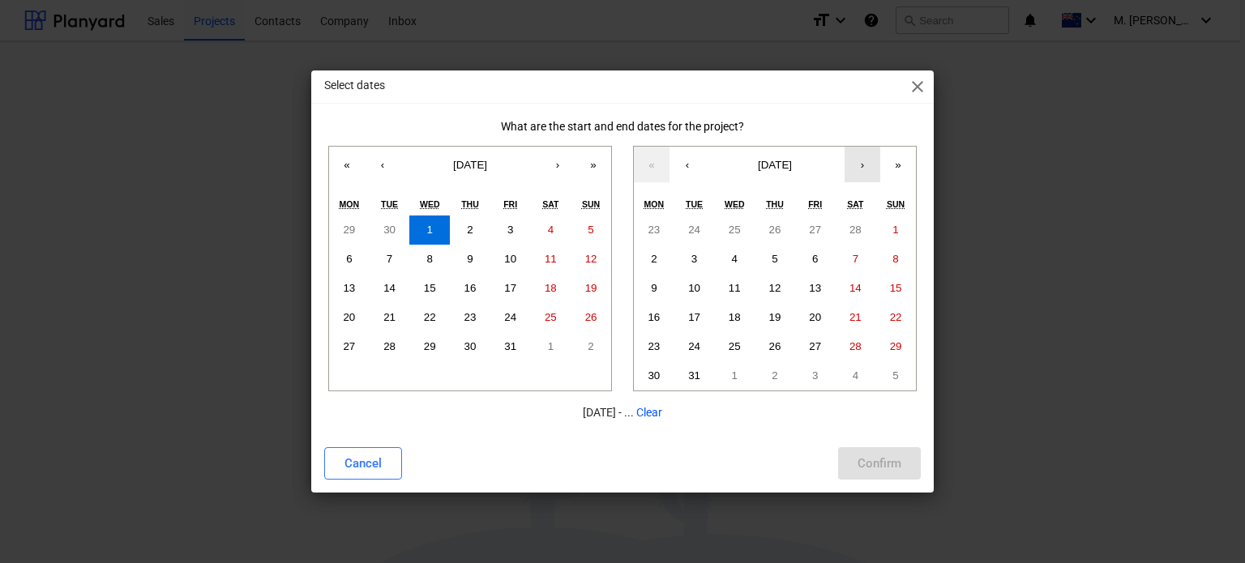
click at [859, 165] on button "›" at bounding box center [862, 165] width 36 height 36
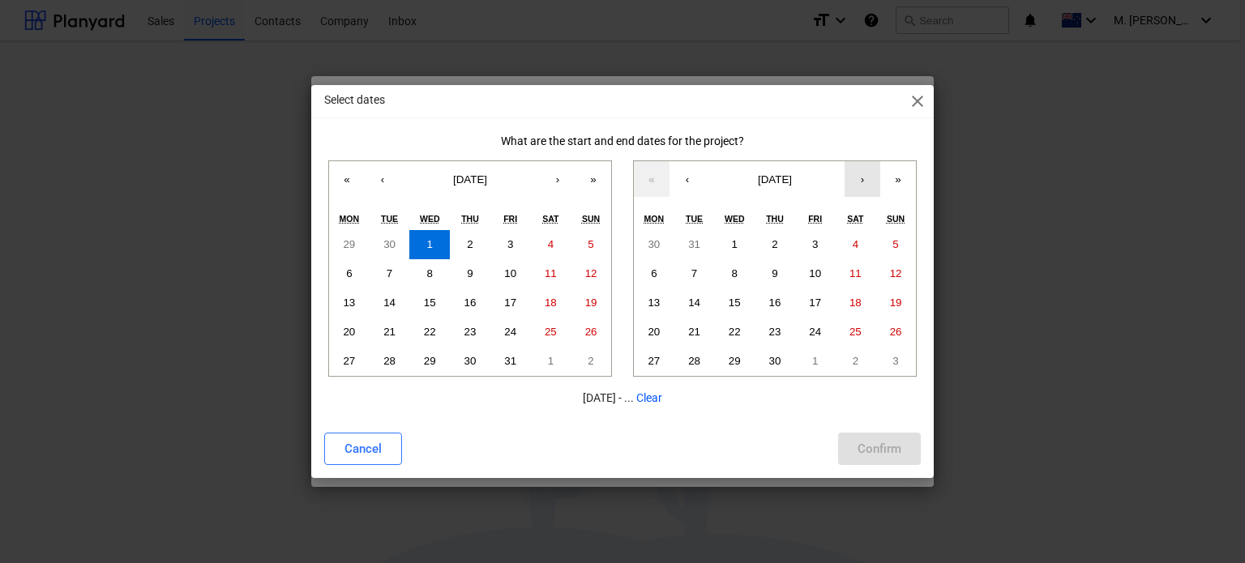
click at [859, 165] on button "›" at bounding box center [862, 179] width 36 height 36
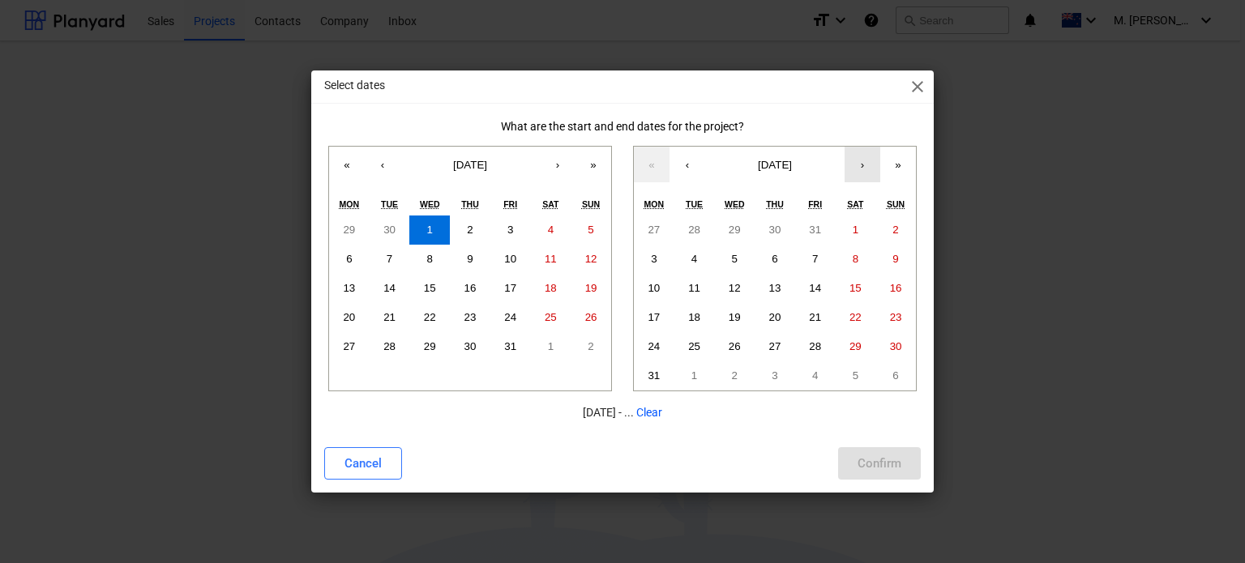
click at [859, 165] on button "›" at bounding box center [862, 165] width 36 height 36
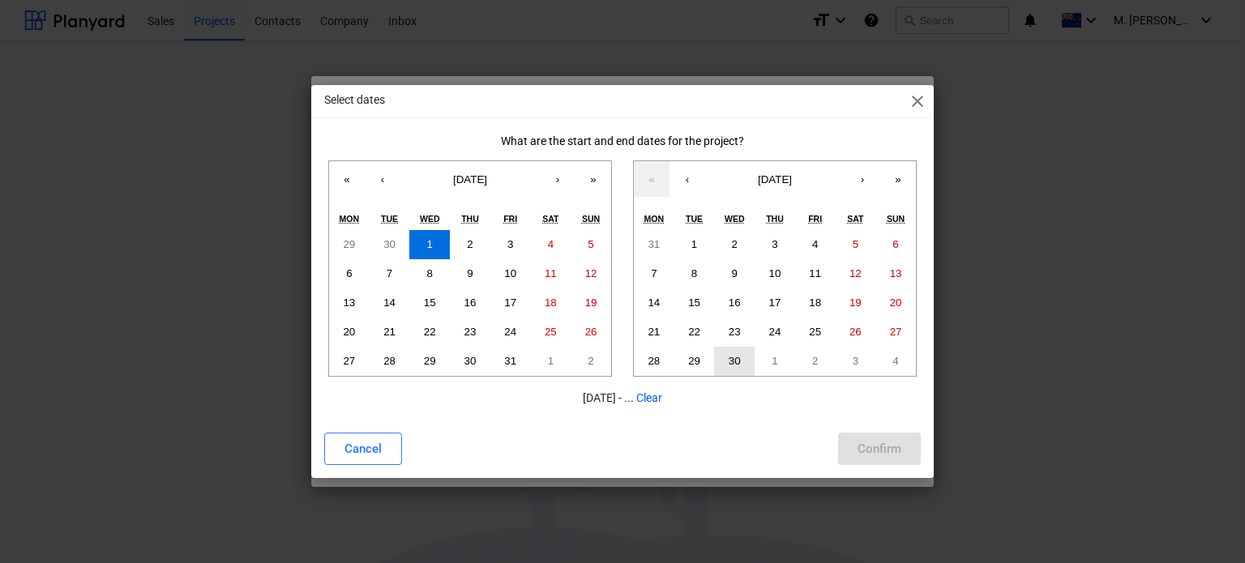
click at [735, 359] on abbr "30" at bounding box center [734, 361] width 12 height 12
click at [892, 447] on div "Confirm" at bounding box center [879, 448] width 44 height 21
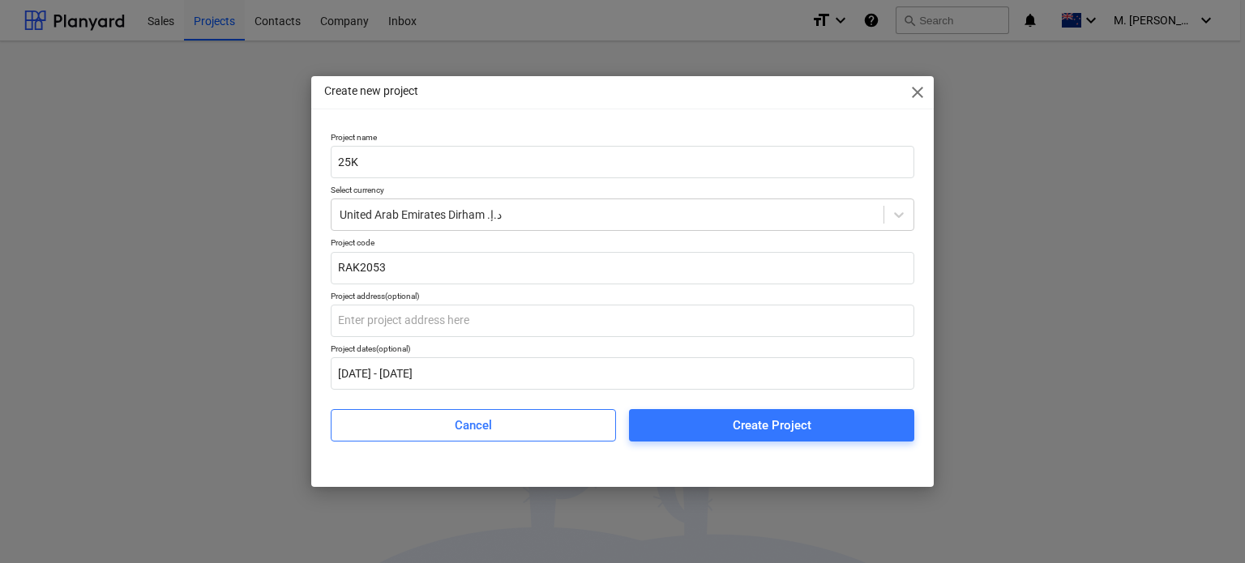
click at [760, 434] on div "Create Project" at bounding box center [771, 425] width 79 height 21
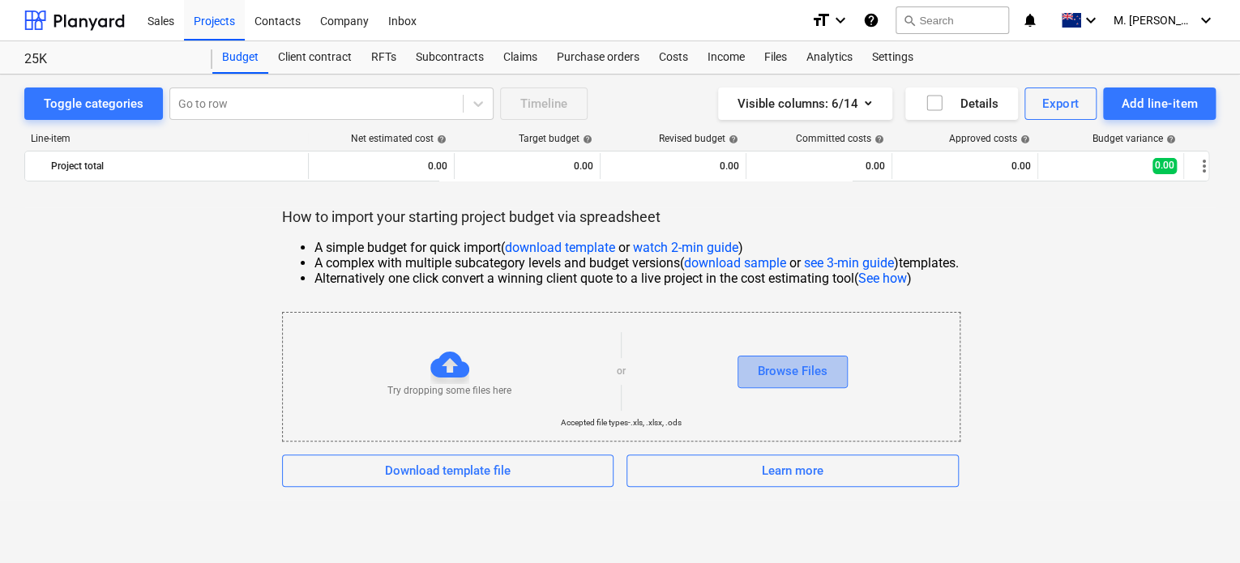
click at [795, 370] on div "Browse Files" at bounding box center [793, 371] width 70 height 21
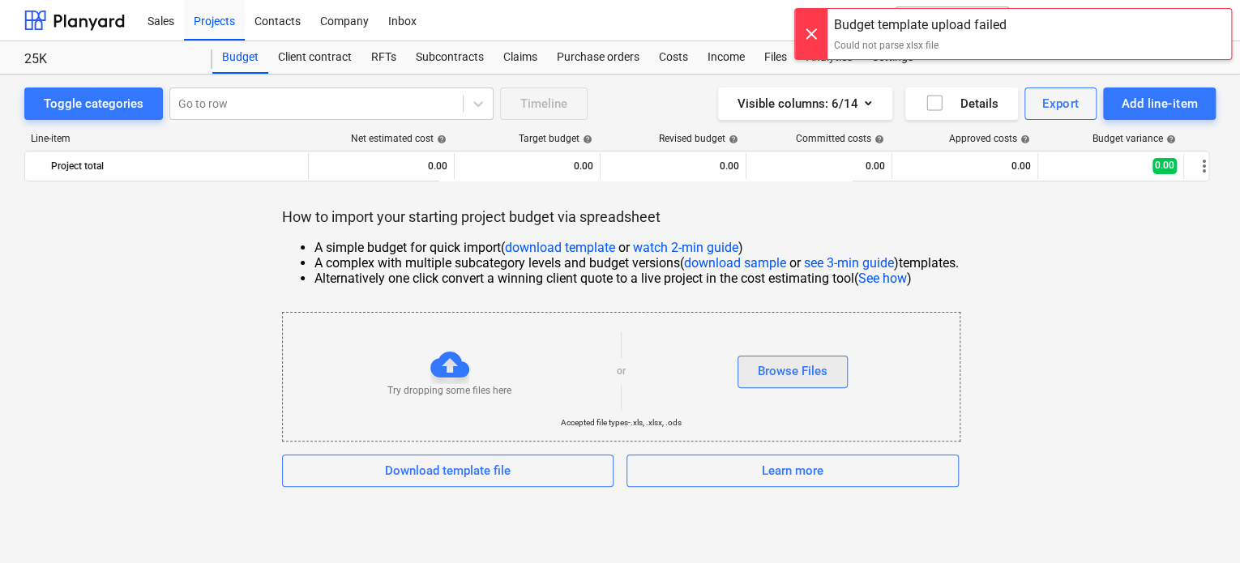
click at [822, 374] on div "Browse Files" at bounding box center [793, 371] width 70 height 21
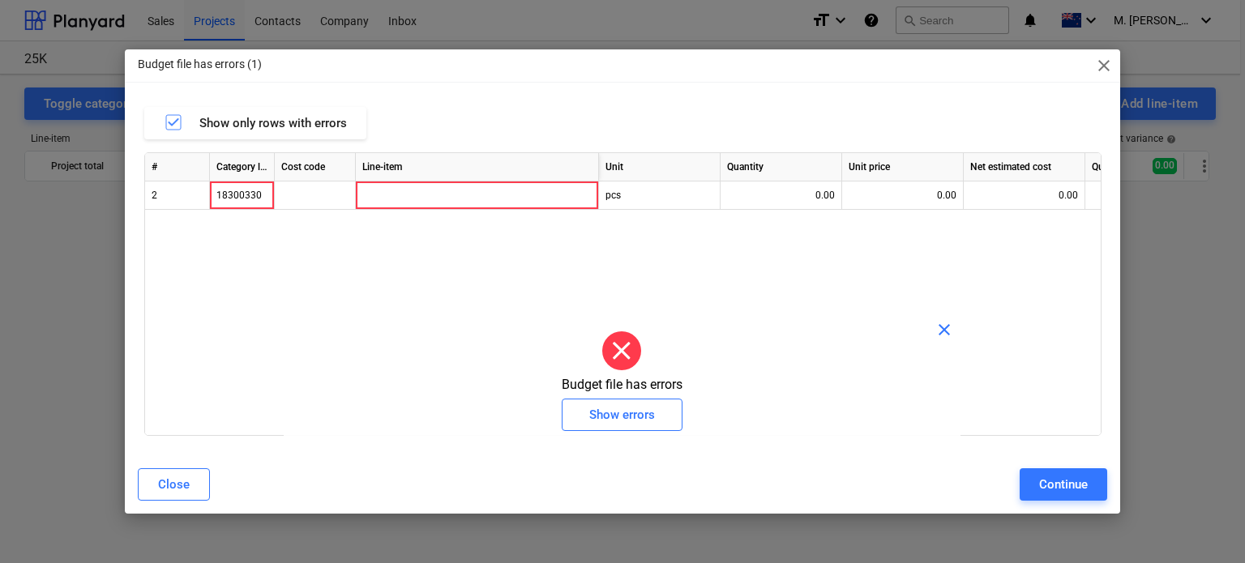
click at [1040, 462] on div "Close Continue" at bounding box center [622, 484] width 989 height 45
click at [1070, 459] on div "Budget file has errors (1) close Show only rows with errors # Category level Co…" at bounding box center [623, 281] width 996 height 464
click at [1066, 472] on button "Continue" at bounding box center [1063, 484] width 88 height 32
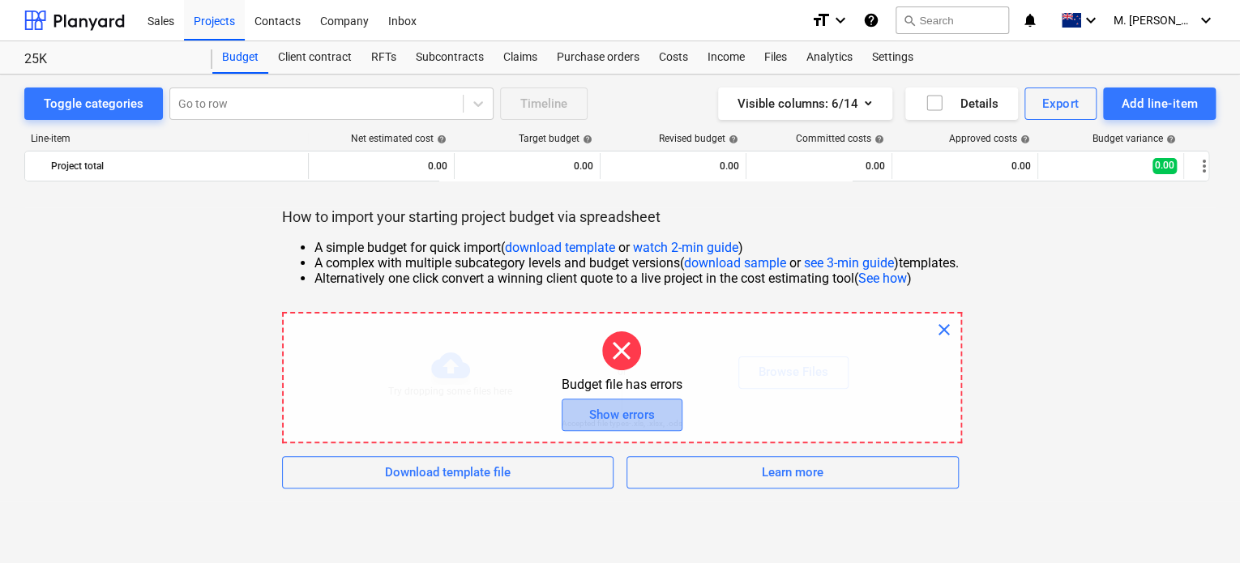
click at [666, 418] on button "Show errors" at bounding box center [621, 415] width 121 height 32
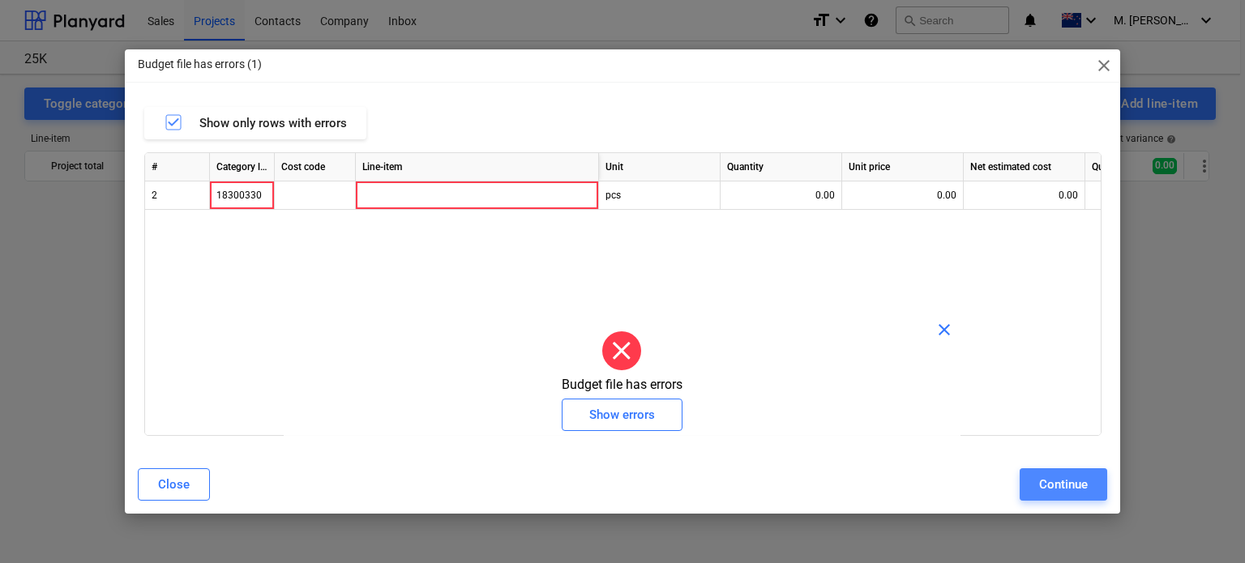
click at [1050, 482] on div "Continue" at bounding box center [1063, 484] width 49 height 21
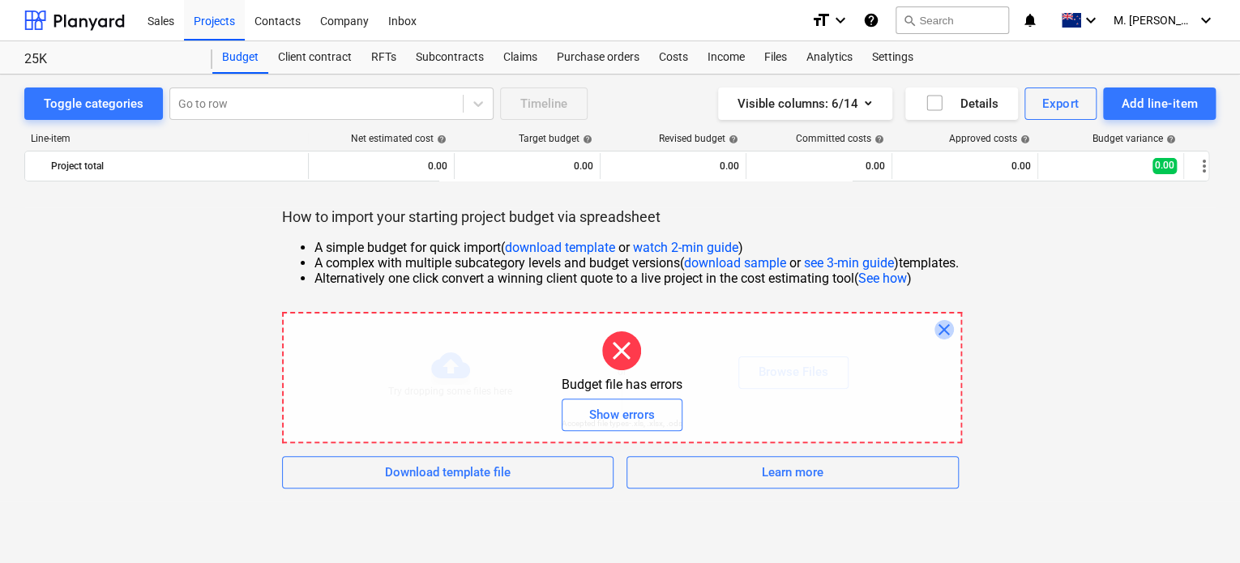
click at [954, 328] on span "close" at bounding box center [943, 329] width 19 height 19
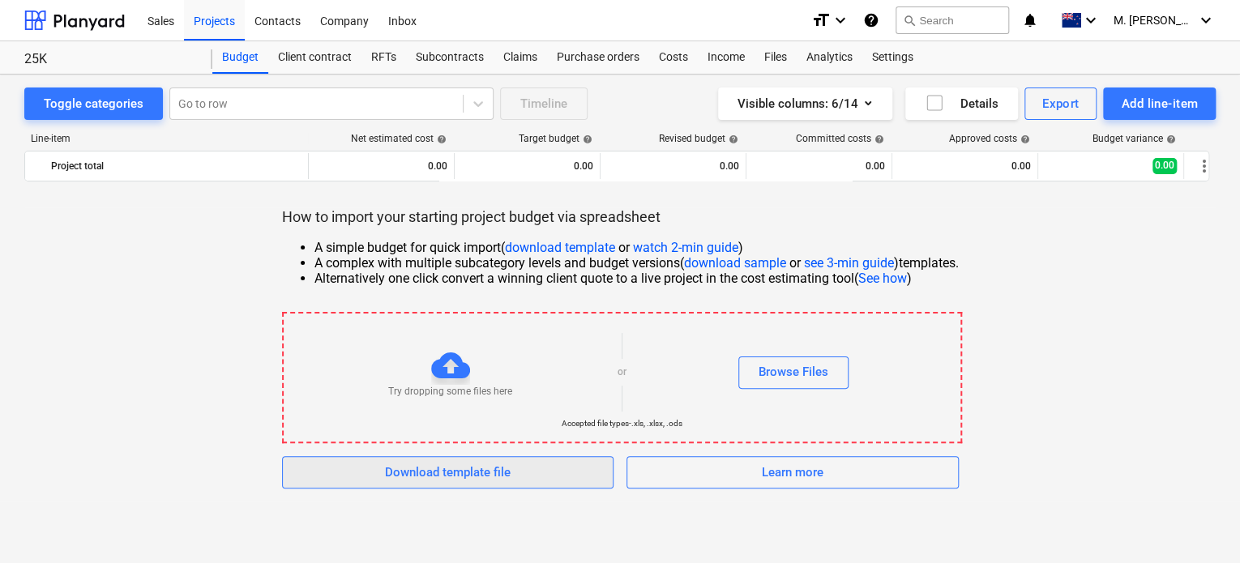
click at [577, 472] on span "Download template file" at bounding box center [448, 472] width 292 height 21
click at [775, 373] on div "Browse Files" at bounding box center [793, 371] width 70 height 21
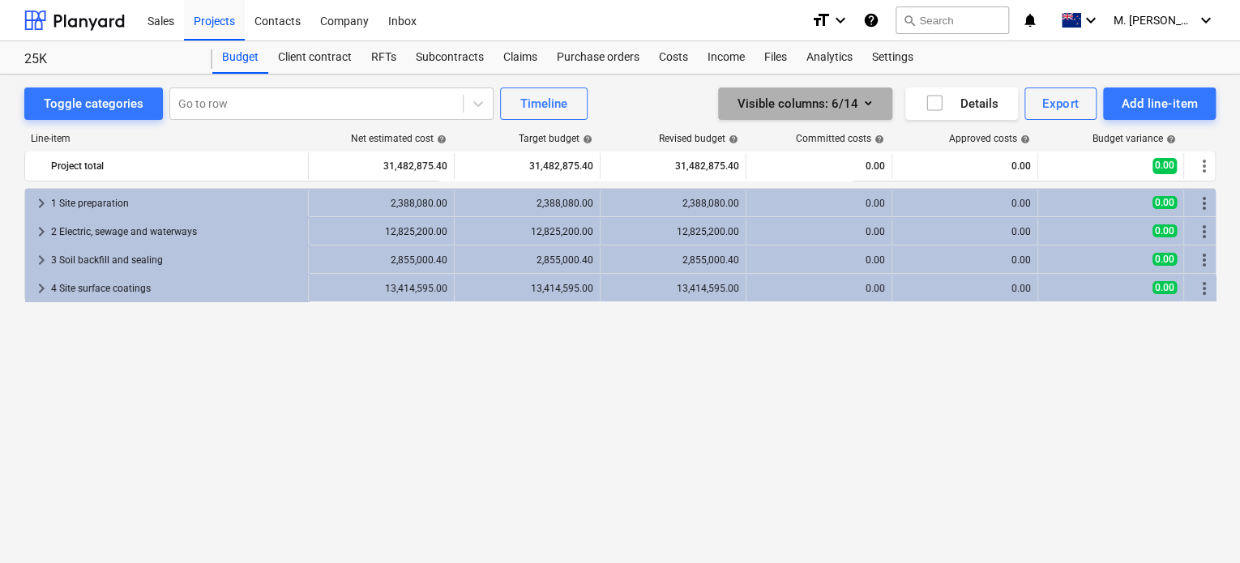
click at [880, 100] on button "Visible columns : 6/14" at bounding box center [805, 104] width 174 height 32
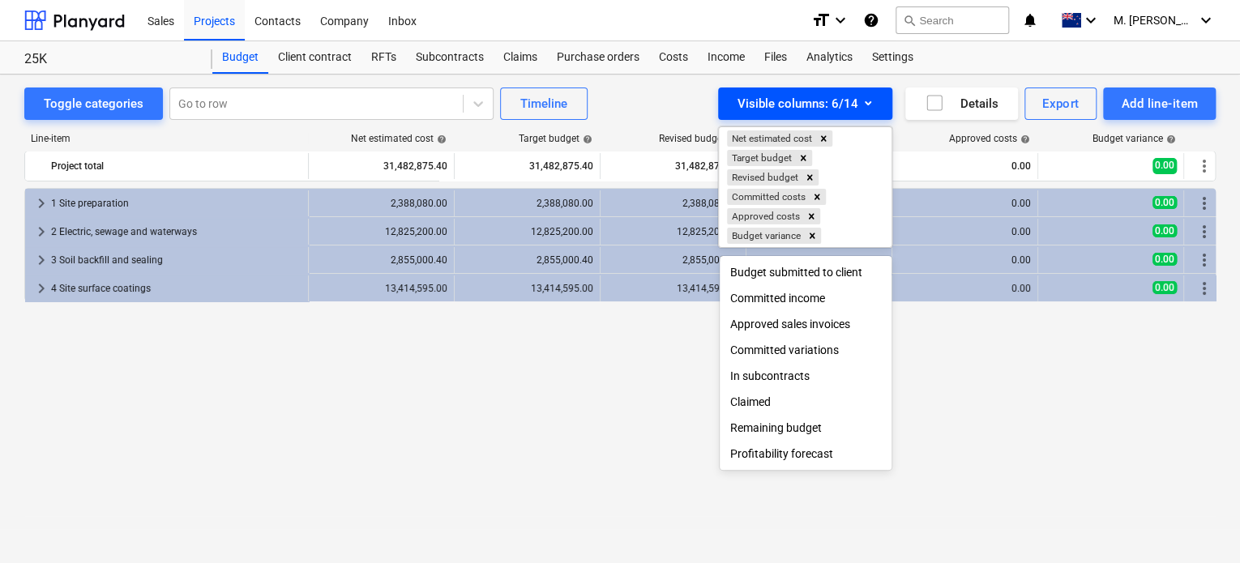
click at [880, 100] on div at bounding box center [620, 281] width 1240 height 563
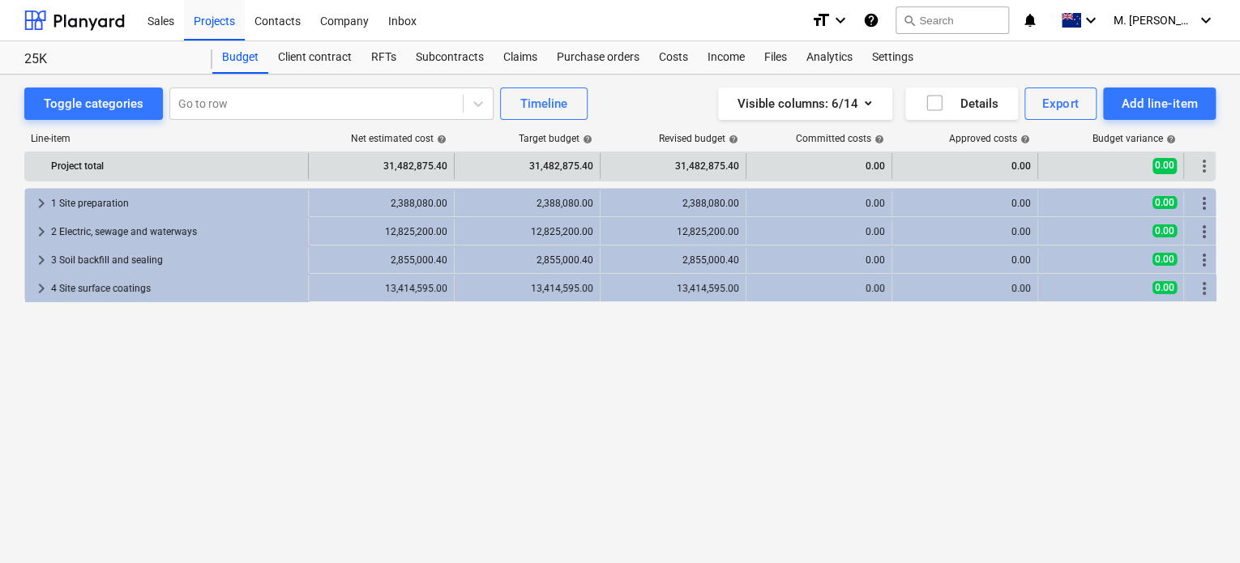
click at [762, 156] on div "0.00" at bounding box center [819, 166] width 132 height 26
click at [831, 158] on div "0.00" at bounding box center [819, 166] width 132 height 26
click at [867, 161] on div "0.00" at bounding box center [819, 166] width 132 height 26
click at [68, 164] on div "Project total" at bounding box center [176, 166] width 250 height 26
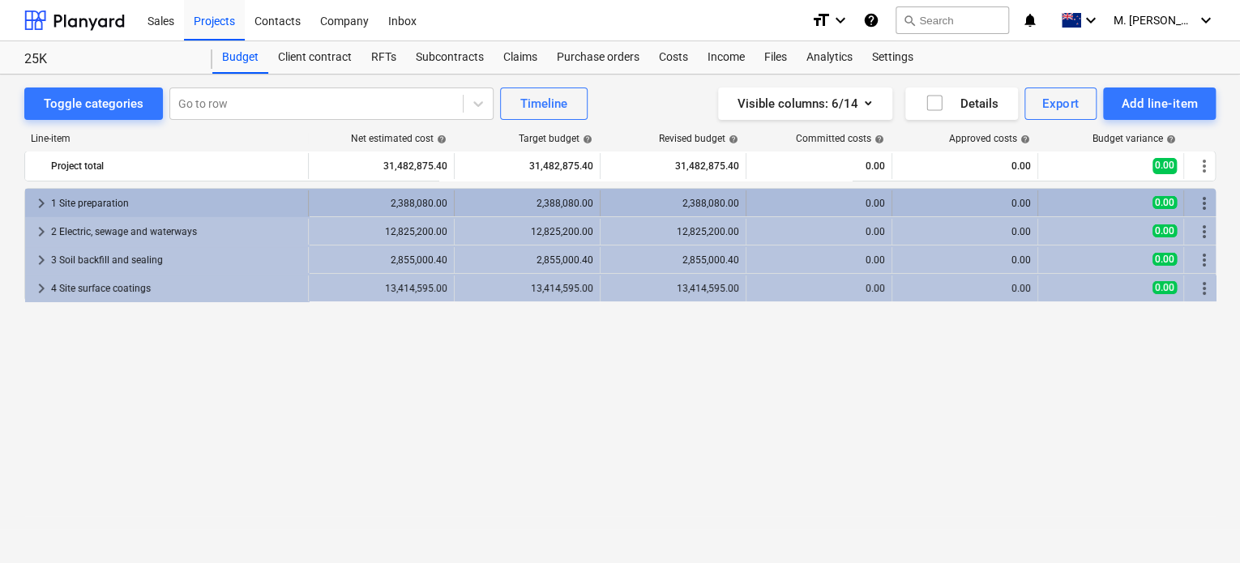
click at [77, 204] on div "1 Site preparation" at bounding box center [176, 203] width 250 height 26
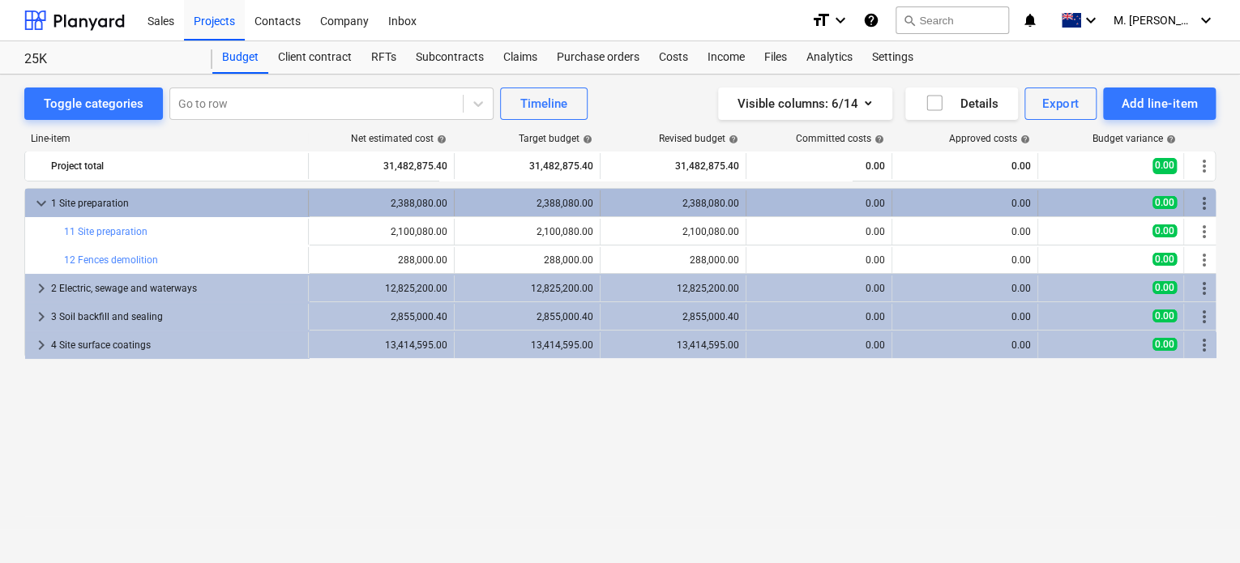
click at [818, 201] on div "0.00" at bounding box center [819, 203] width 132 height 11
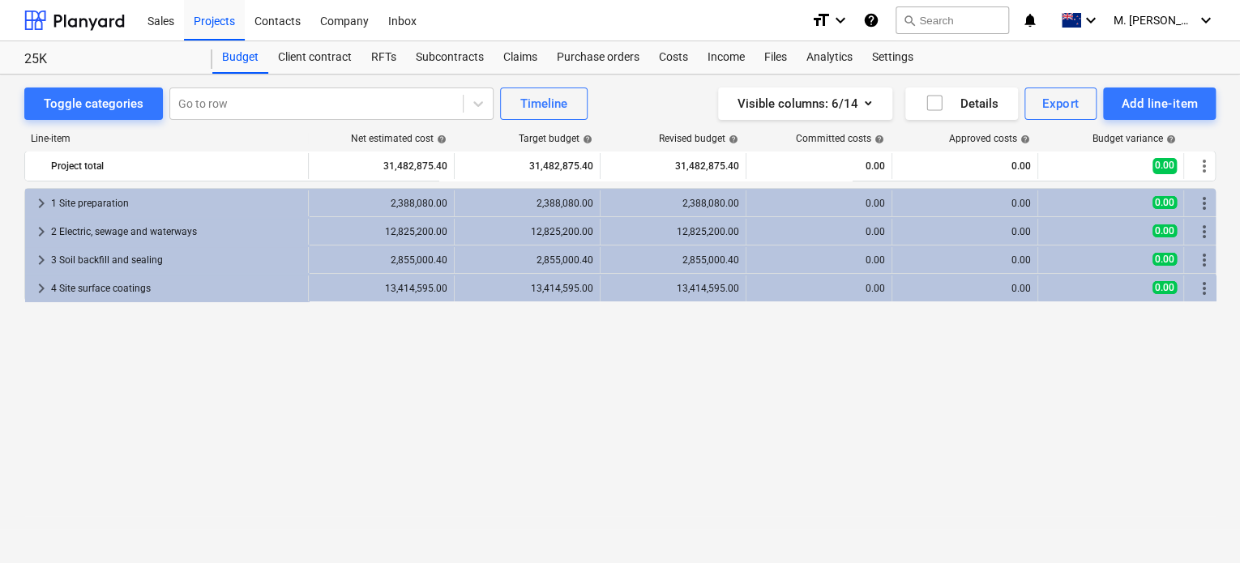
click at [818, 201] on div "0.00" at bounding box center [819, 203] width 132 height 11
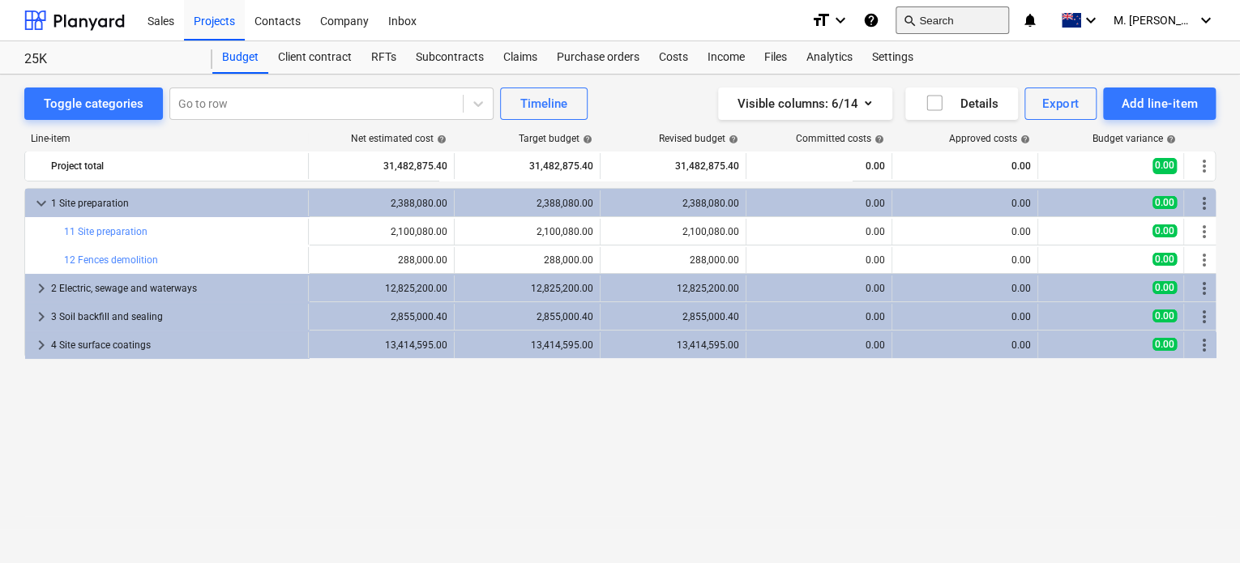
click at [988, 23] on button "search Search" at bounding box center [951, 20] width 113 height 28
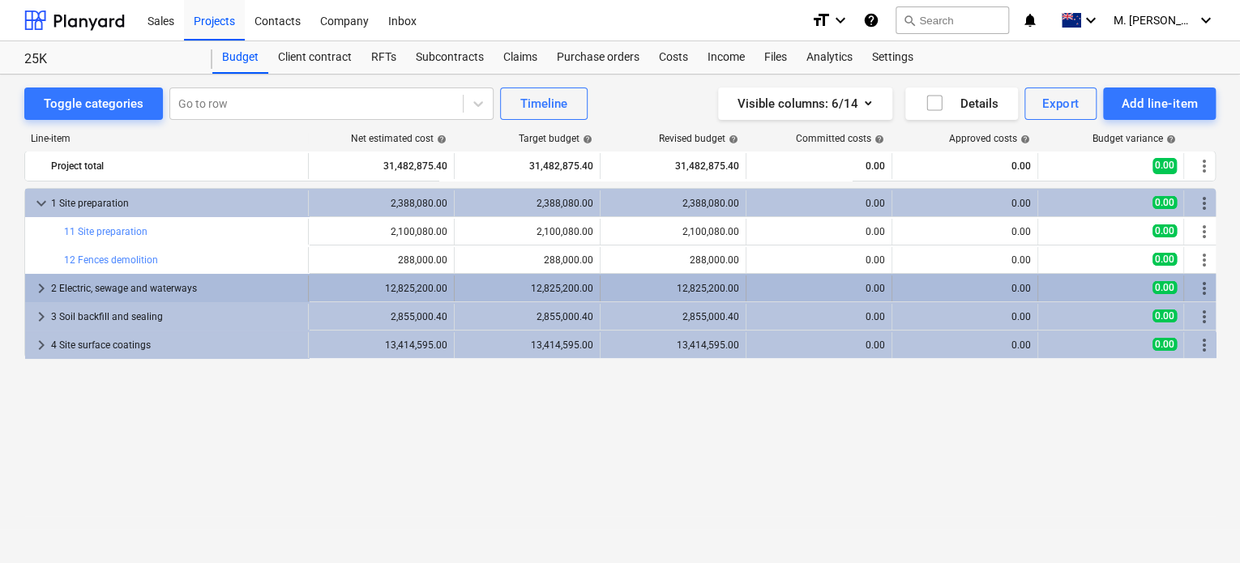
click at [35, 288] on span "keyboard_arrow_right" at bounding box center [41, 288] width 19 height 19
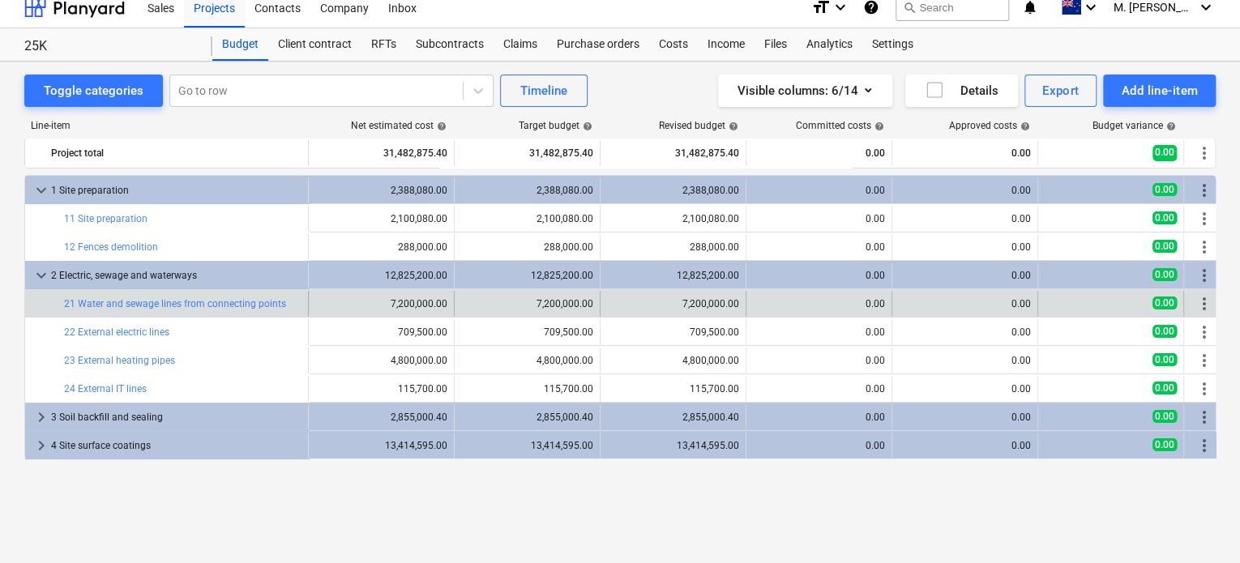
scroll to position [15, 0]
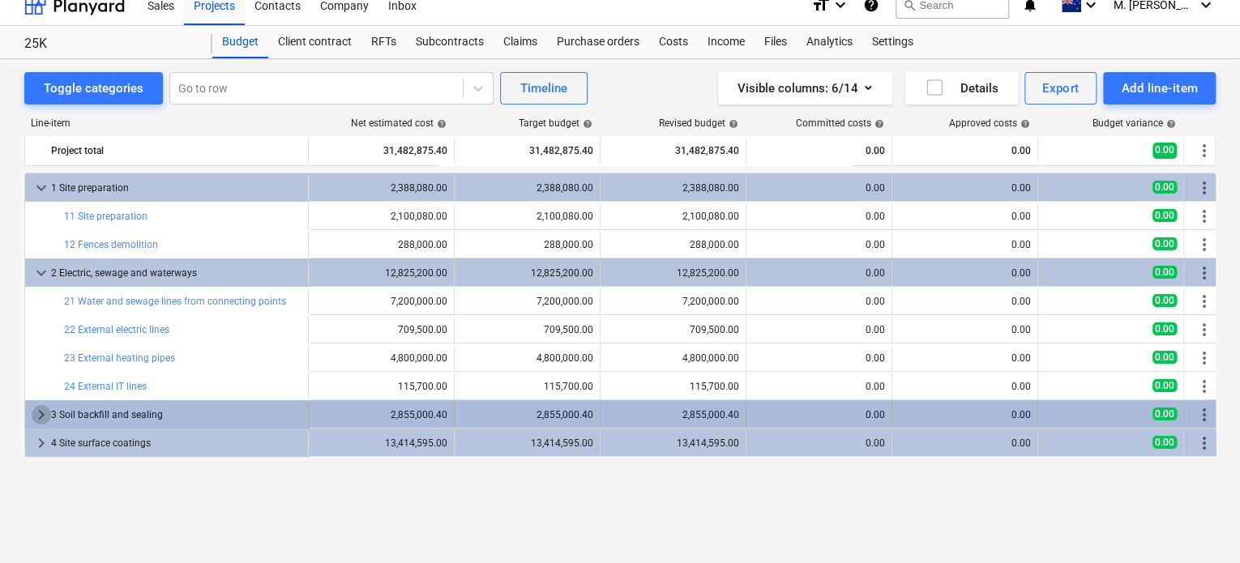
click at [32, 413] on span "keyboard_arrow_right" at bounding box center [41, 414] width 19 height 19
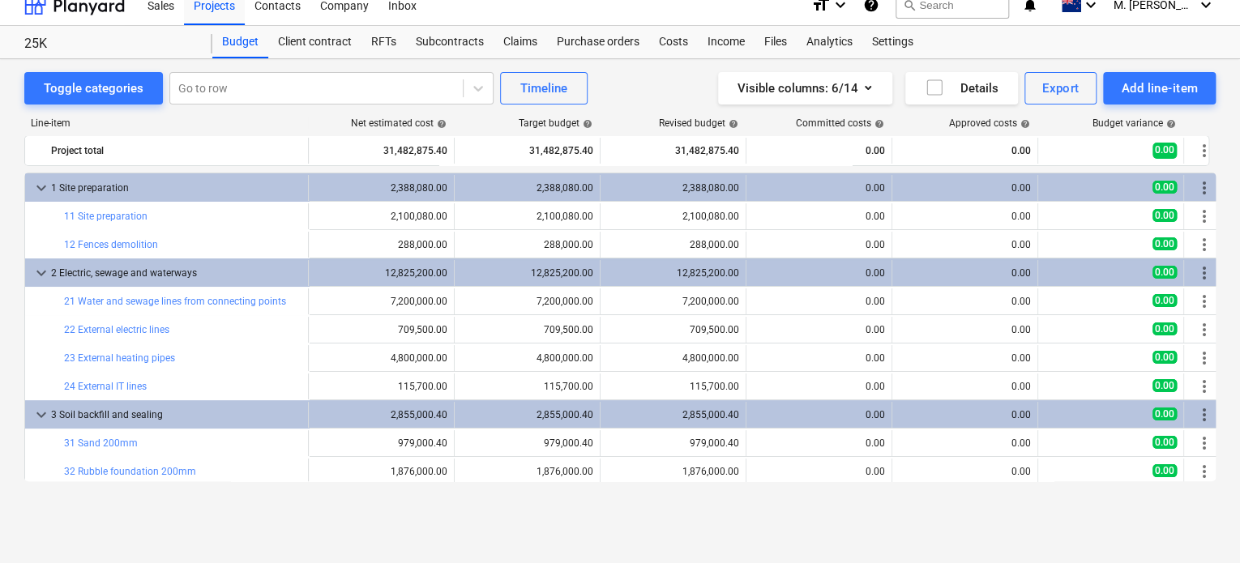
scroll to position [32, 0]
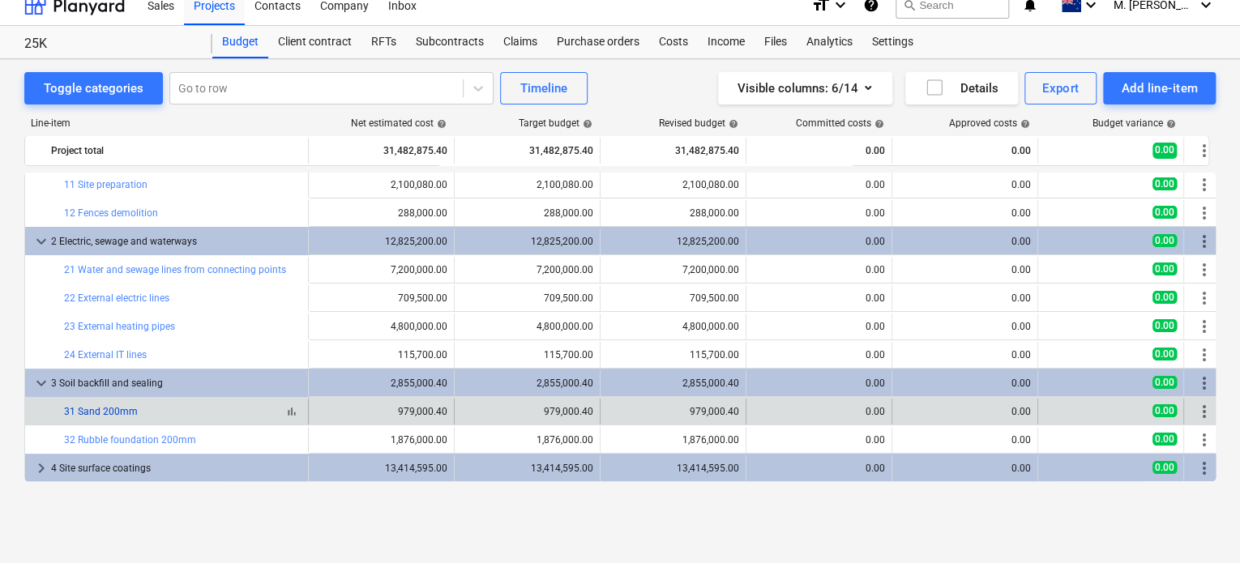
click at [130, 411] on link "31 Sand 200mm" at bounding box center [101, 411] width 74 height 11
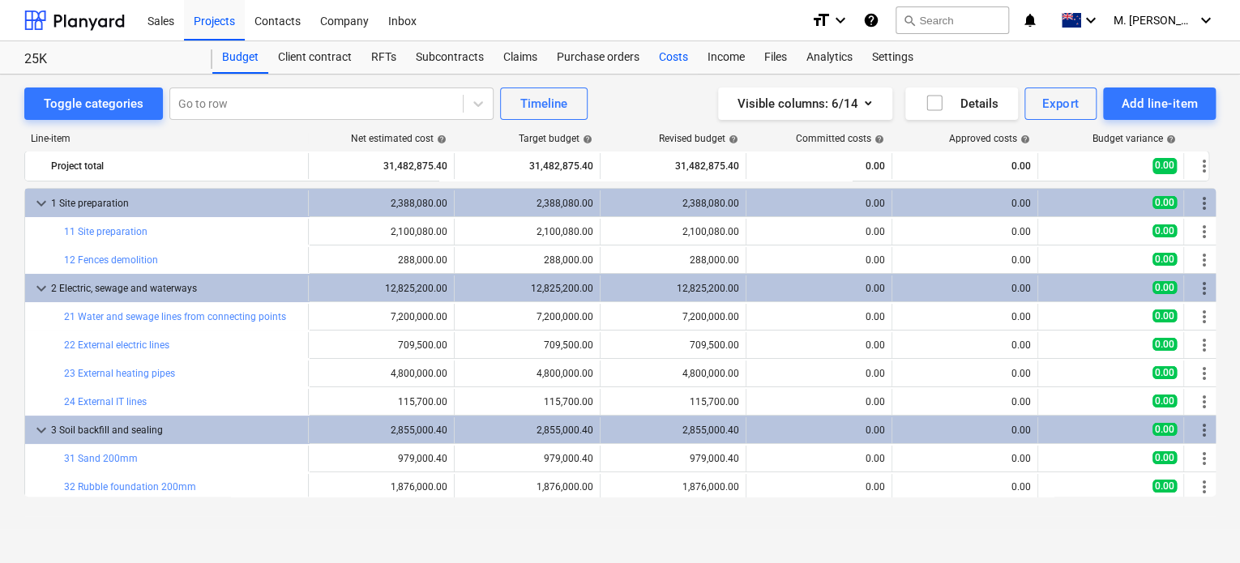
click at [680, 63] on div "Costs" at bounding box center [673, 57] width 49 height 32
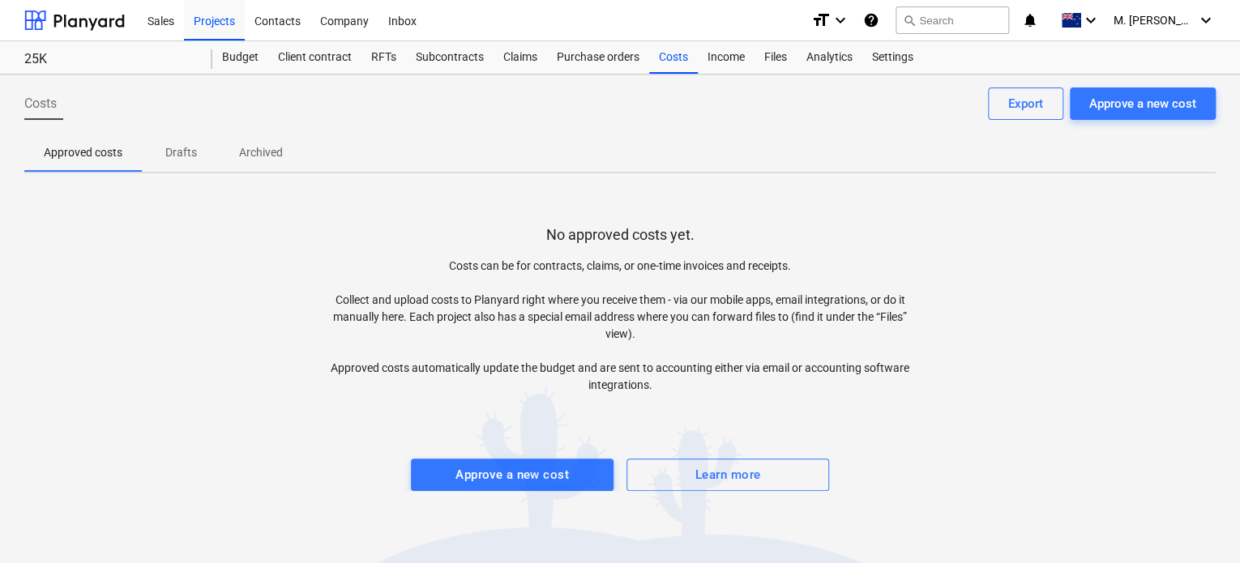
click at [169, 163] on span "Drafts" at bounding box center [181, 152] width 78 height 27
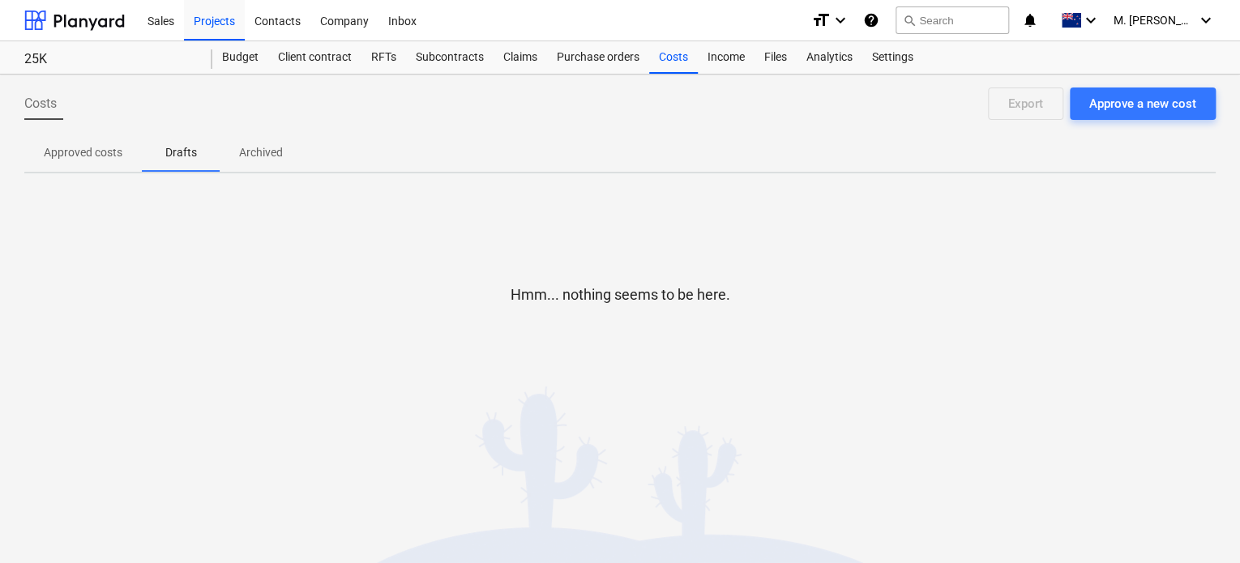
click at [241, 159] on p "Archived" at bounding box center [261, 152] width 44 height 17
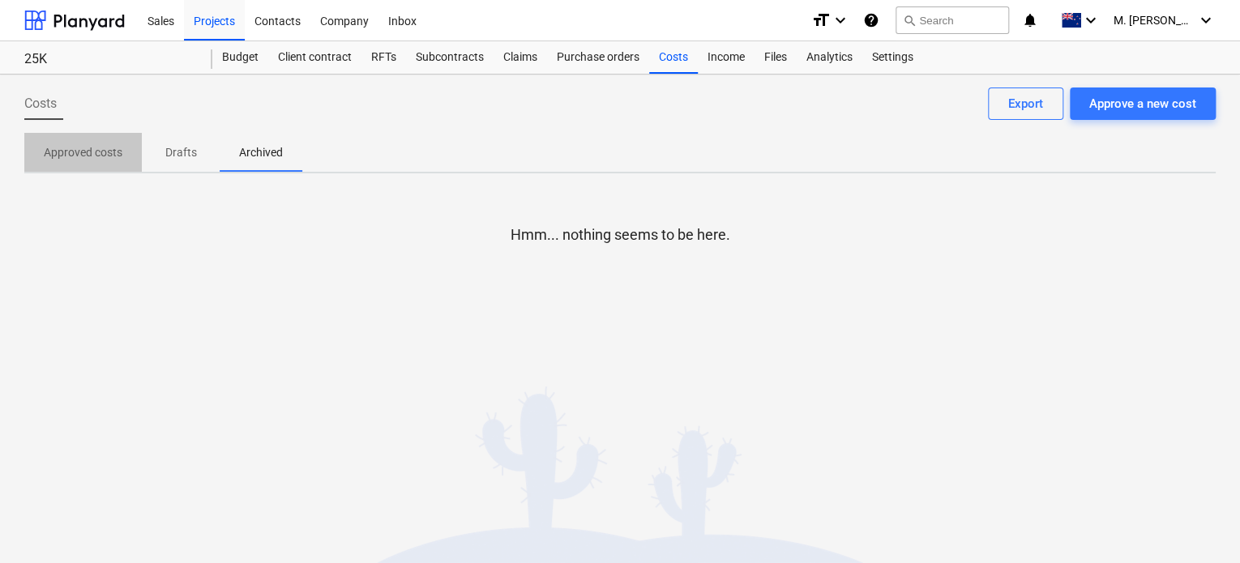
click at [108, 157] on p "Approved costs" at bounding box center [83, 152] width 79 height 17
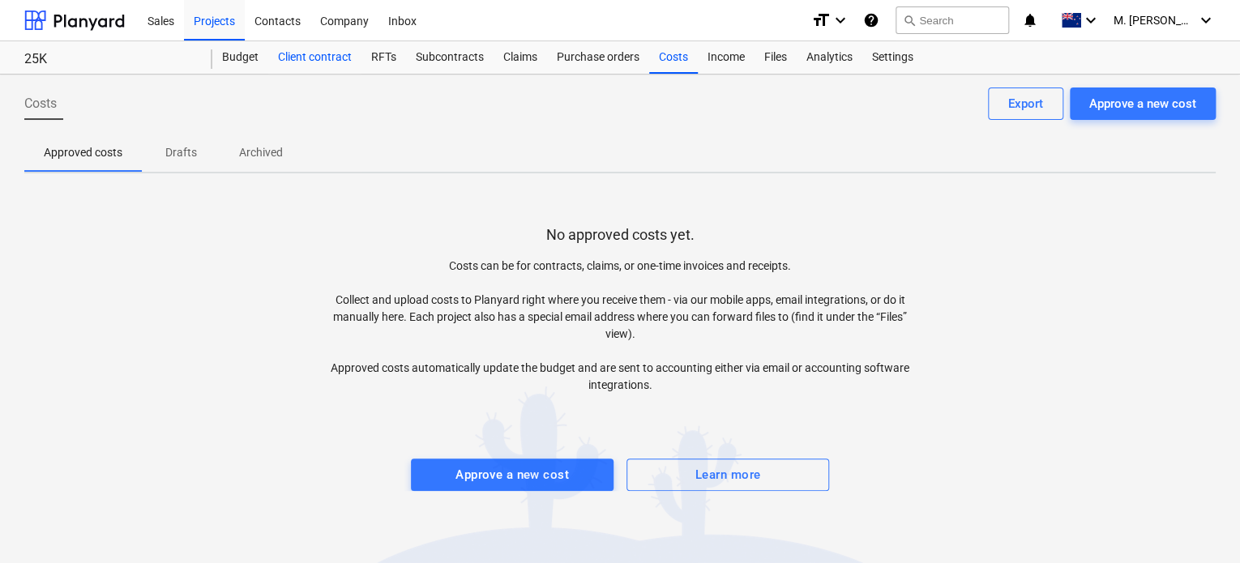
click at [334, 54] on div "Client contract" at bounding box center [314, 57] width 93 height 32
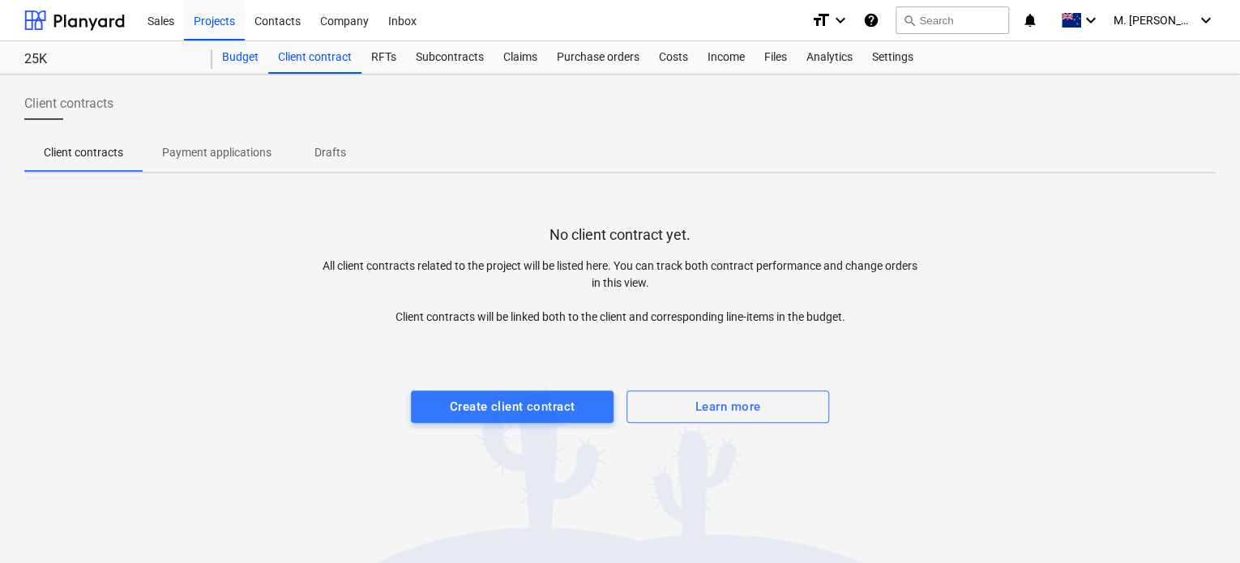
click at [253, 54] on div "Budget" at bounding box center [240, 57] width 56 height 32
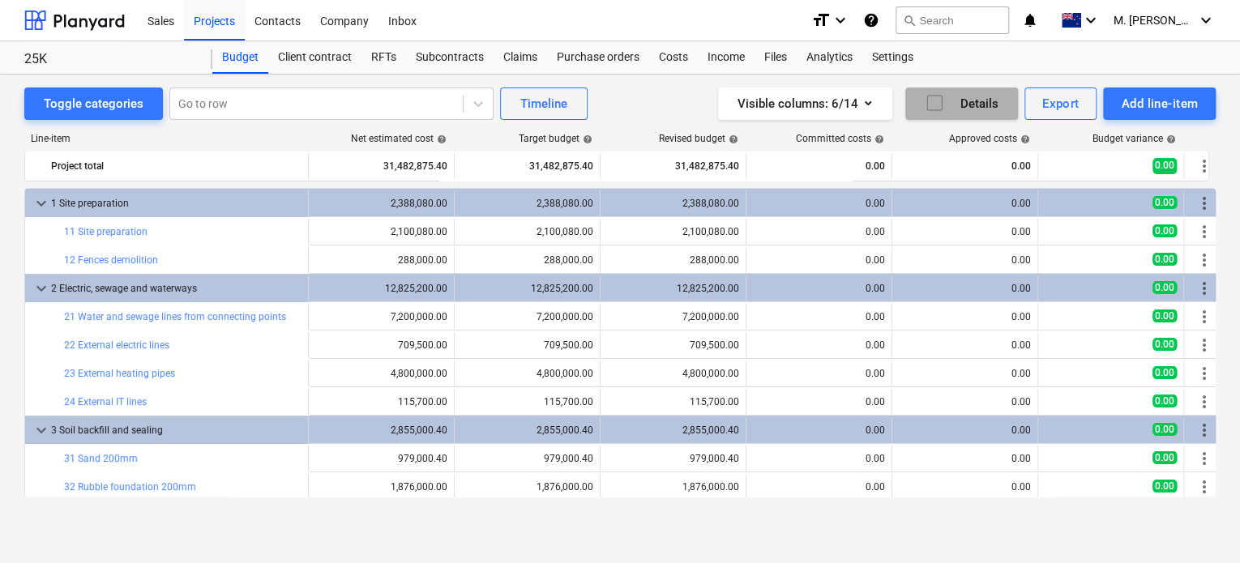
click at [930, 100] on icon "button" at bounding box center [933, 102] width 19 height 19
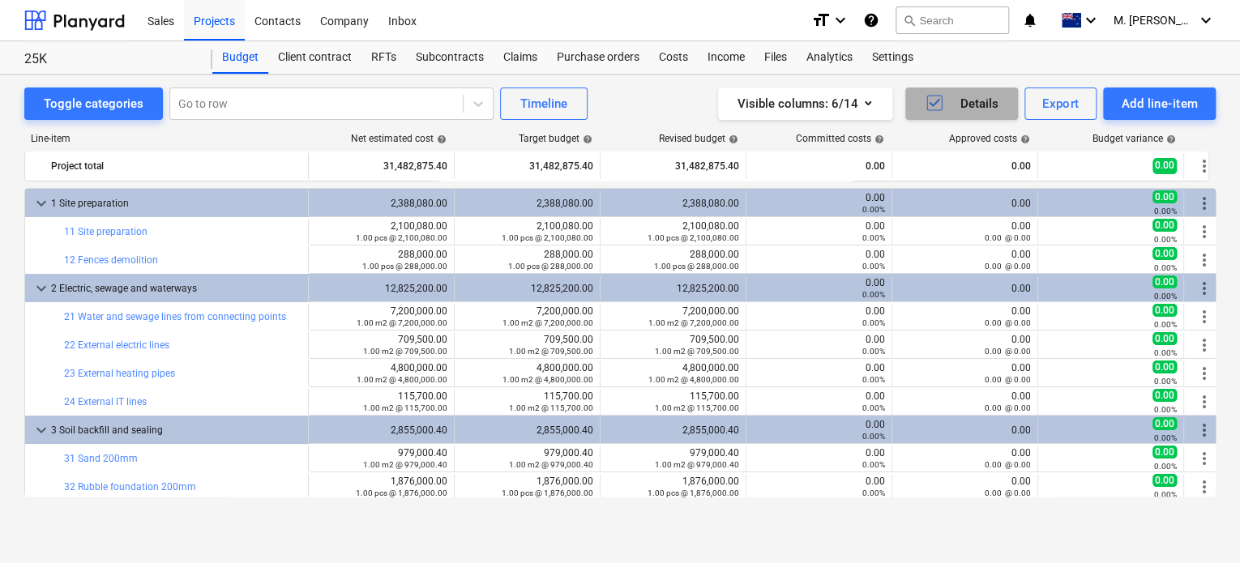
click at [930, 100] on icon "button" at bounding box center [933, 102] width 19 height 19
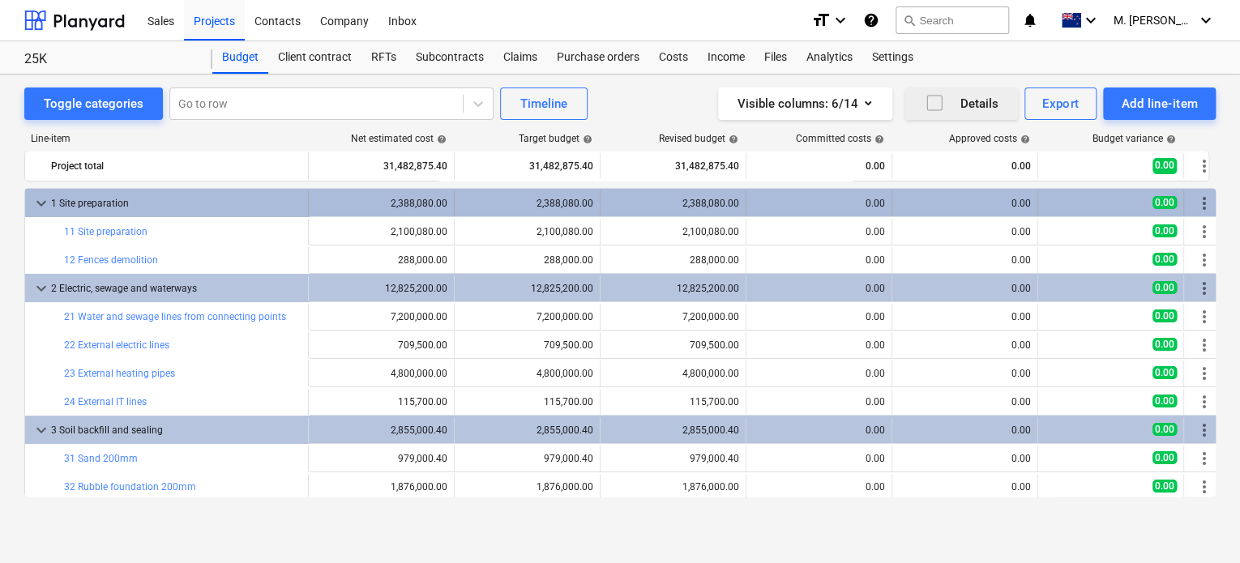
click at [675, 207] on div "2,388,080.00" at bounding box center [673, 203] width 132 height 11
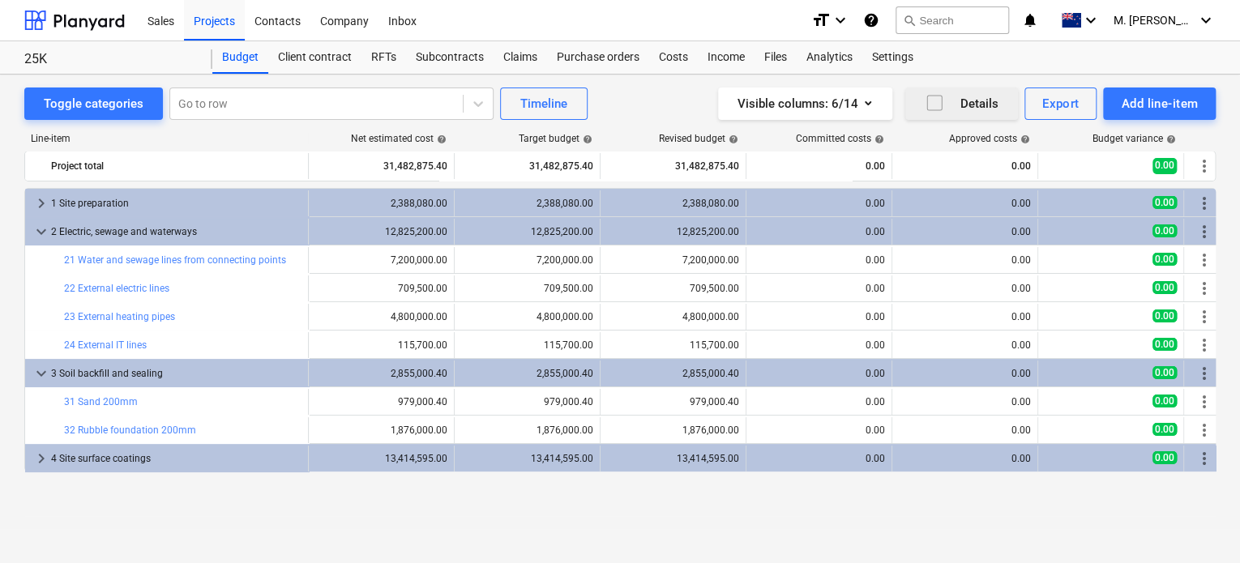
click at [675, 207] on div "2,388,080.00" at bounding box center [673, 203] width 132 height 11
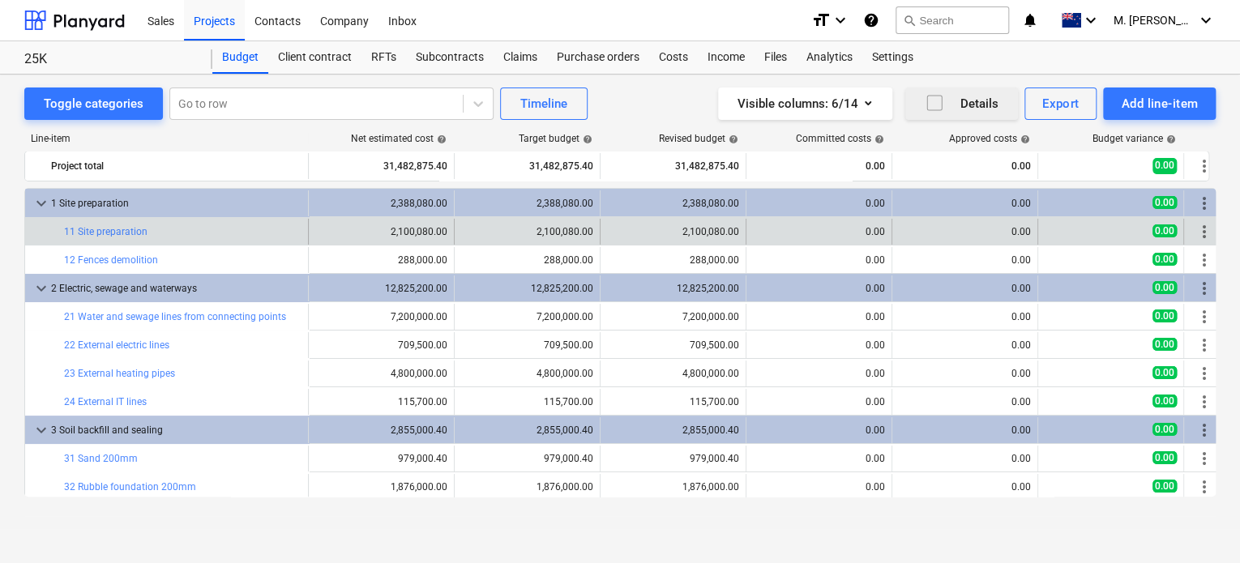
click at [695, 240] on div "edit 2,100,080.00" at bounding box center [673, 232] width 132 height 26
click at [611, 231] on span "edit" at bounding box center [616, 231] width 13 height 13
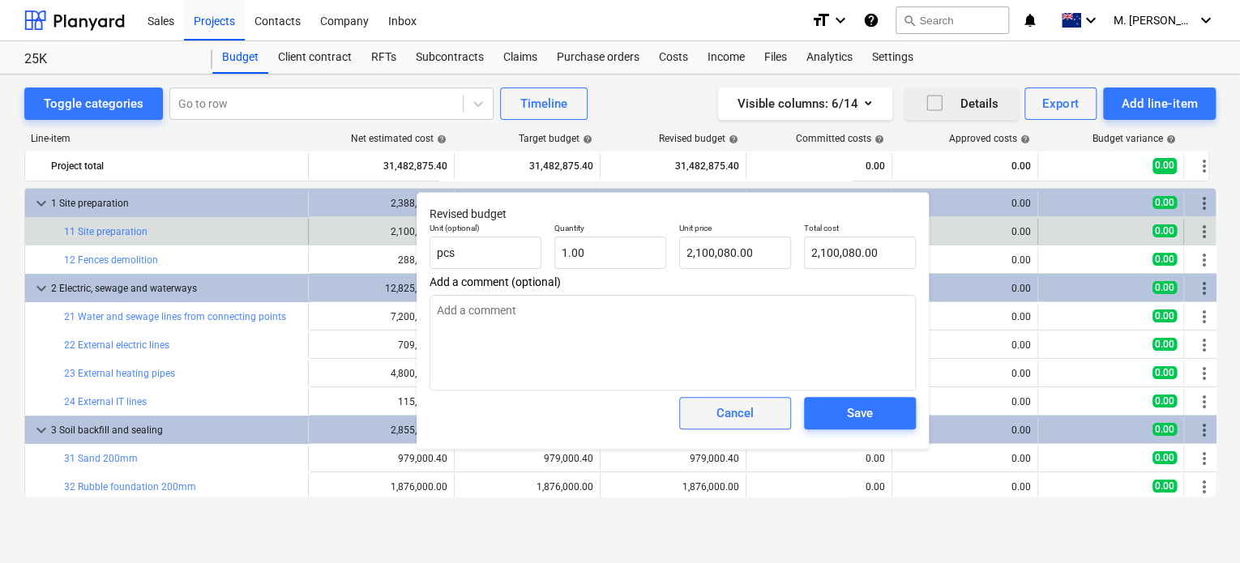
click at [736, 399] on button "Cancel" at bounding box center [735, 413] width 112 height 32
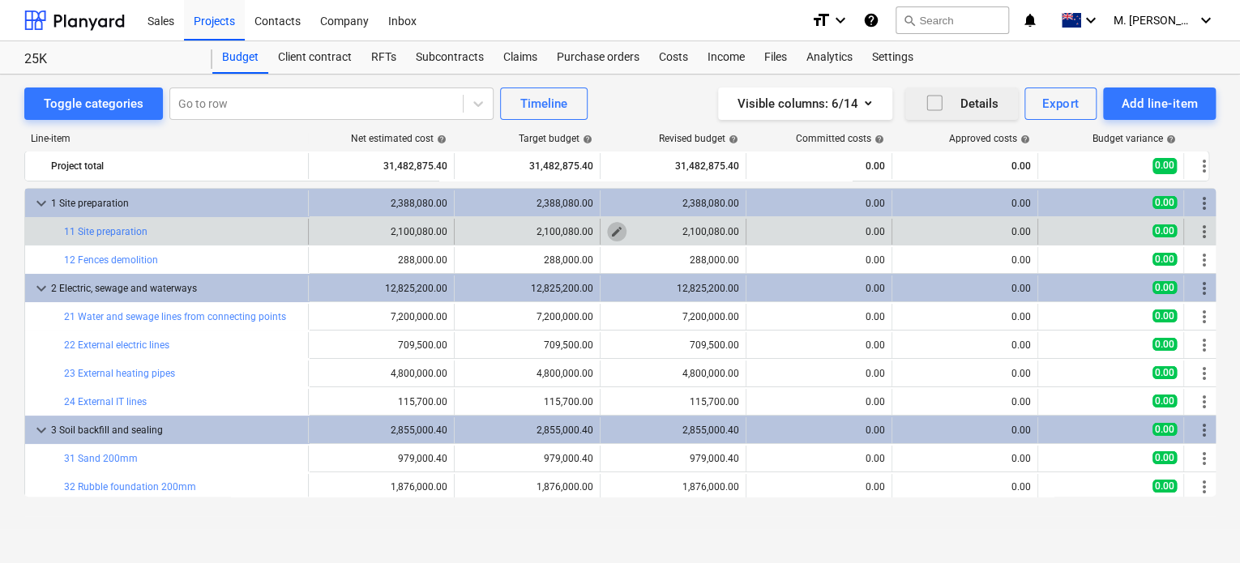
click at [621, 225] on span "edit" at bounding box center [616, 231] width 13 height 13
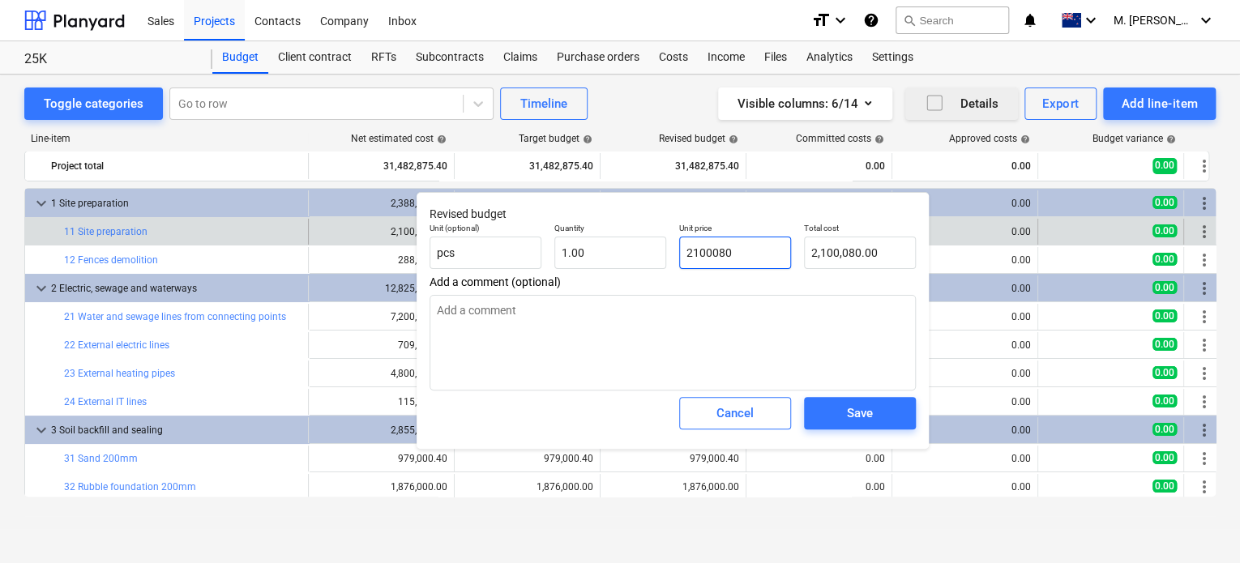
click at [724, 256] on input "2100080" at bounding box center [735, 253] width 112 height 32
click at [694, 252] on input "2100080" at bounding box center [735, 253] width 112 height 32
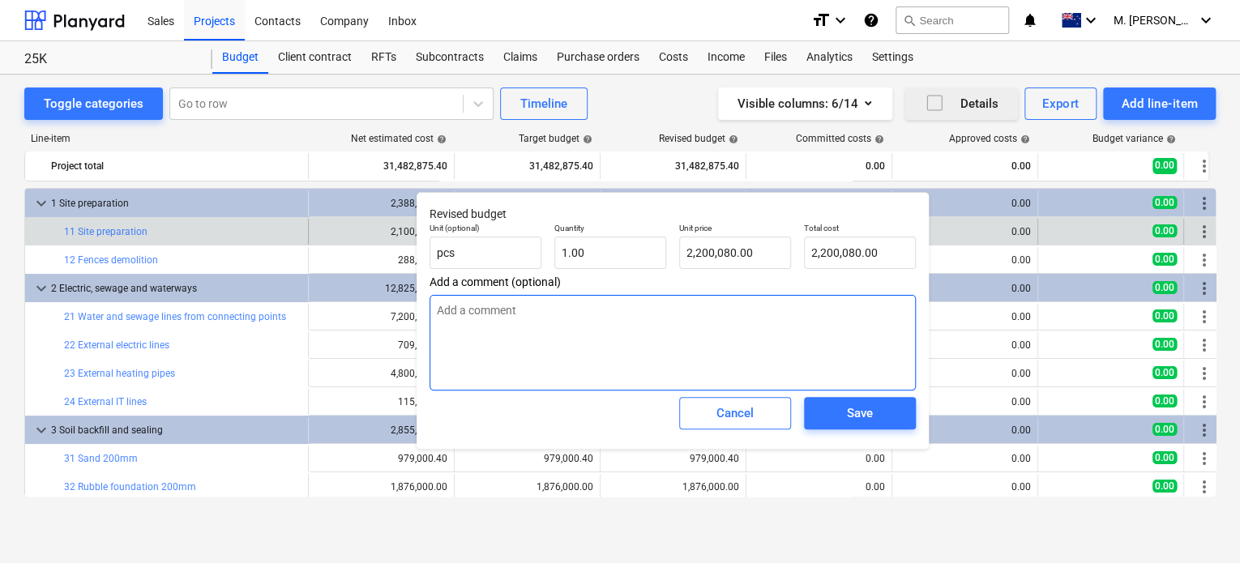
click at [728, 326] on textarea at bounding box center [672, 343] width 486 height 96
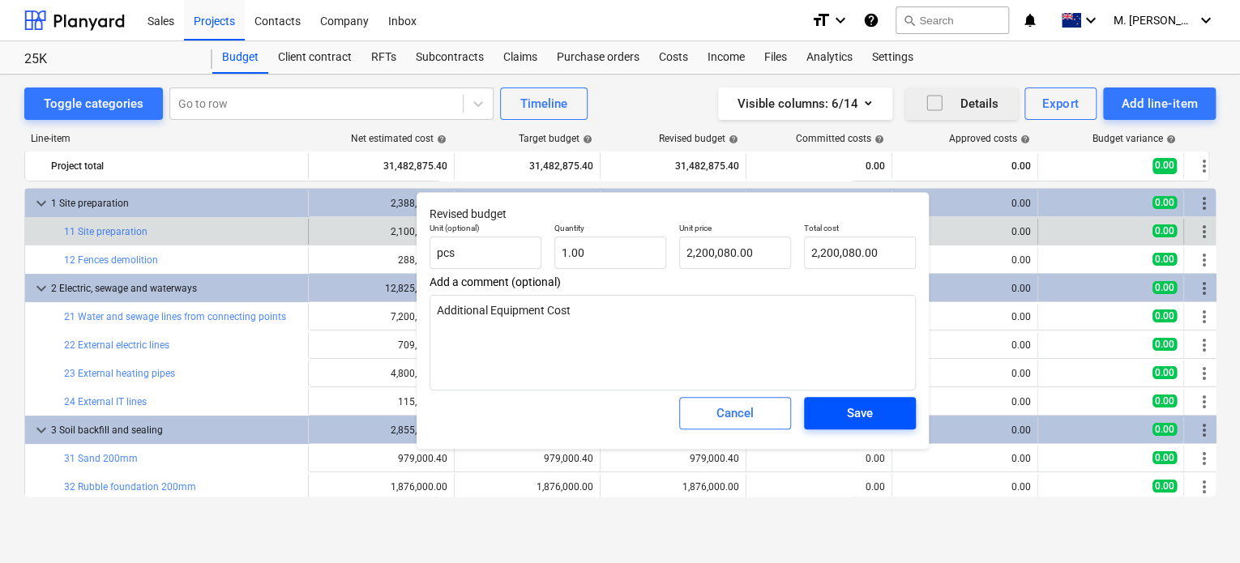
click at [874, 415] on span "Save" at bounding box center [859, 413] width 73 height 21
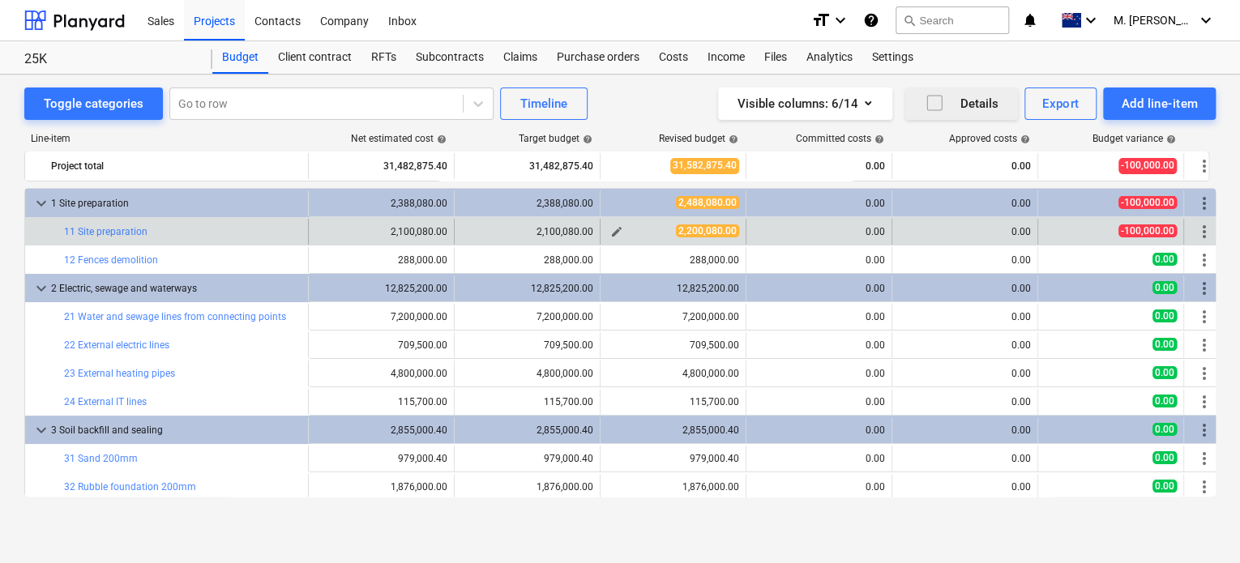
click at [698, 229] on span "2,200,080.00" at bounding box center [707, 230] width 63 height 13
click at [794, 228] on div "0.00" at bounding box center [819, 231] width 132 height 11
click at [719, 226] on span "2,200,080.00" at bounding box center [707, 230] width 63 height 13
click at [814, 233] on div "0.00" at bounding box center [819, 231] width 132 height 11
click at [959, 240] on div "0.00" at bounding box center [965, 232] width 132 height 26
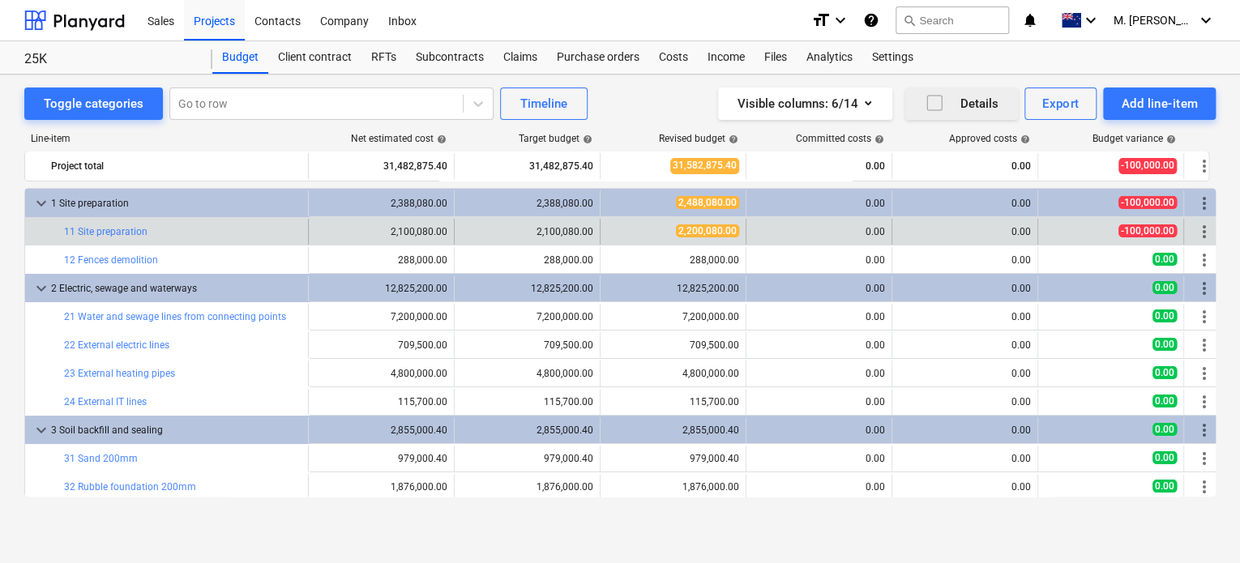
click at [985, 228] on div "0.00" at bounding box center [965, 231] width 132 height 11
click at [1107, 230] on div "-100,000.00" at bounding box center [1110, 231] width 132 height 14
click at [1199, 233] on span "more_vert" at bounding box center [1203, 231] width 19 height 19
click at [617, 228] on span "edit" at bounding box center [616, 231] width 13 height 13
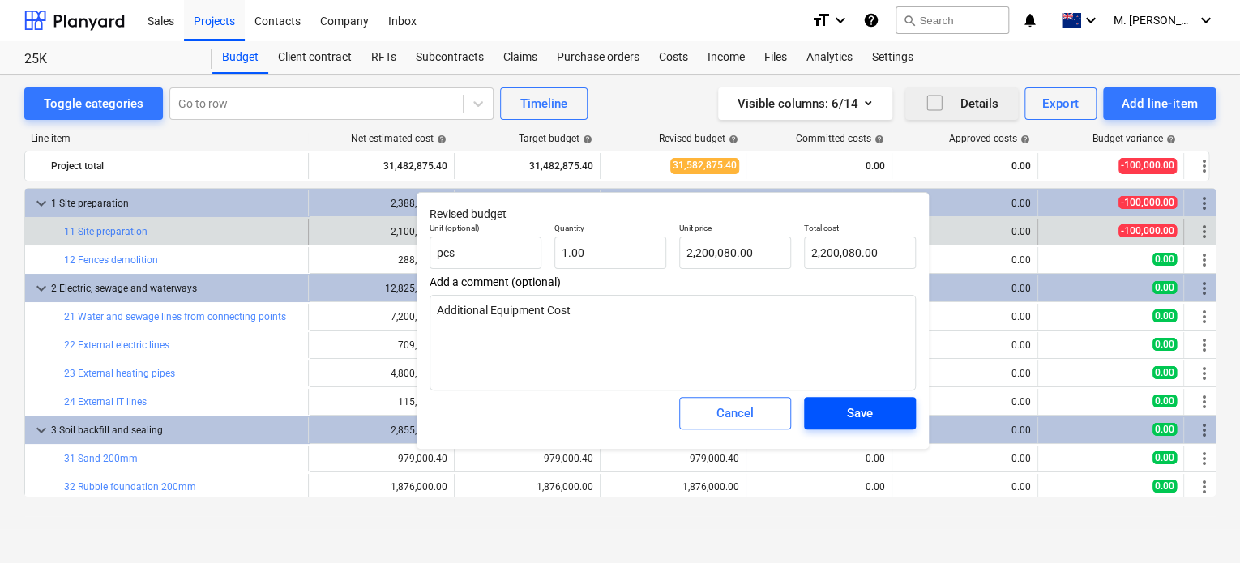
click at [852, 413] on div "Save" at bounding box center [860, 413] width 26 height 21
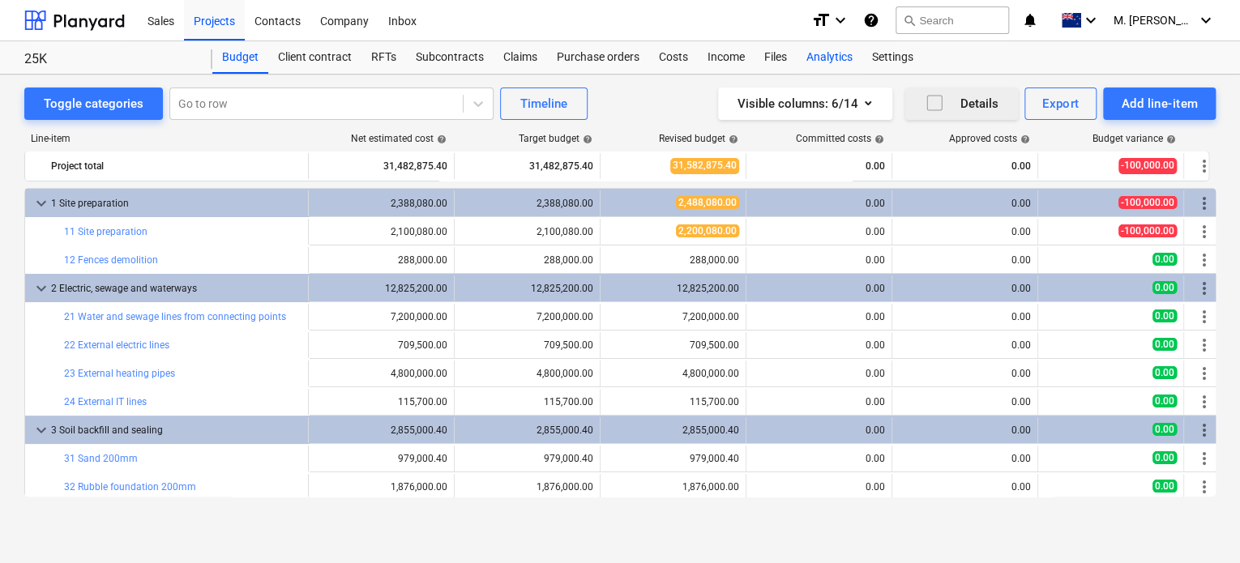
click at [835, 59] on div "Analytics" at bounding box center [829, 57] width 66 height 32
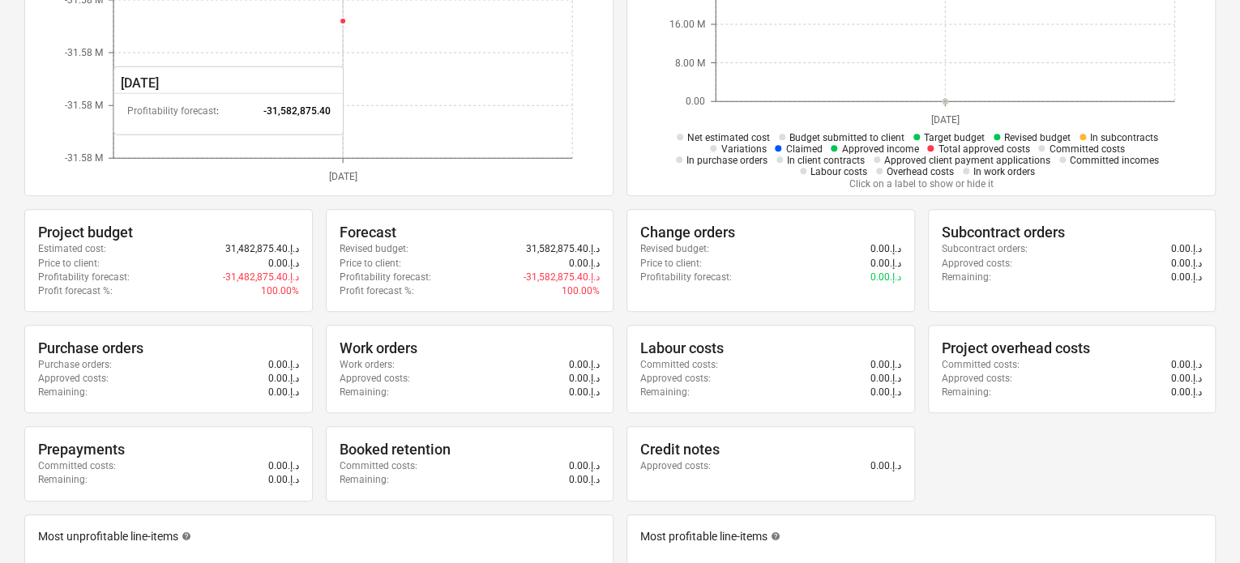
scroll to position [324, 0]
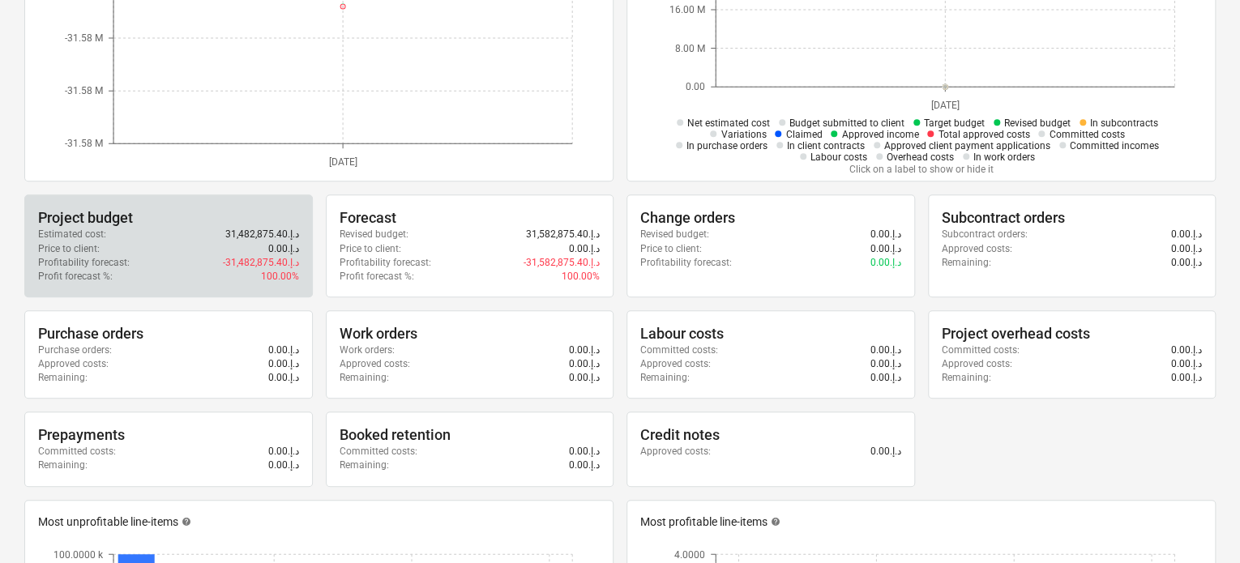
click at [214, 244] on div "Price to client : 0.00د.إ.‏" at bounding box center [168, 249] width 261 height 14
click at [127, 210] on div "Project budget" at bounding box center [168, 217] width 261 height 19
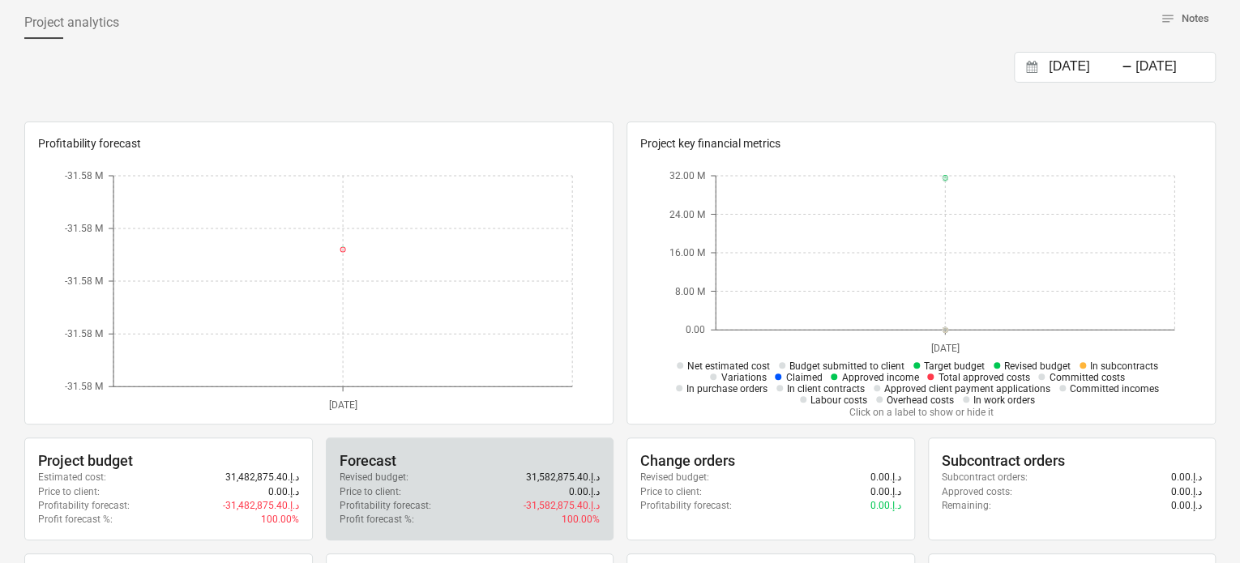
click at [464, 472] on div "Revised budget : 31,582,875.40د.إ.‏" at bounding box center [469, 478] width 261 height 14
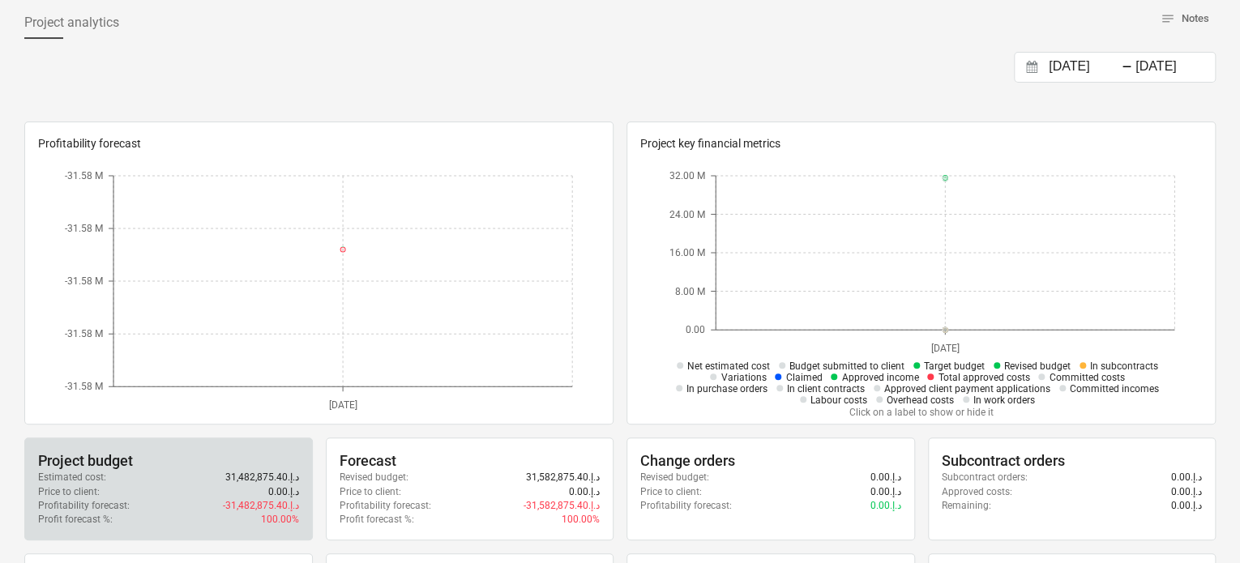
click at [194, 471] on div "Estimated cost : 31,482,875.40د.إ.‏" at bounding box center [168, 478] width 261 height 14
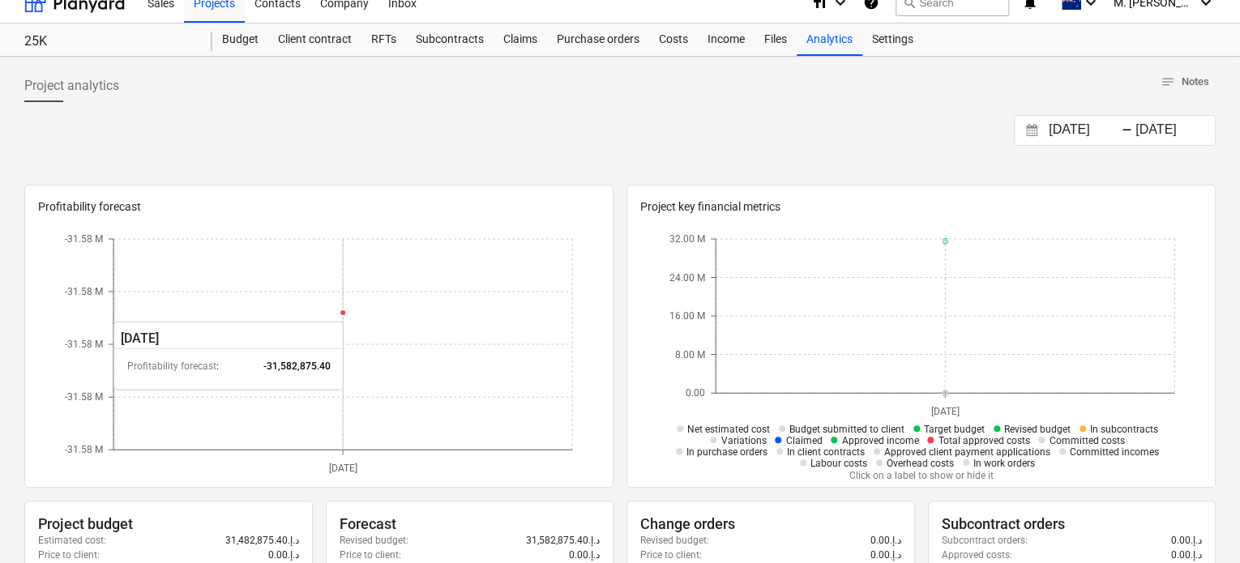
scroll to position [0, 0]
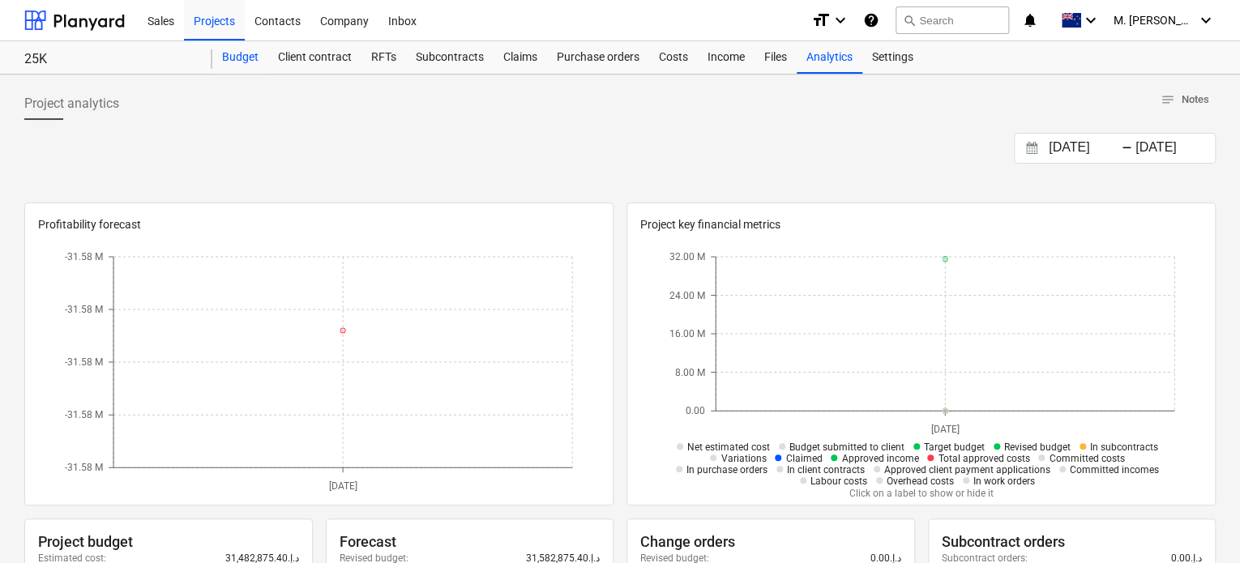
click at [250, 62] on div "Budget" at bounding box center [240, 57] width 56 height 32
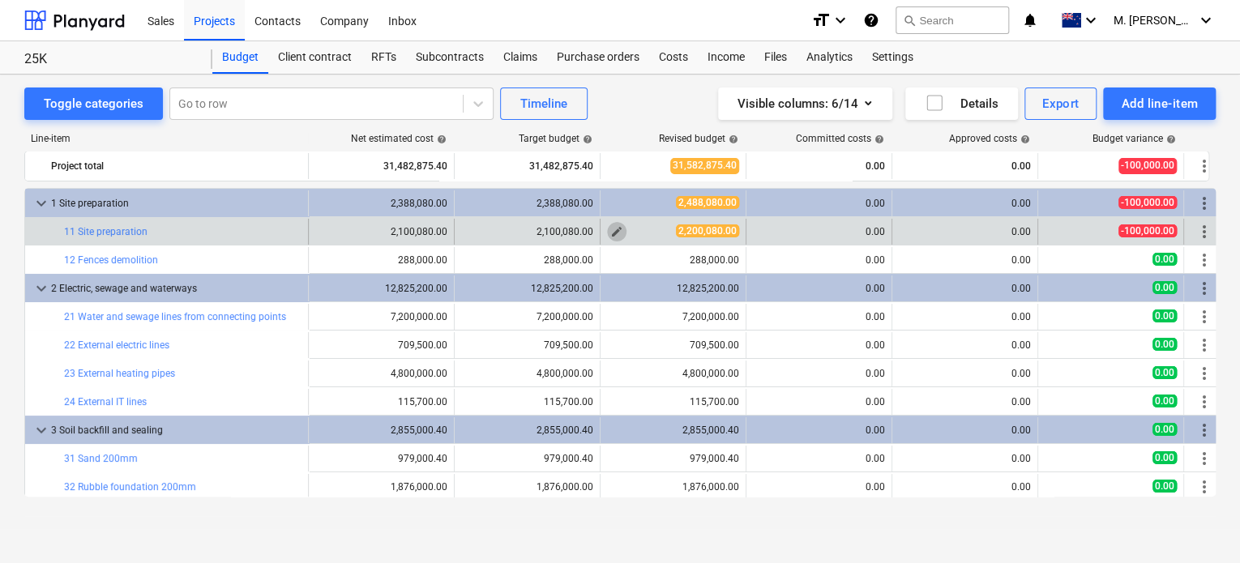
click at [620, 232] on span "edit" at bounding box center [616, 231] width 13 height 13
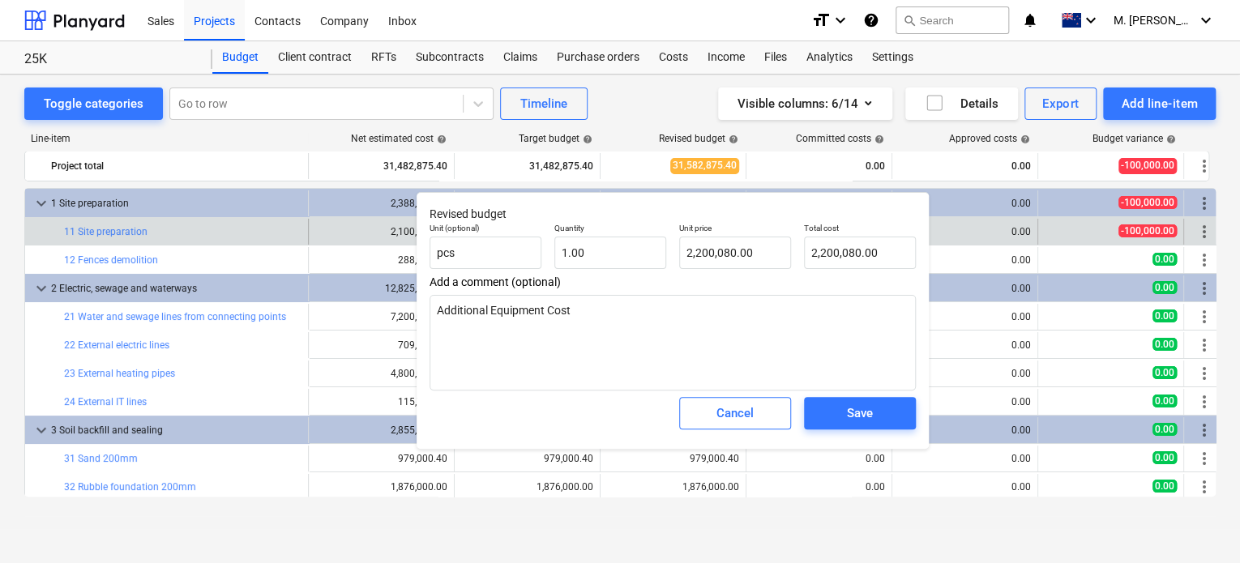
drag, startPoint x: 695, startPoint y: 196, endPoint x: 793, endPoint y: 203, distance: 98.3
click at [793, 203] on div "Revised budget Unit (optional) pcs Quantity 1.00 Unit price 2,200,080.00 Total …" at bounding box center [672, 320] width 512 height 257
drag, startPoint x: 697, startPoint y: 196, endPoint x: 704, endPoint y: 225, distance: 30.1
click at [704, 225] on div "Revised budget Unit (optional) pcs Quantity 1.00 Unit price 2,200,080.00 Total …" at bounding box center [672, 320] width 512 height 257
click at [716, 242] on input "2200080" at bounding box center [735, 253] width 112 height 32
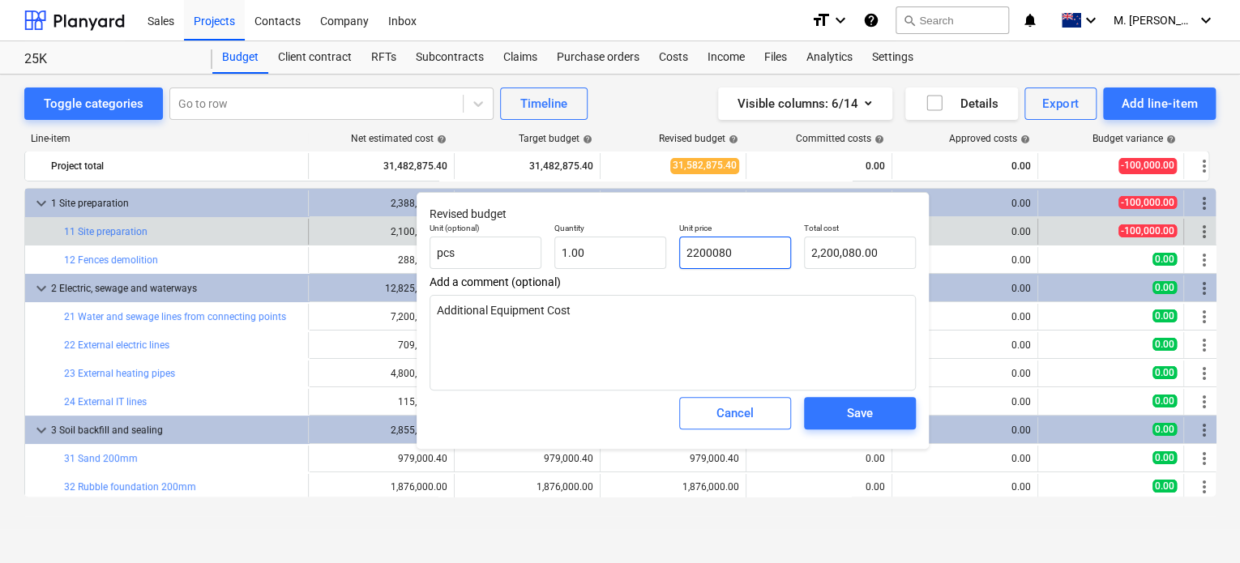
click at [717, 242] on input "2200080" at bounding box center [735, 253] width 112 height 32
click at [769, 427] on button "Cancel" at bounding box center [735, 413] width 112 height 32
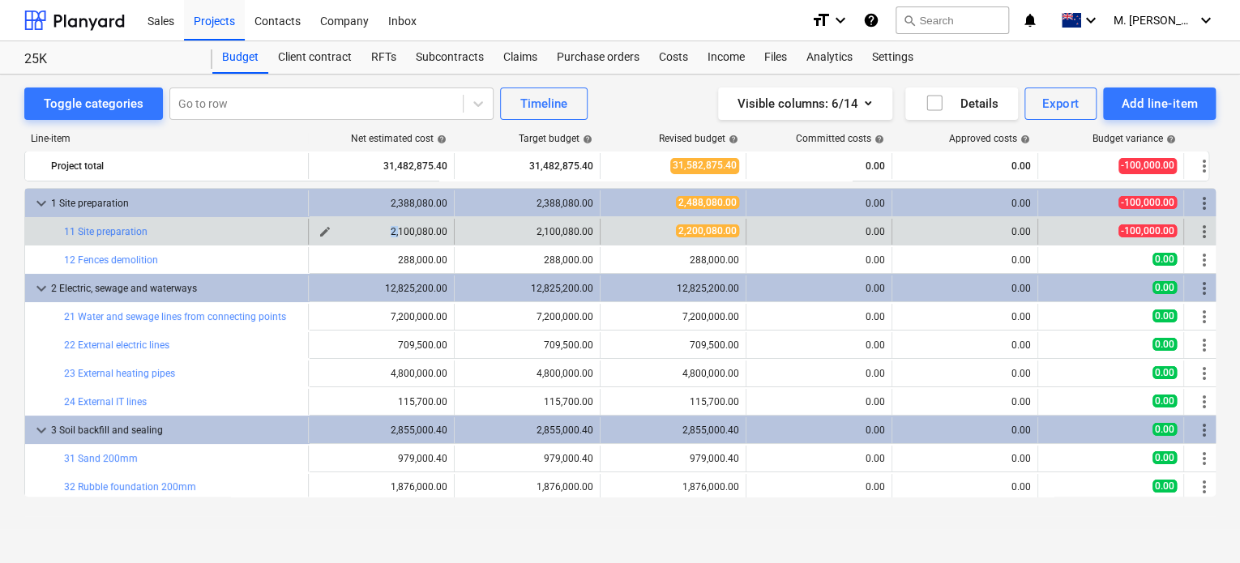
drag, startPoint x: 379, startPoint y: 234, endPoint x: 402, endPoint y: 233, distance: 22.7
click at [402, 233] on div "2,100,080.00" at bounding box center [381, 231] width 132 height 11
click at [324, 232] on span "edit" at bounding box center [324, 231] width 13 height 13
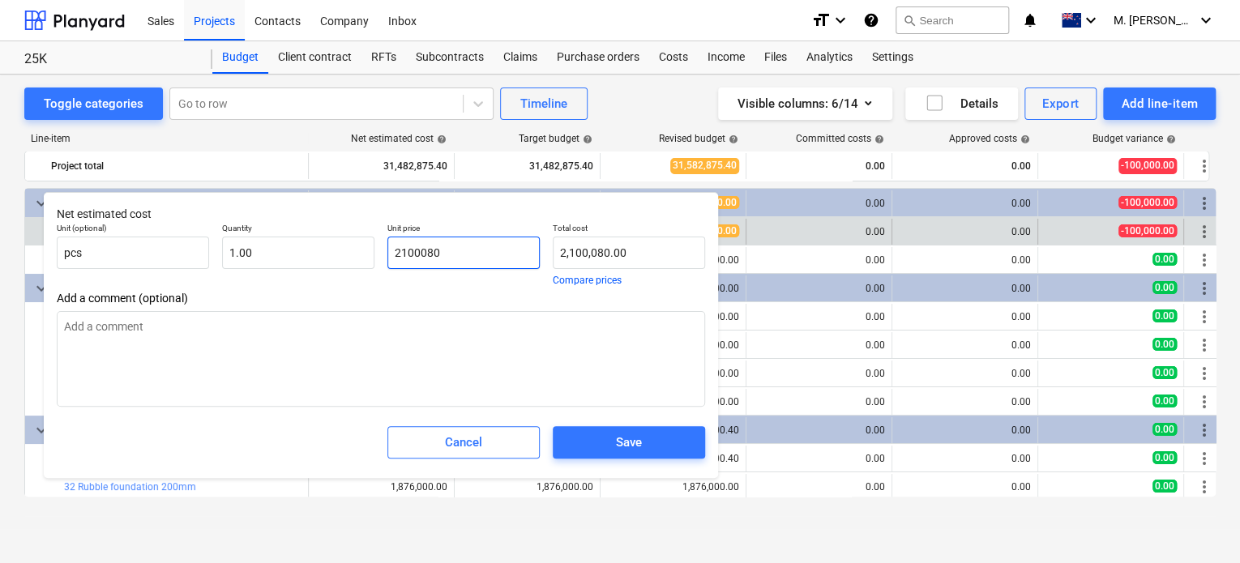
click at [408, 256] on input "2100080" at bounding box center [463, 253] width 152 height 32
click at [488, 438] on span "Cancel" at bounding box center [464, 442] width 112 height 21
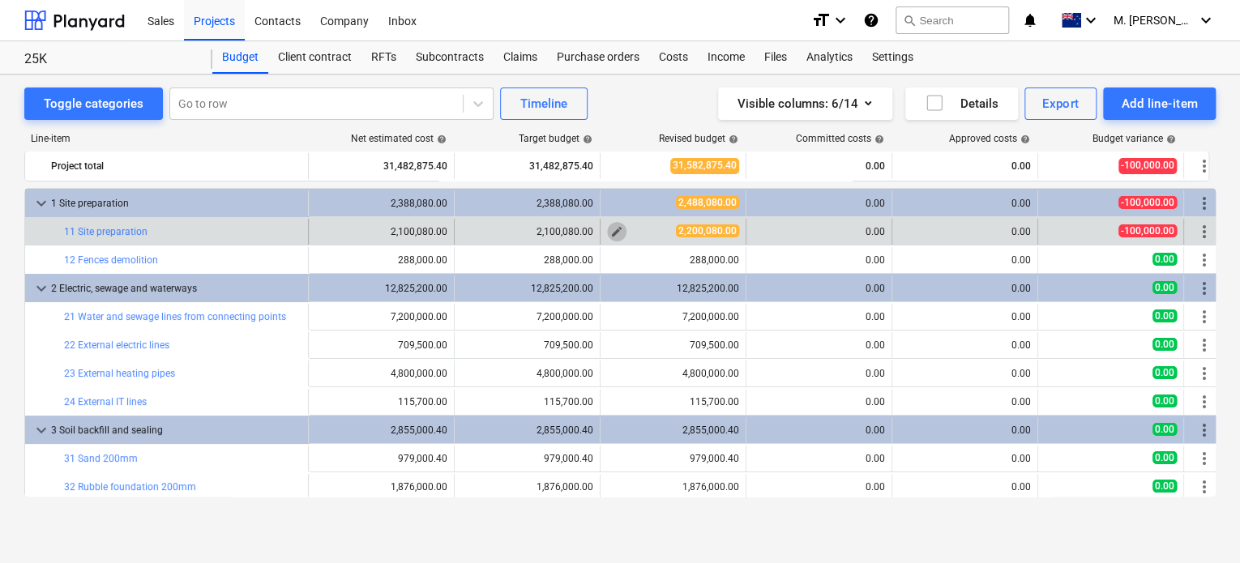
click at [618, 233] on span "edit" at bounding box center [616, 231] width 13 height 13
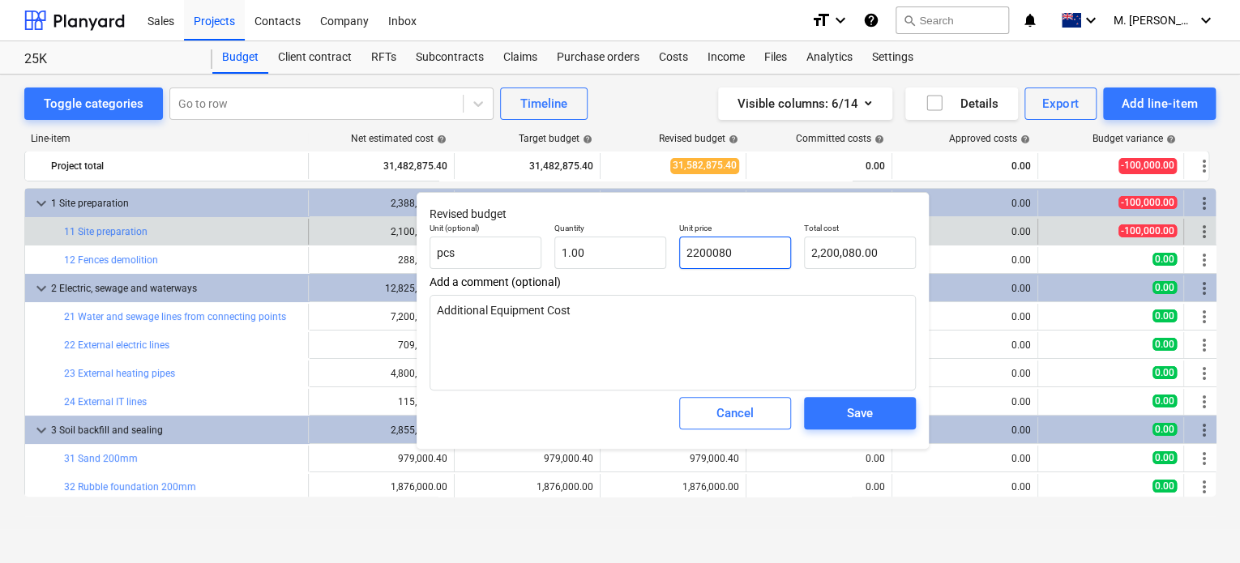
click at [689, 261] on input "2200080" at bounding box center [735, 253] width 112 height 32
paste input "1"
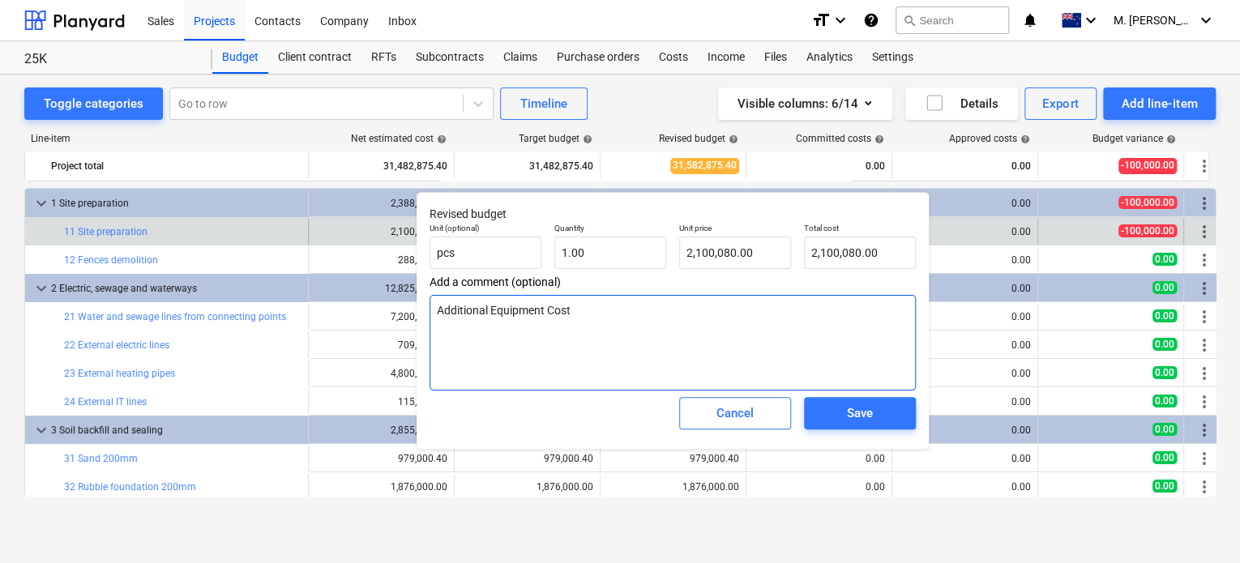
click at [830, 334] on textarea "Additional Equipment Cost" at bounding box center [672, 343] width 486 height 96
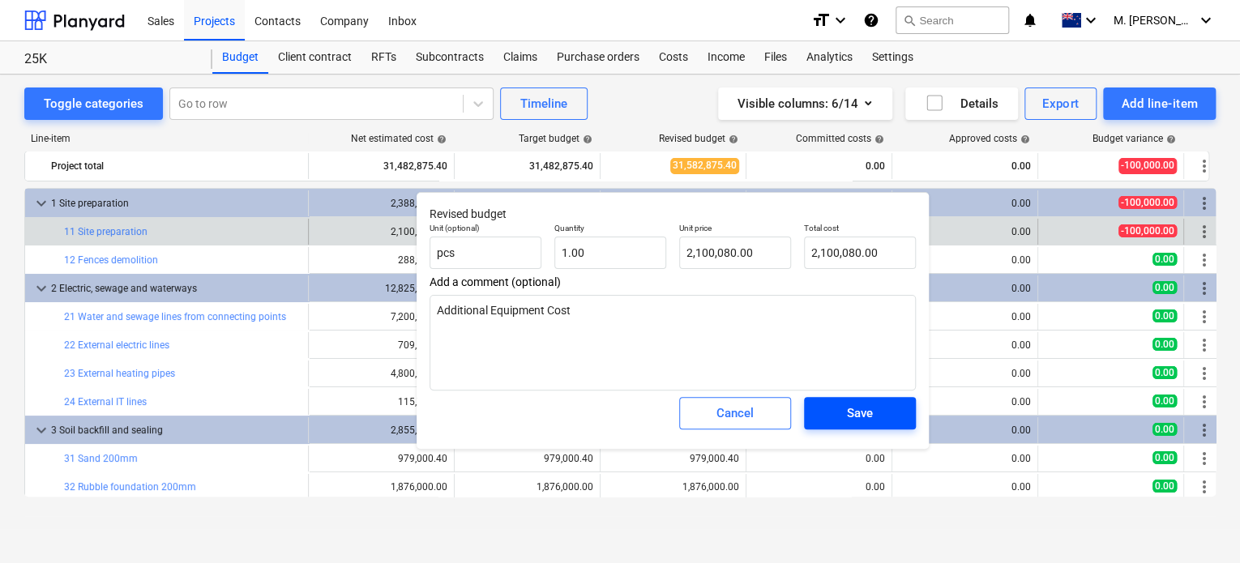
click at [852, 415] on div "Save" at bounding box center [860, 413] width 26 height 21
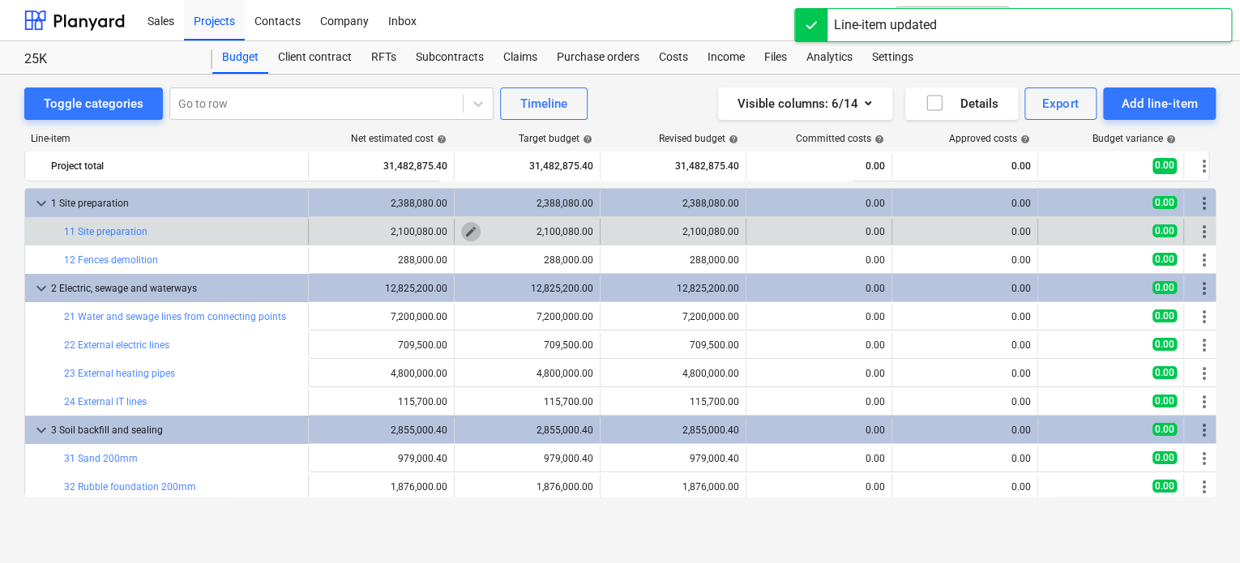
click at [471, 233] on span "edit" at bounding box center [470, 231] width 13 height 13
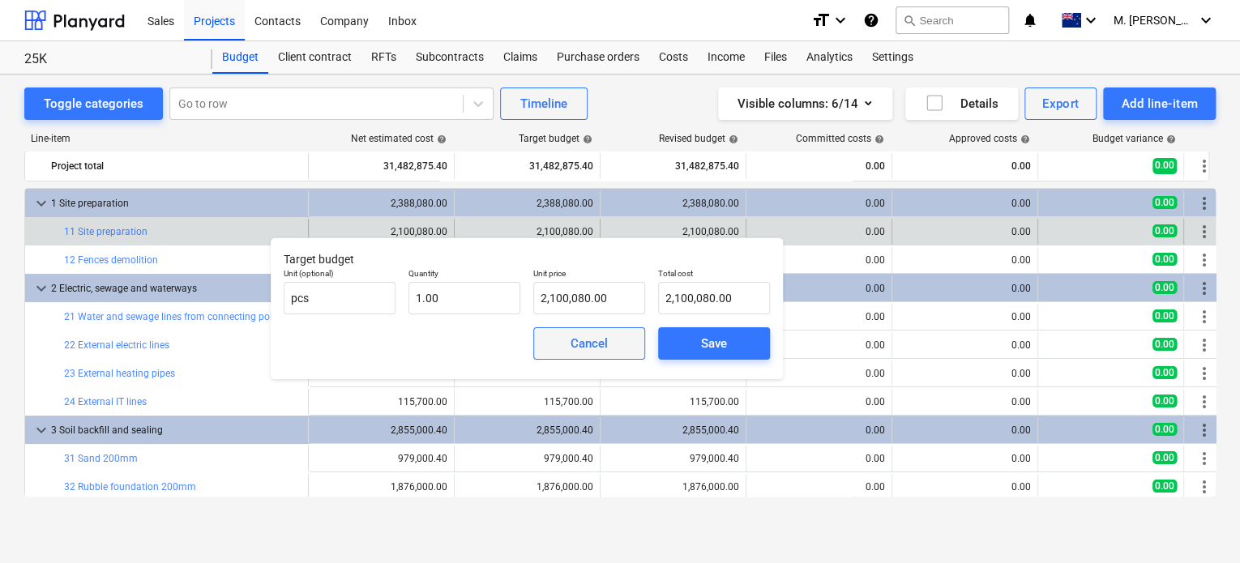
click at [580, 340] on div "Cancel" at bounding box center [588, 343] width 37 height 21
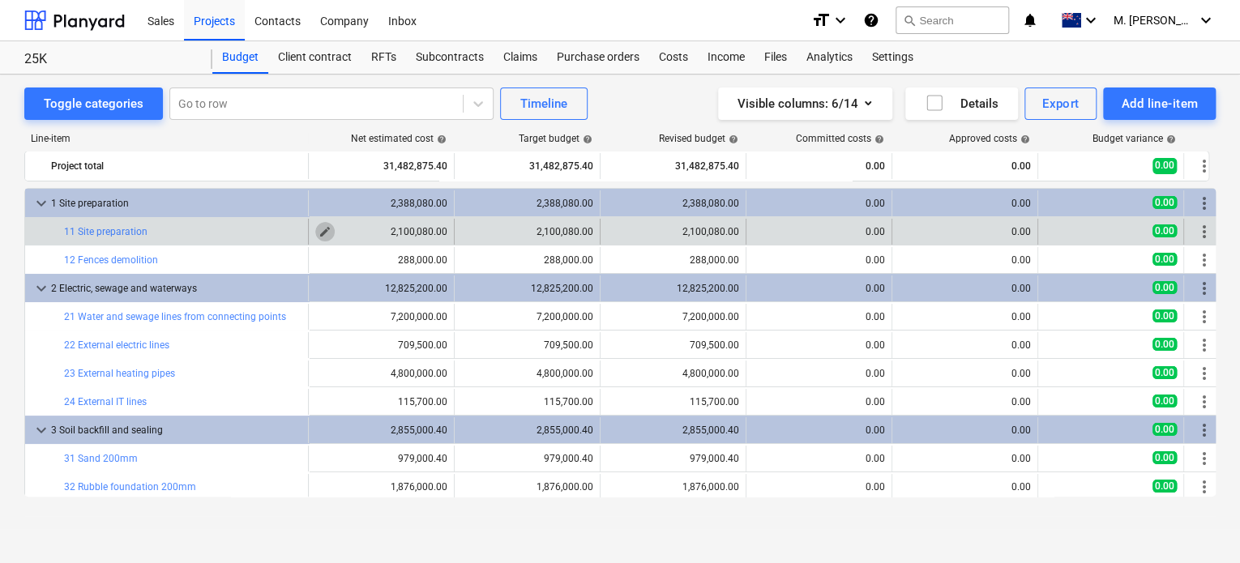
click at [329, 233] on span "edit" at bounding box center [324, 231] width 13 height 13
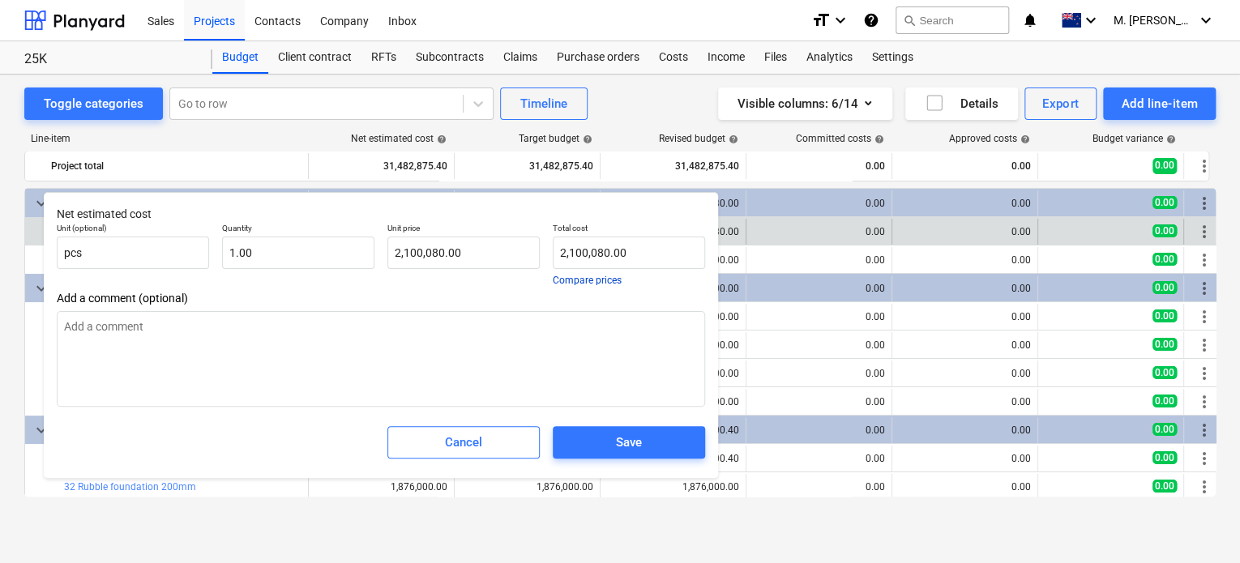
click at [583, 276] on button "Compare prices" at bounding box center [587, 280] width 69 height 10
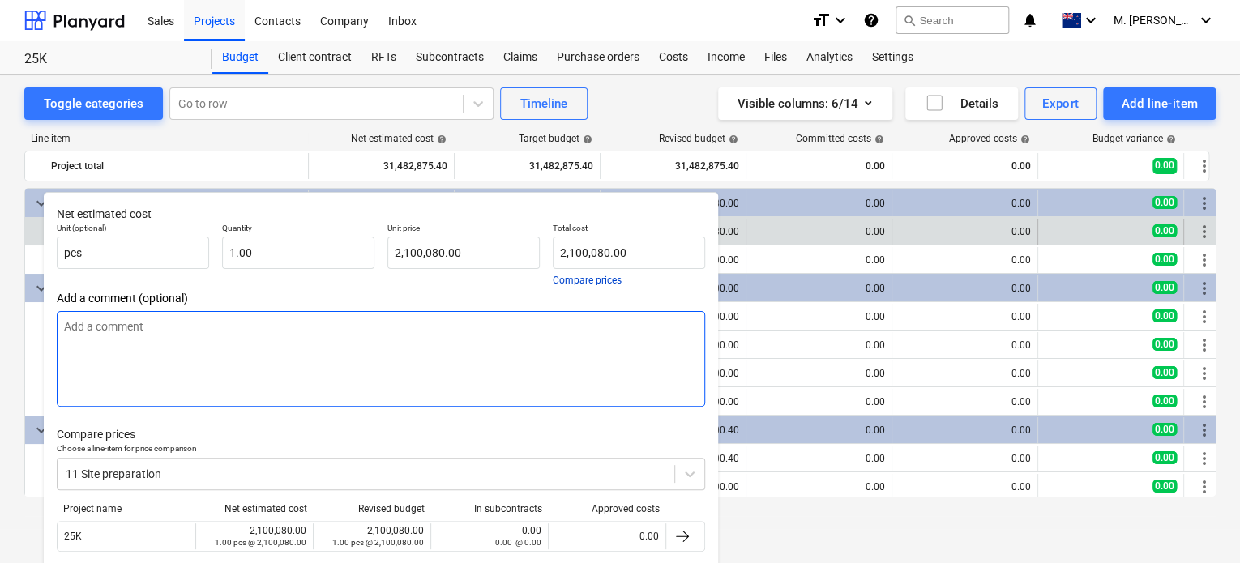
scroll to position [66, 0]
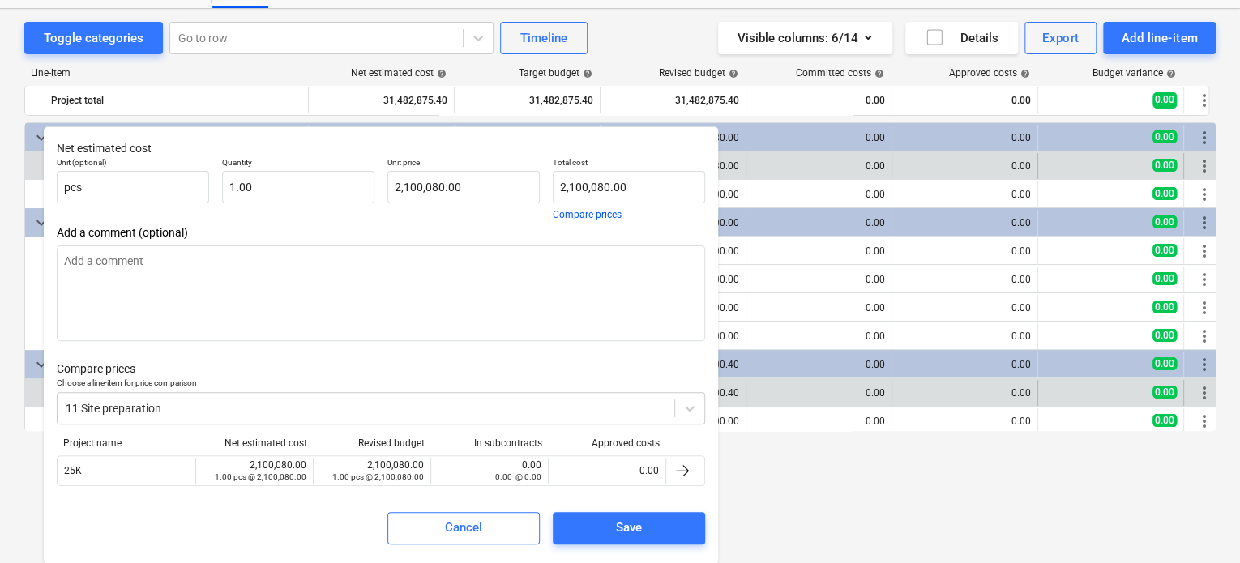
click at [775, 380] on div "0.00" at bounding box center [819, 393] width 132 height 26
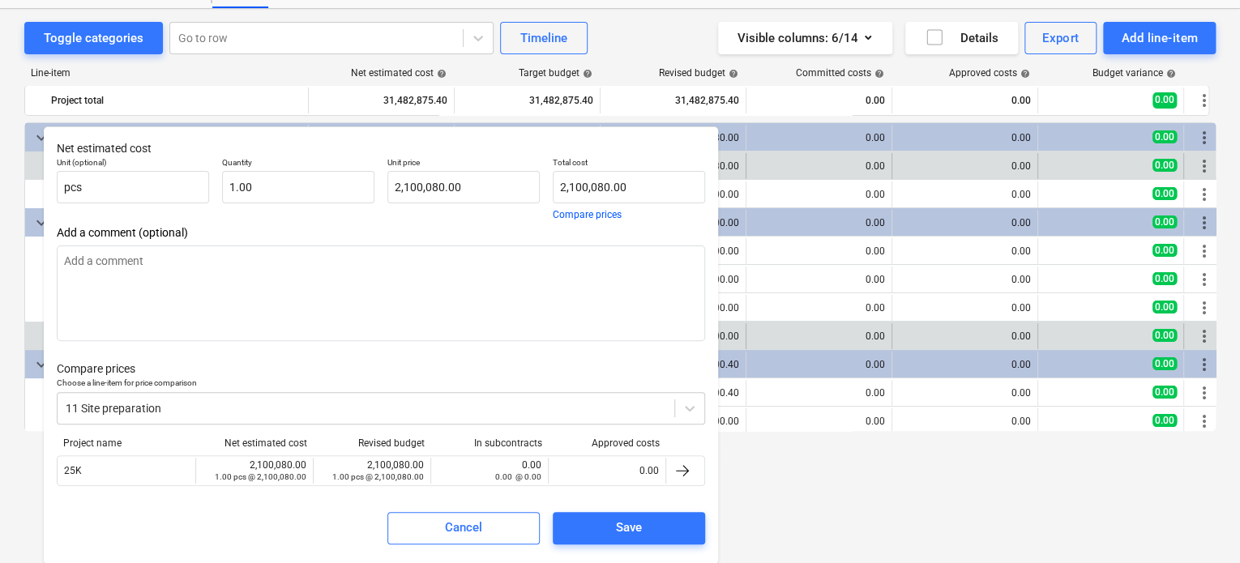
click at [780, 347] on div "0.00" at bounding box center [819, 336] width 132 height 26
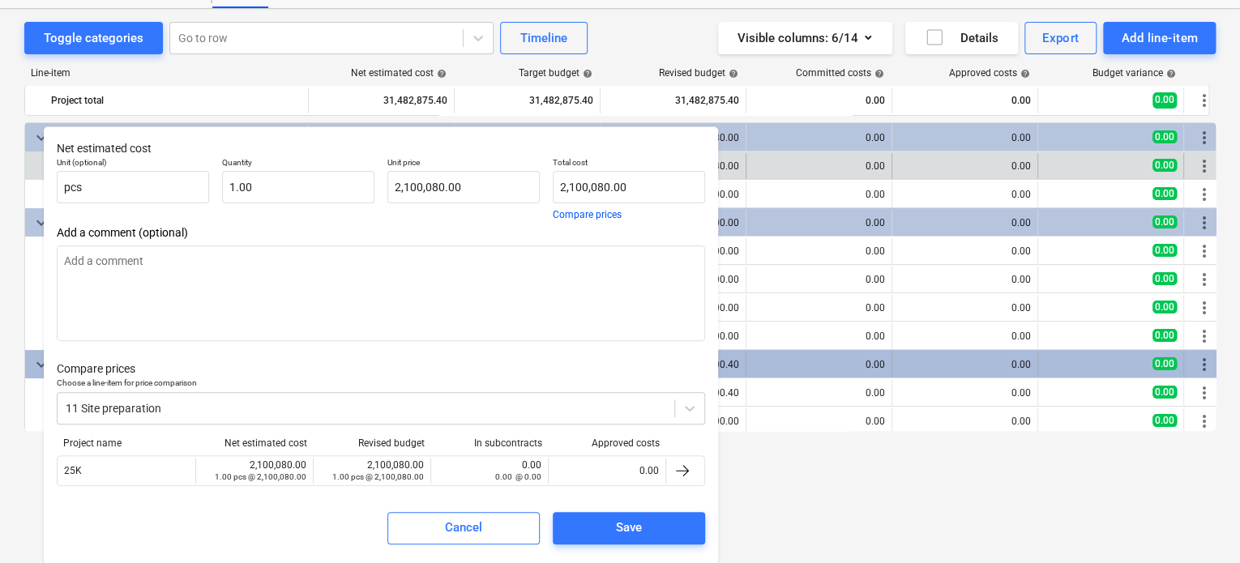
click at [775, 374] on div "0.00" at bounding box center [819, 365] width 132 height 26
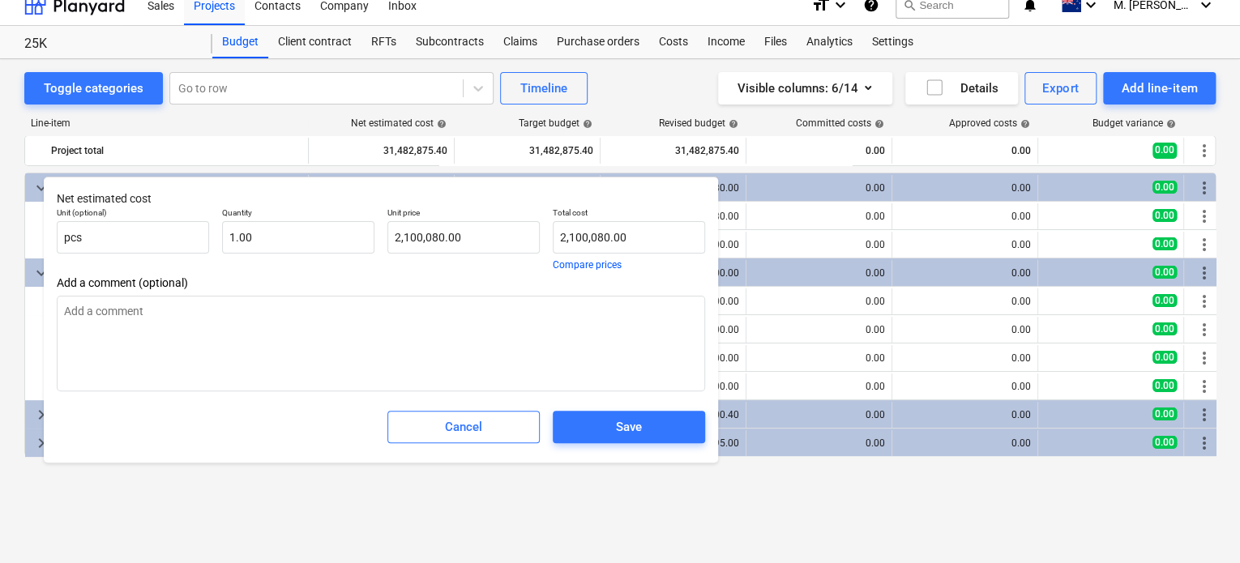
scroll to position [15, 0]
click at [467, 416] on div "Cancel" at bounding box center [463, 426] width 37 height 21
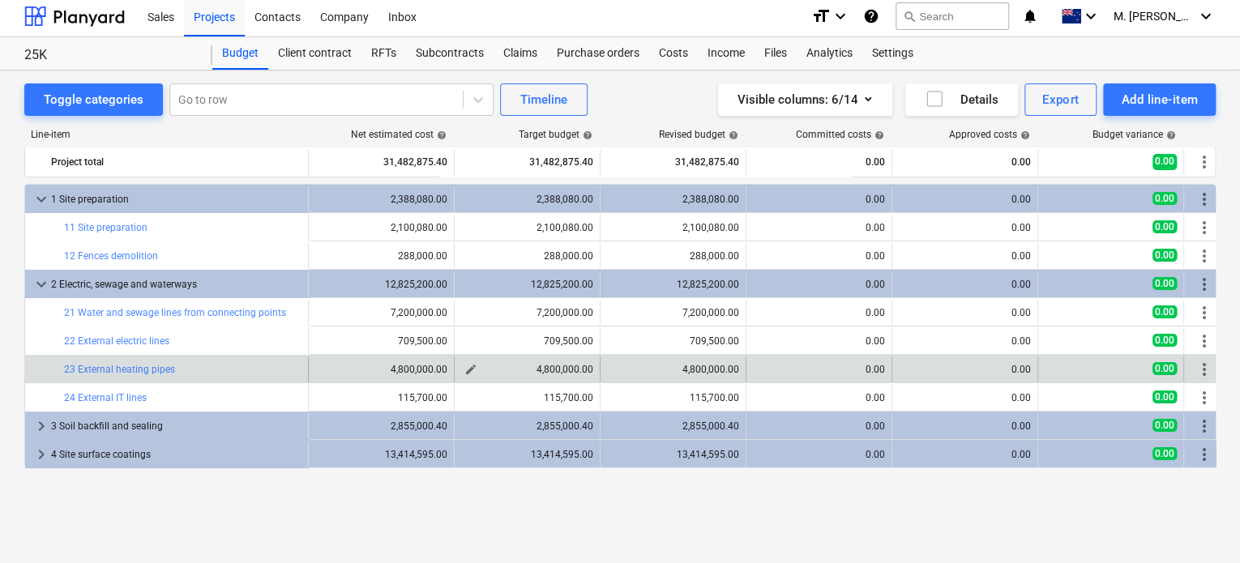
scroll to position [0, 0]
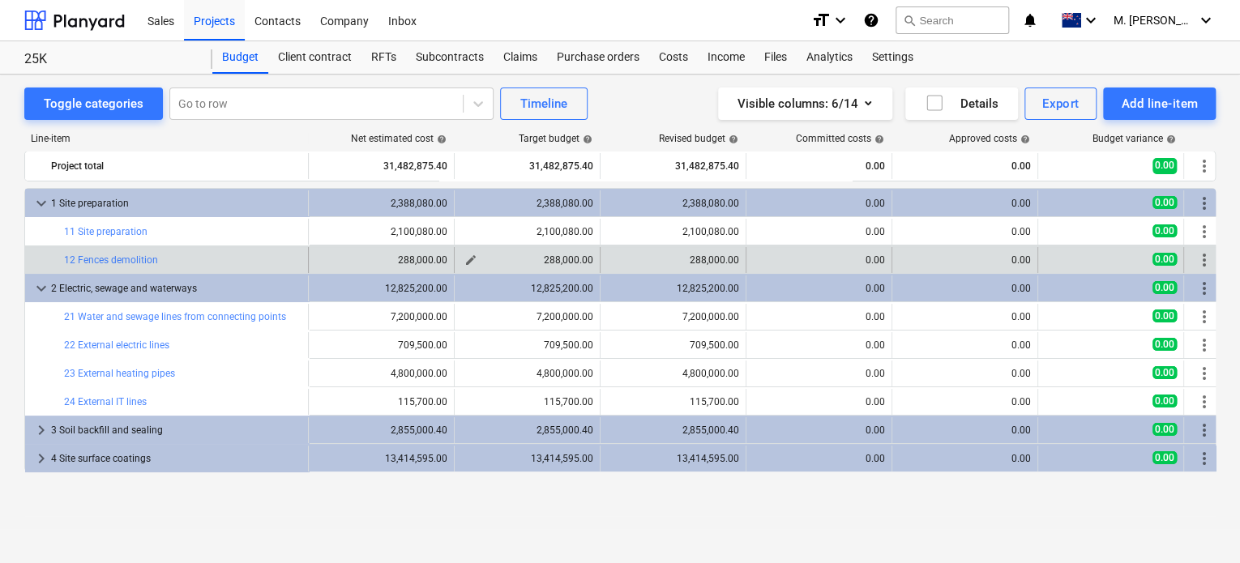
click at [519, 254] on div "288,000.00" at bounding box center [527, 259] width 132 height 11
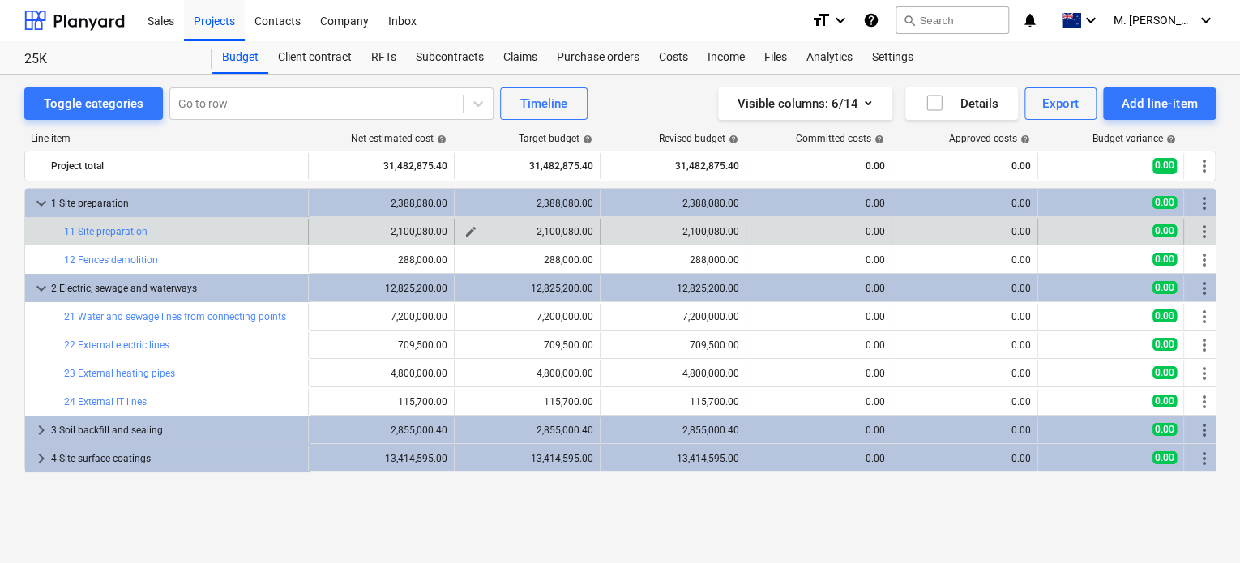
click at [532, 232] on div "2,100,080.00" at bounding box center [527, 231] width 132 height 11
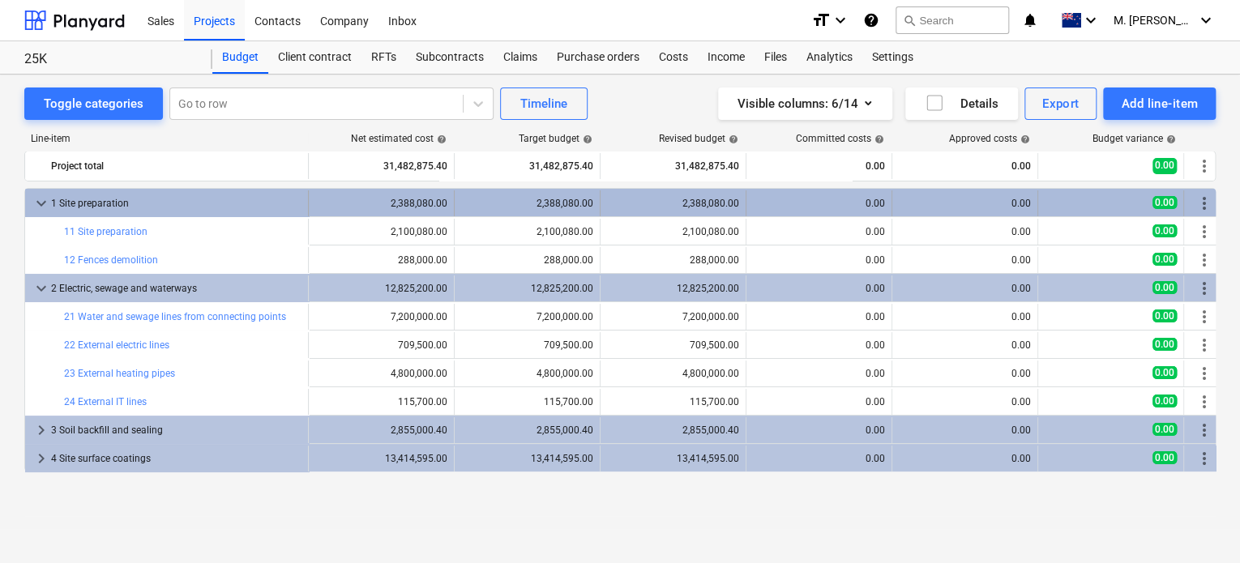
click at [544, 203] on div "2,388,080.00" at bounding box center [527, 203] width 132 height 11
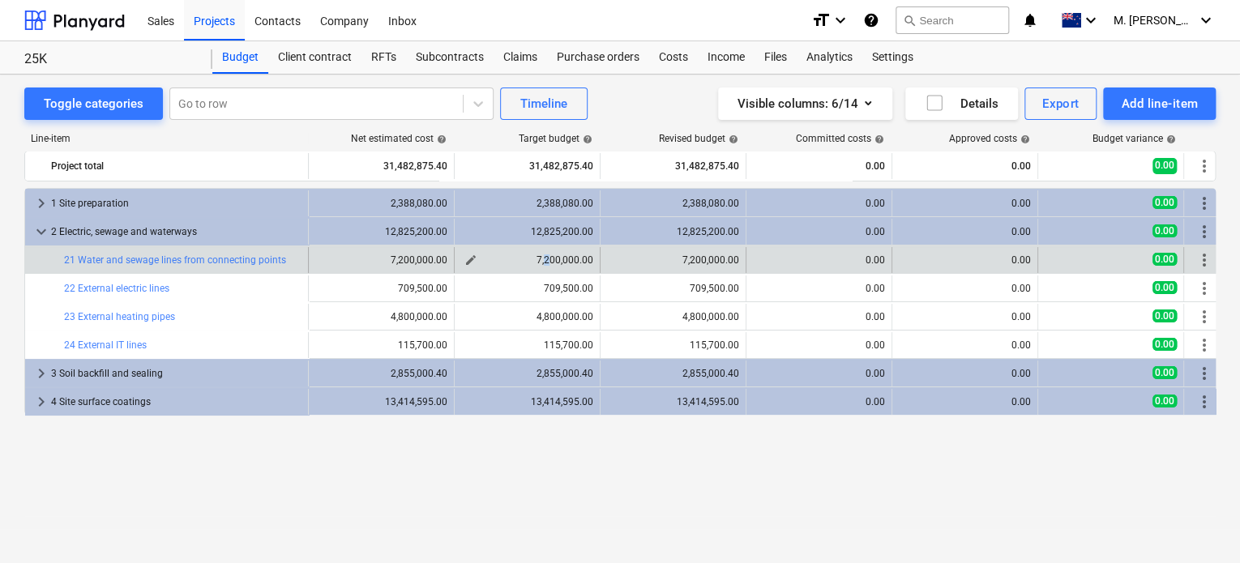
click at [548, 265] on div "7,200,000.00" at bounding box center [527, 259] width 132 height 11
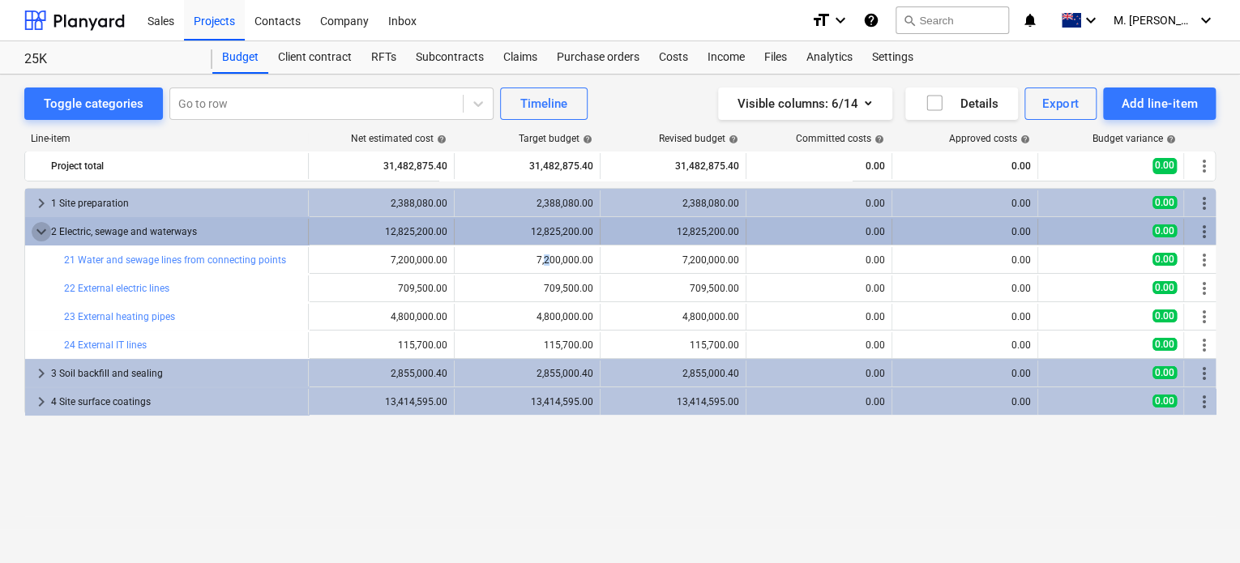
click at [32, 229] on span "keyboard_arrow_down" at bounding box center [41, 231] width 19 height 19
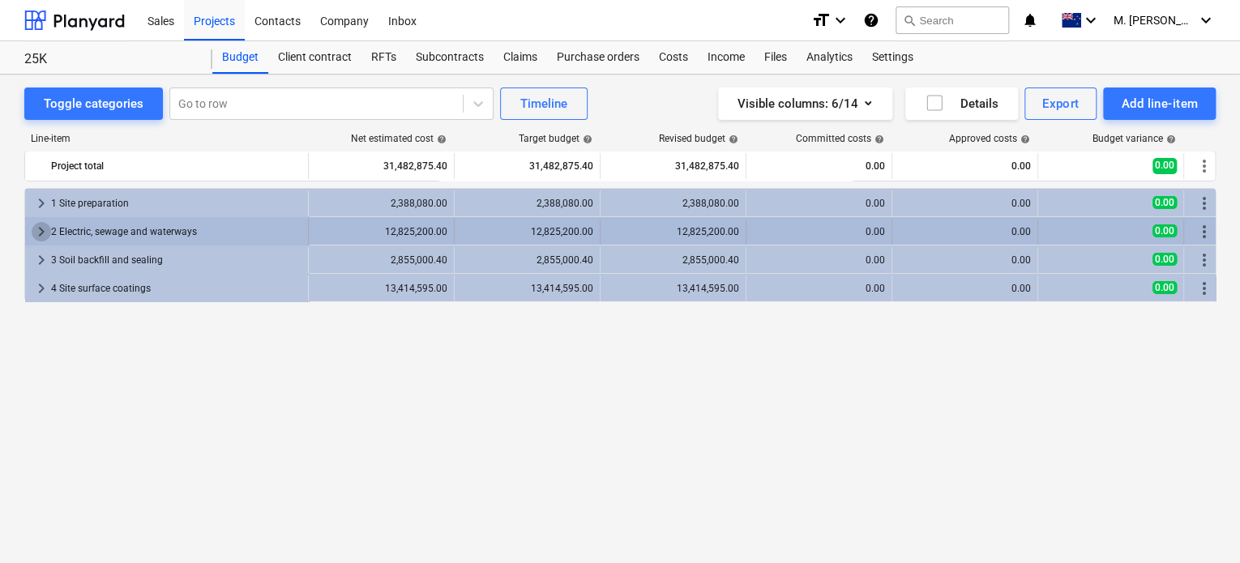
click at [39, 233] on span "keyboard_arrow_right" at bounding box center [41, 231] width 19 height 19
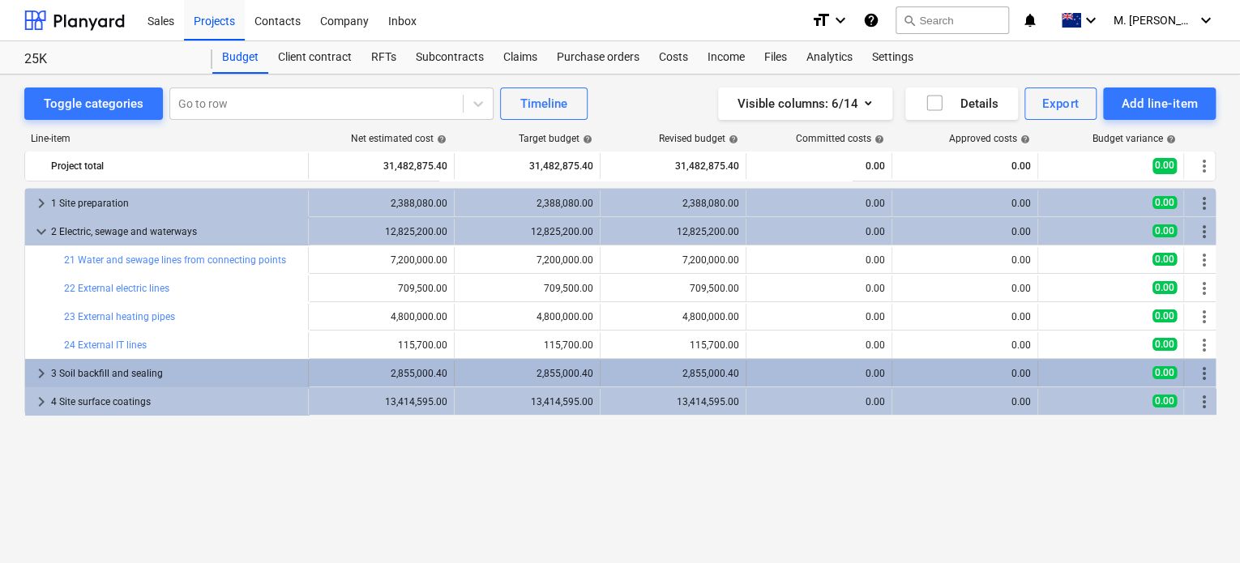
click at [36, 365] on span "keyboard_arrow_right" at bounding box center [41, 373] width 19 height 19
